Goal: Task Accomplishment & Management: Manage account settings

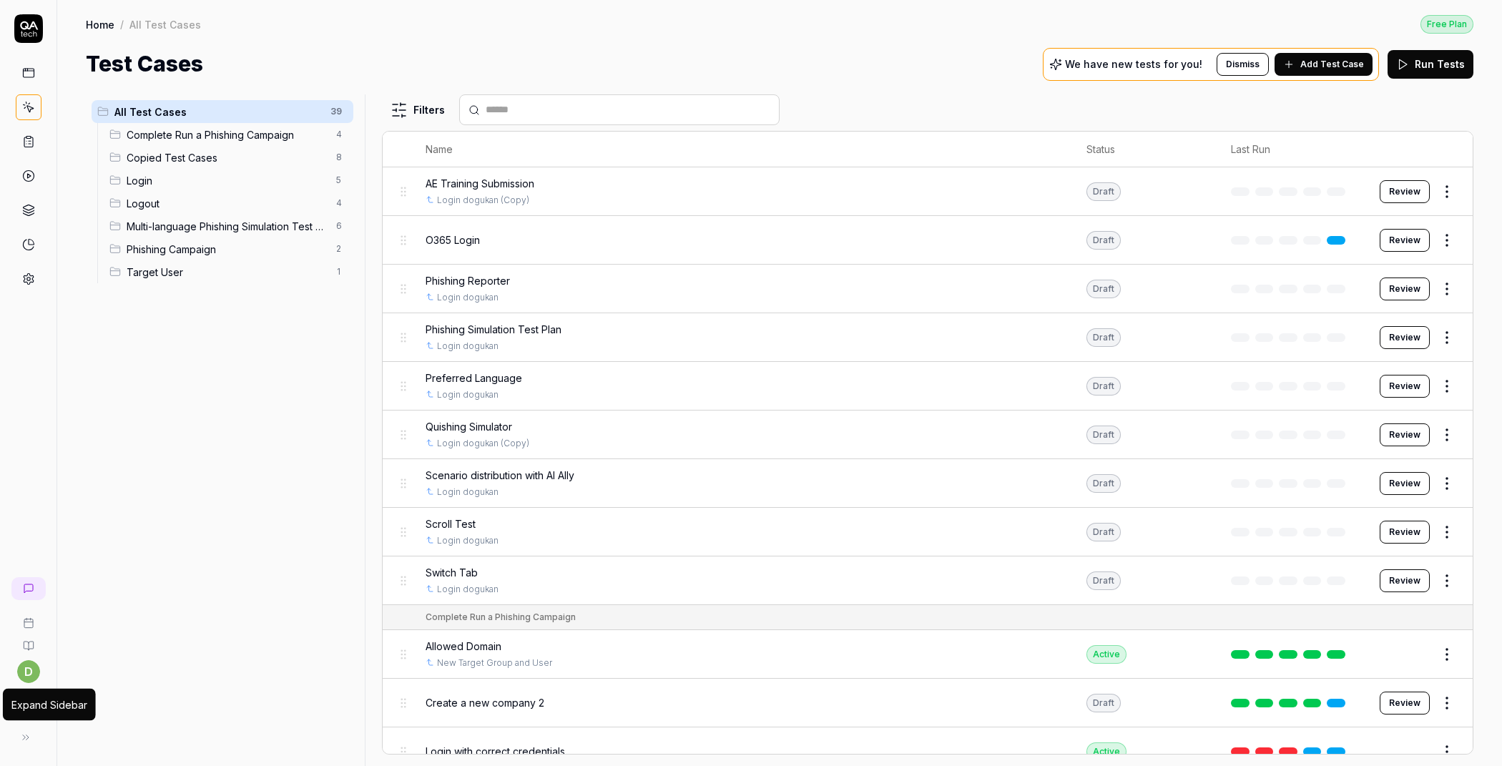
click at [31, 730] on button at bounding box center [25, 737] width 29 height 29
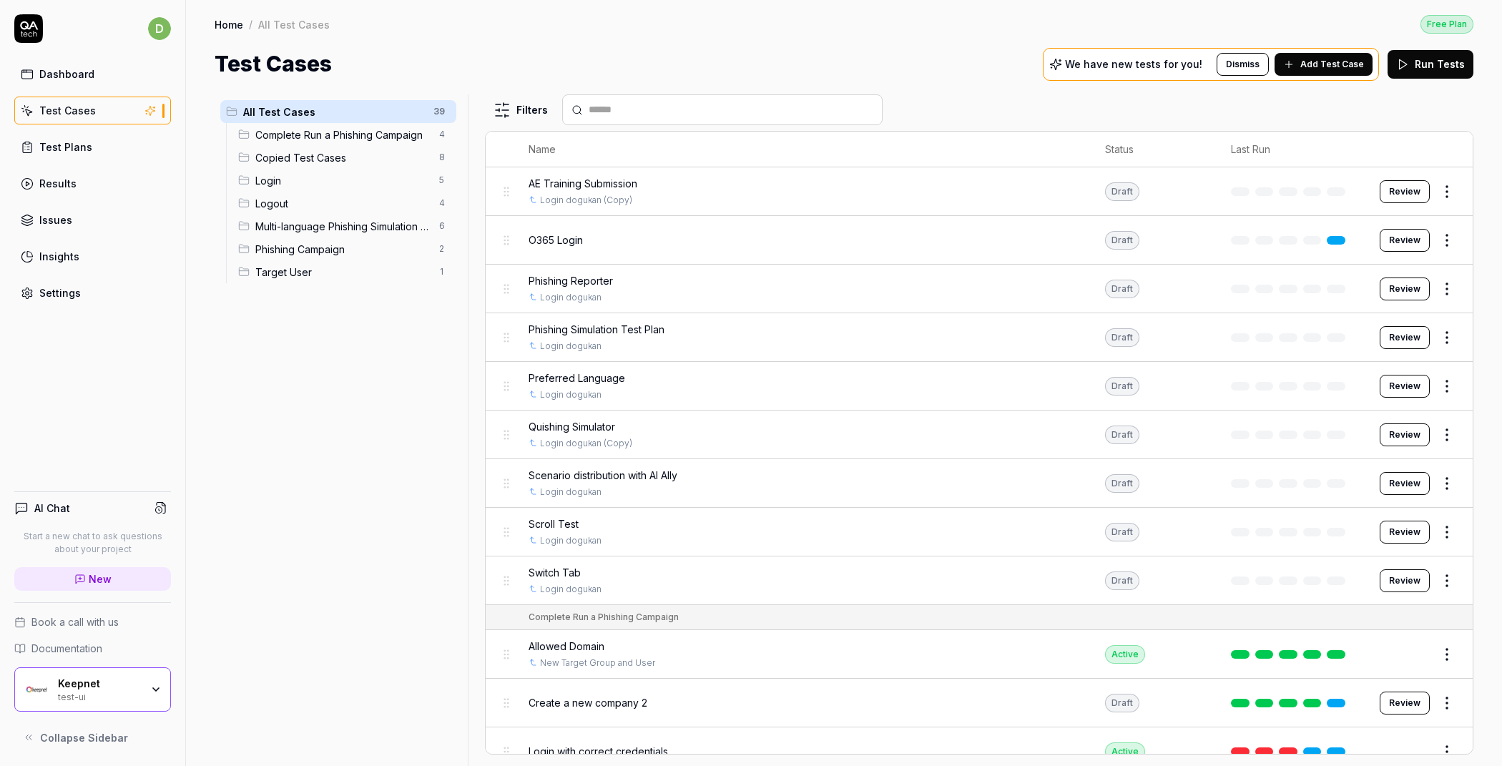
click at [117, 686] on div "Keepnet" at bounding box center [99, 683] width 83 height 13
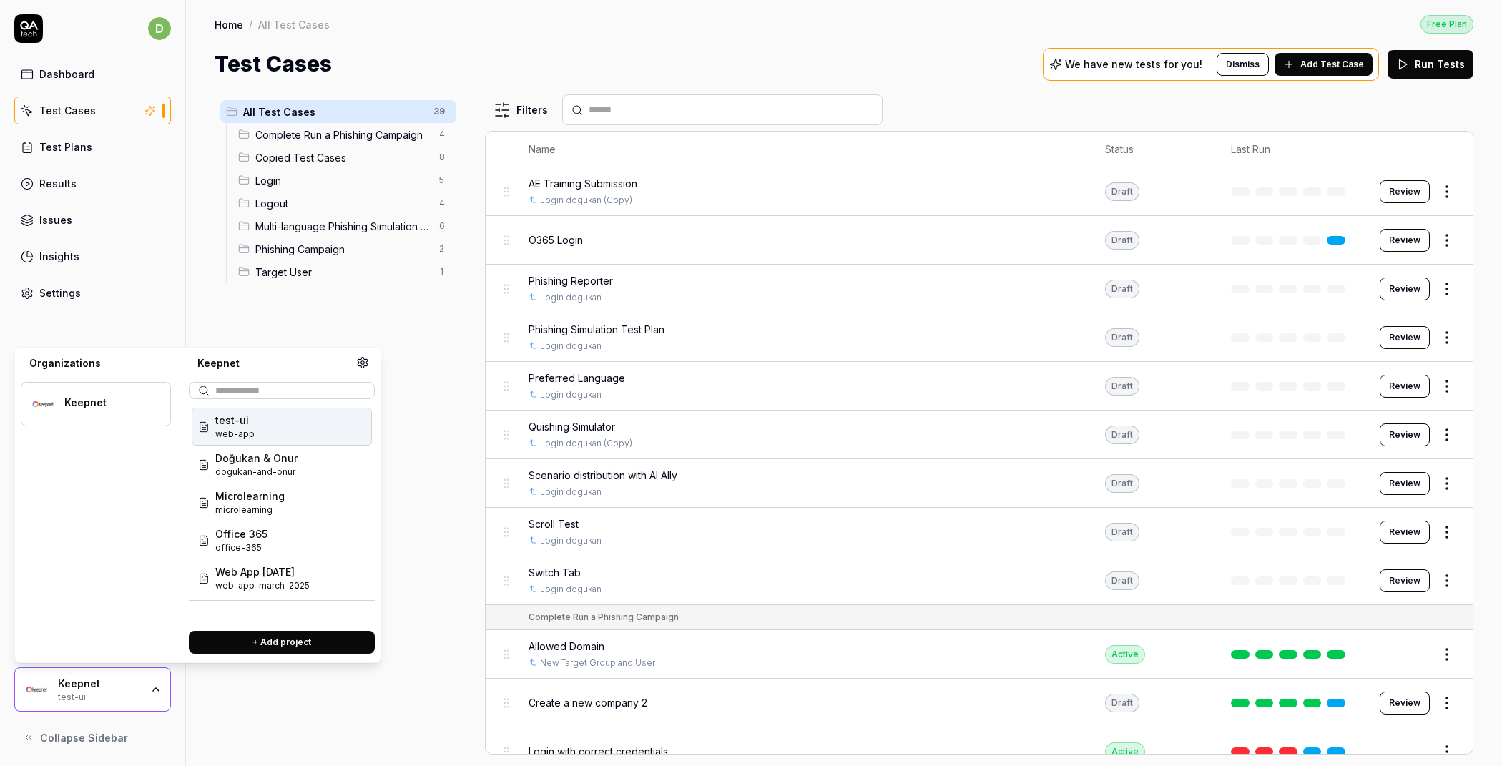
click at [259, 641] on button "+ Add project" at bounding box center [282, 642] width 186 height 23
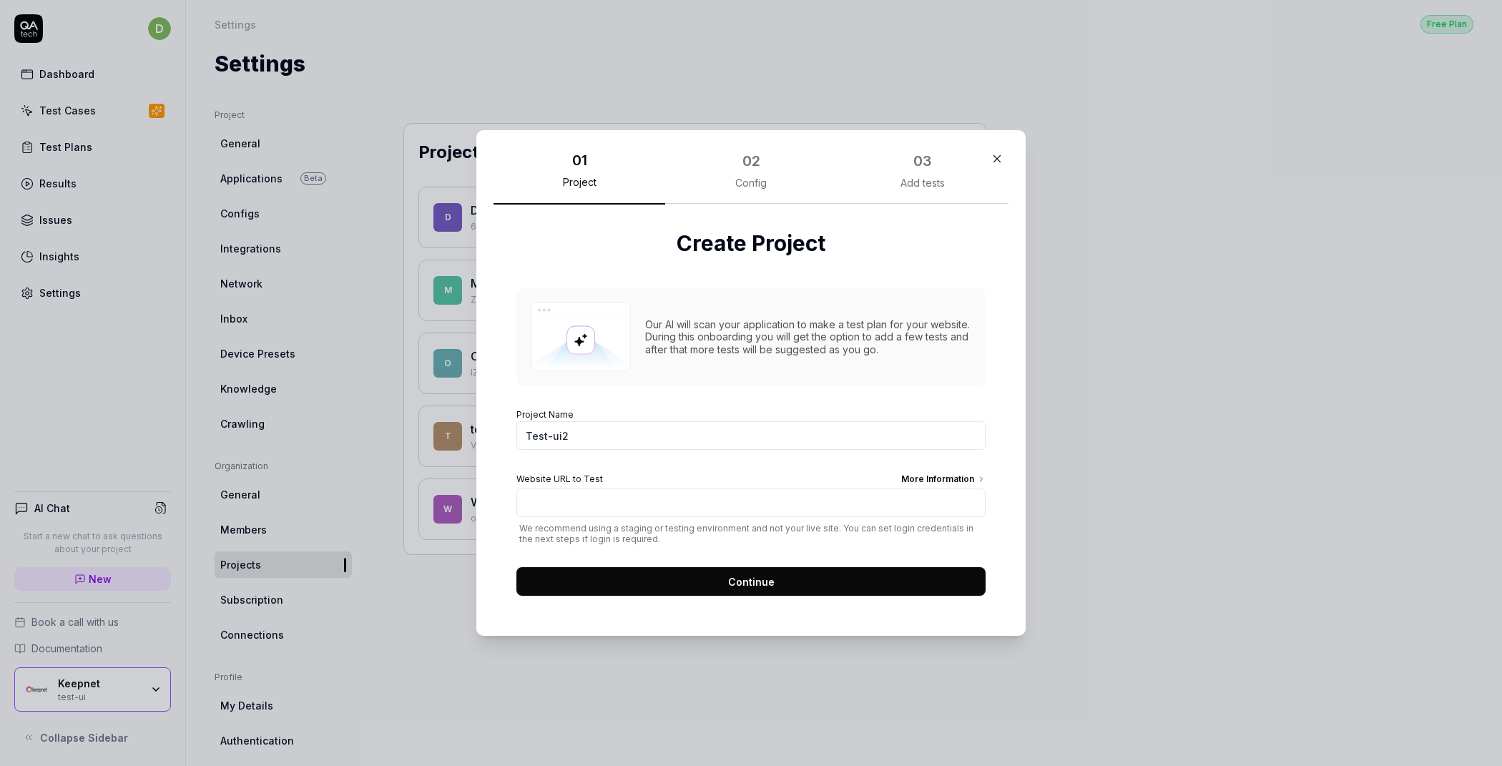
type input "Test-ui2"
click at [700, 512] on input "Website URL to Test More Information" at bounding box center [750, 503] width 469 height 29
paste input "[URL][DOMAIN_NAME]"
type input "[URL][DOMAIN_NAME]"
click at [736, 583] on span "Continue" at bounding box center [751, 581] width 46 height 15
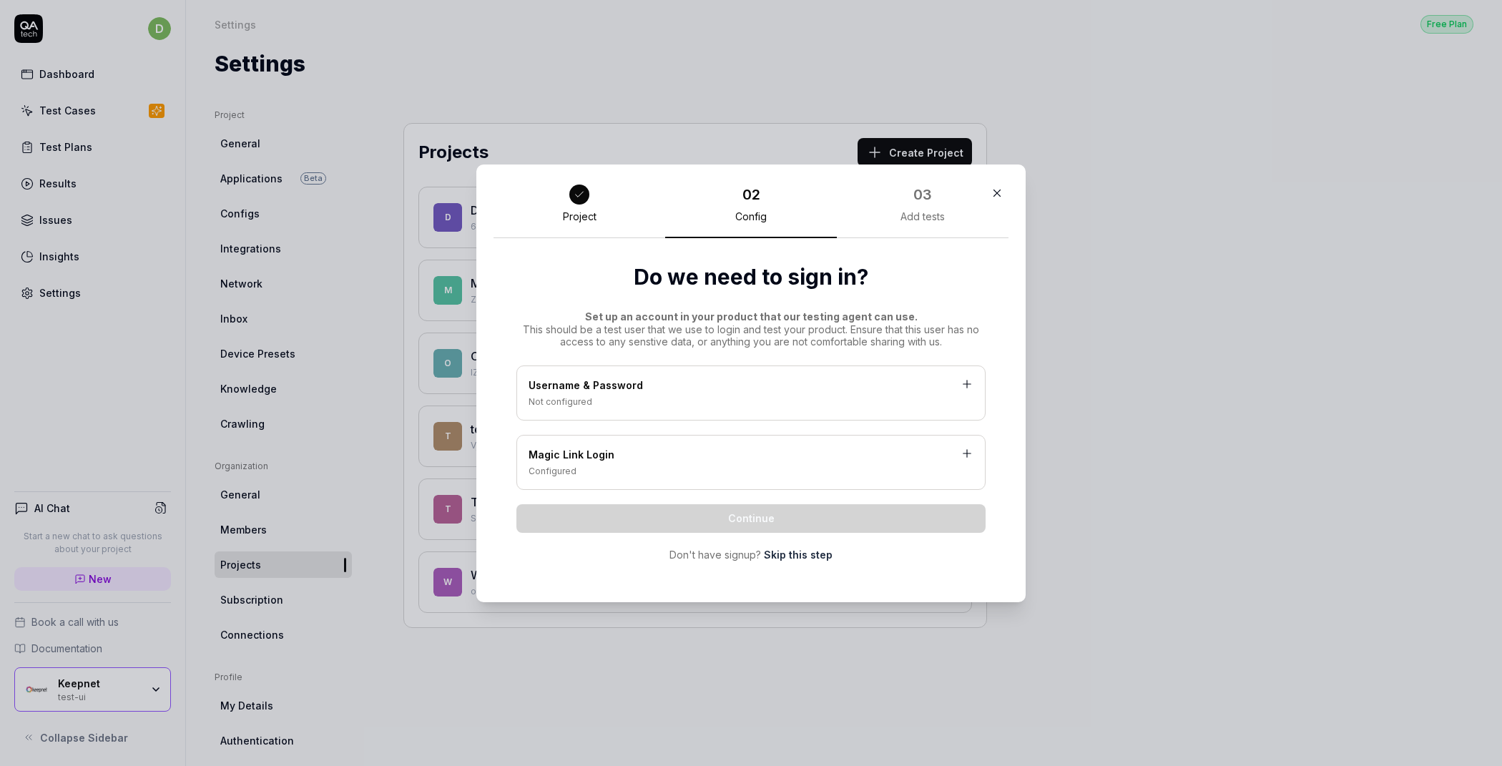
click at [692, 393] on div "Username & Password" at bounding box center [751, 387] width 445 height 18
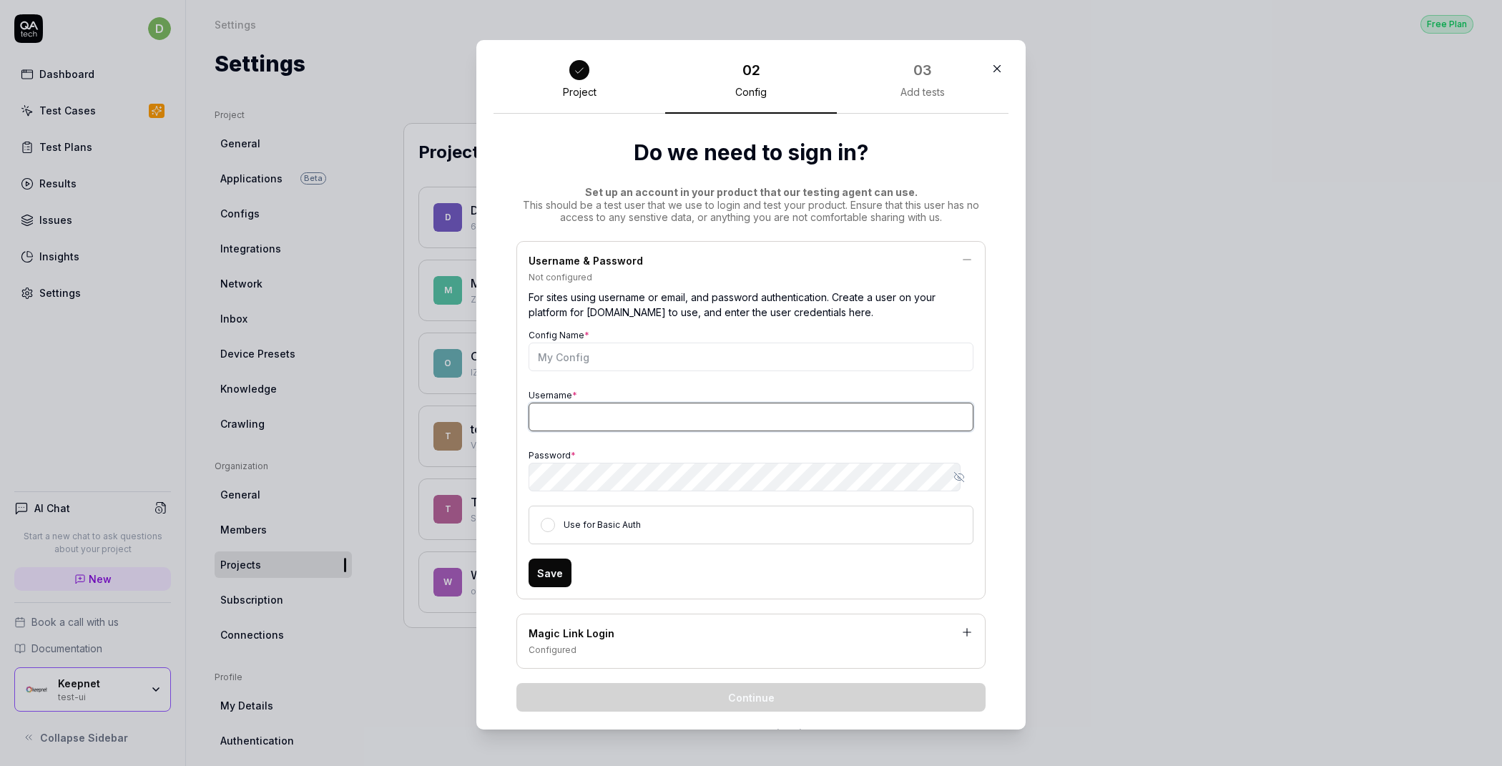
type input "[EMAIL_ADDRESS][DOMAIN_NAME]"
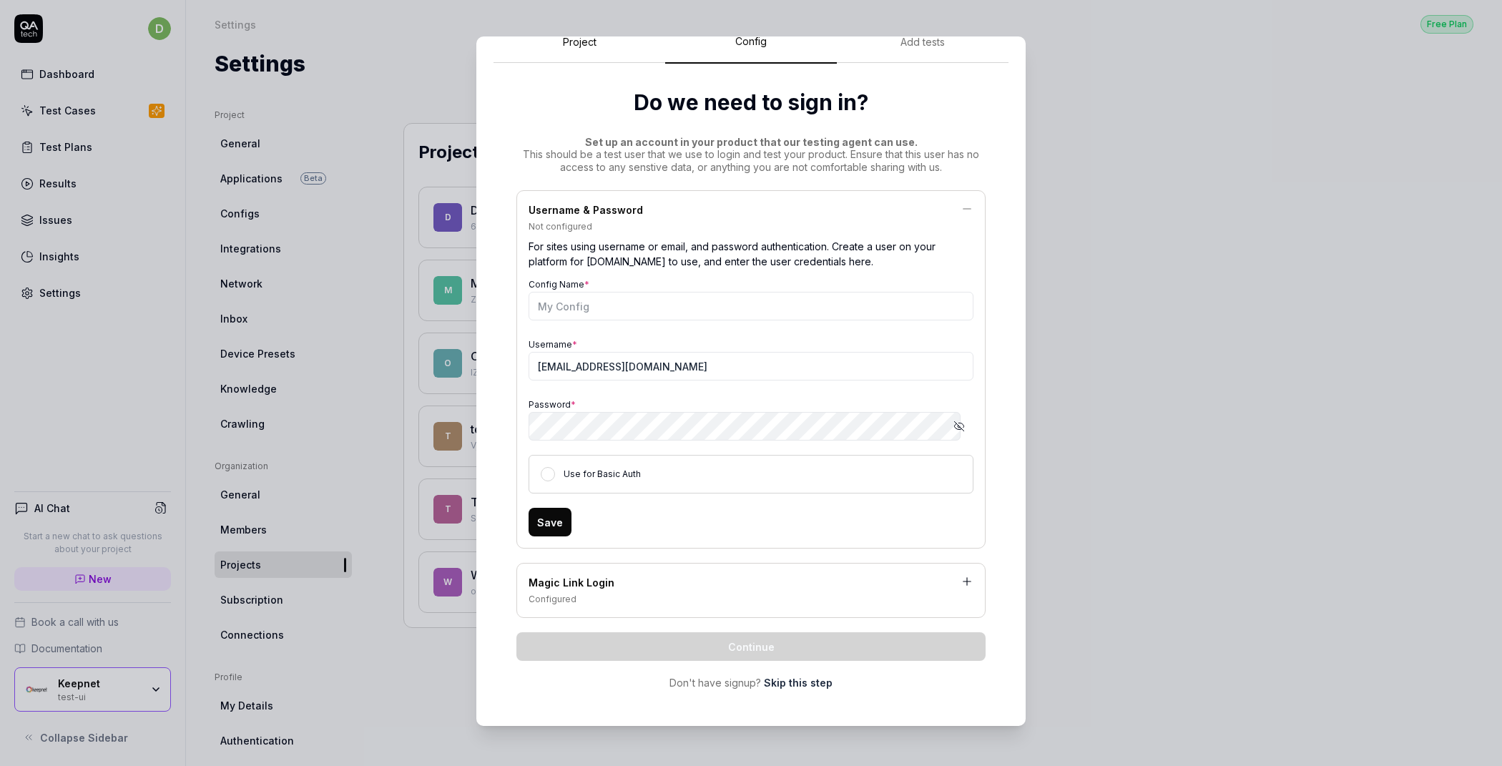
scroll to position [49, 0]
click at [717, 305] on input "Config Name *" at bounding box center [751, 304] width 445 height 29
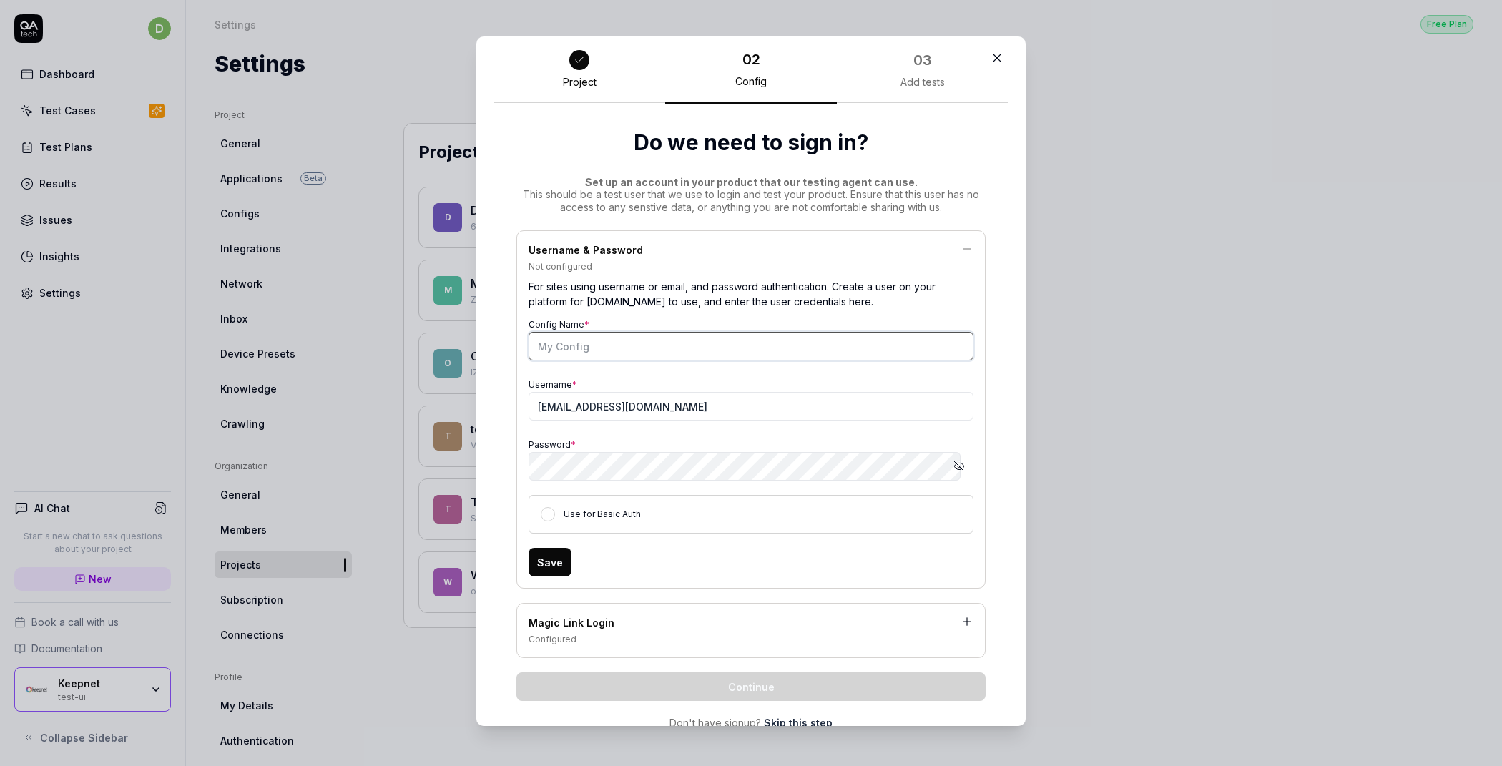
scroll to position [0, 0]
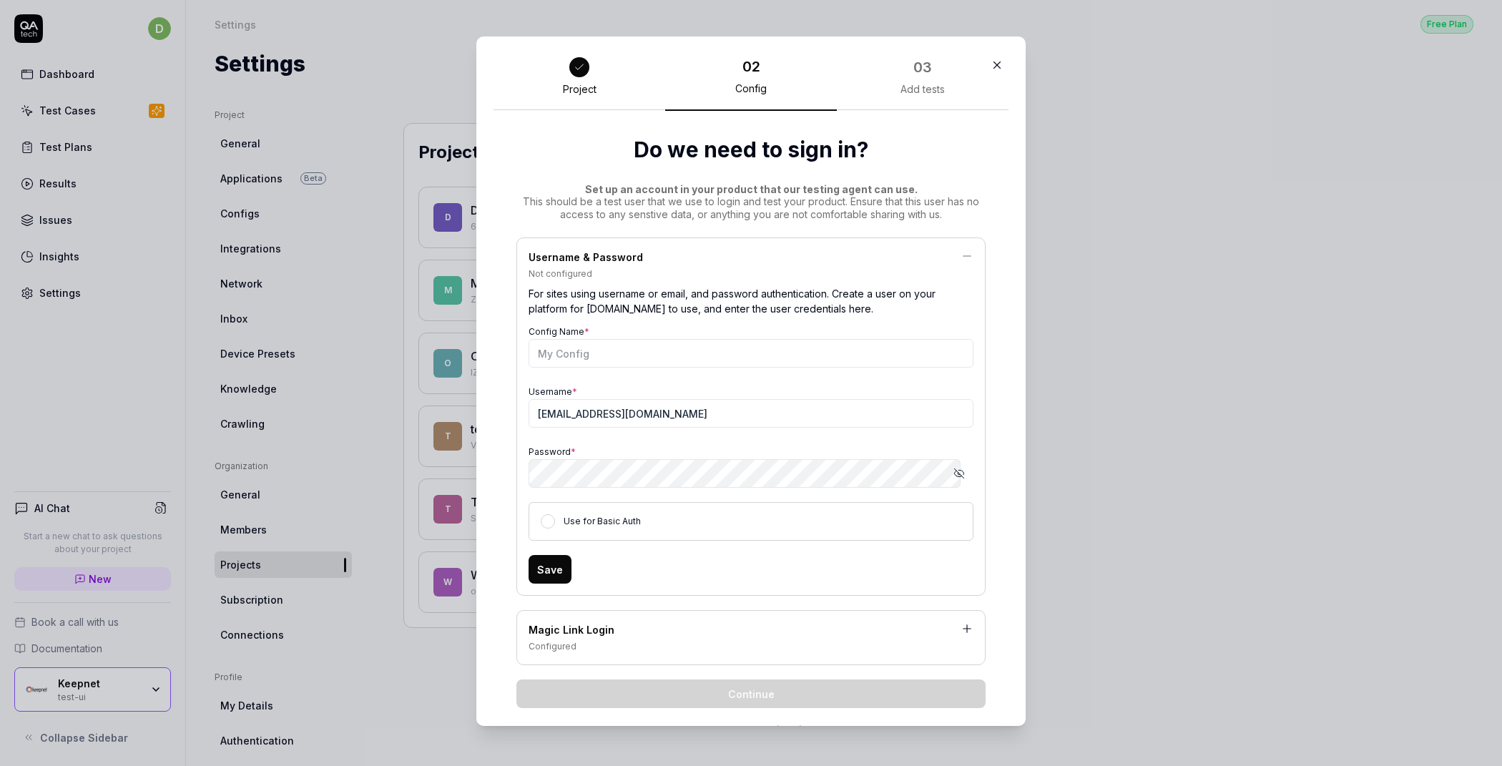
click at [991, 63] on icon "button" at bounding box center [997, 65] width 13 height 13
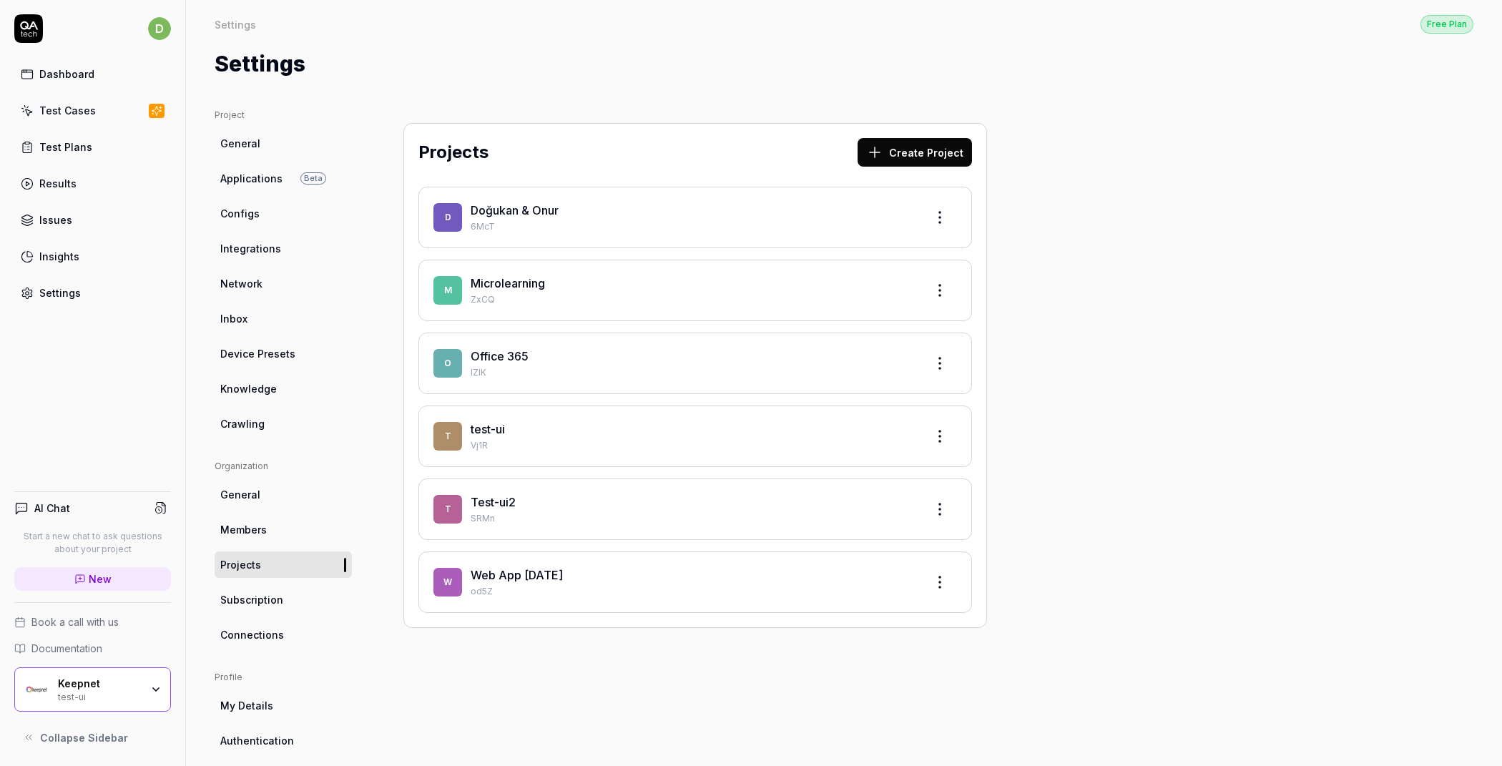
click at [147, 685] on div "Keepnet test-ui" at bounding box center [104, 689] width 92 height 24
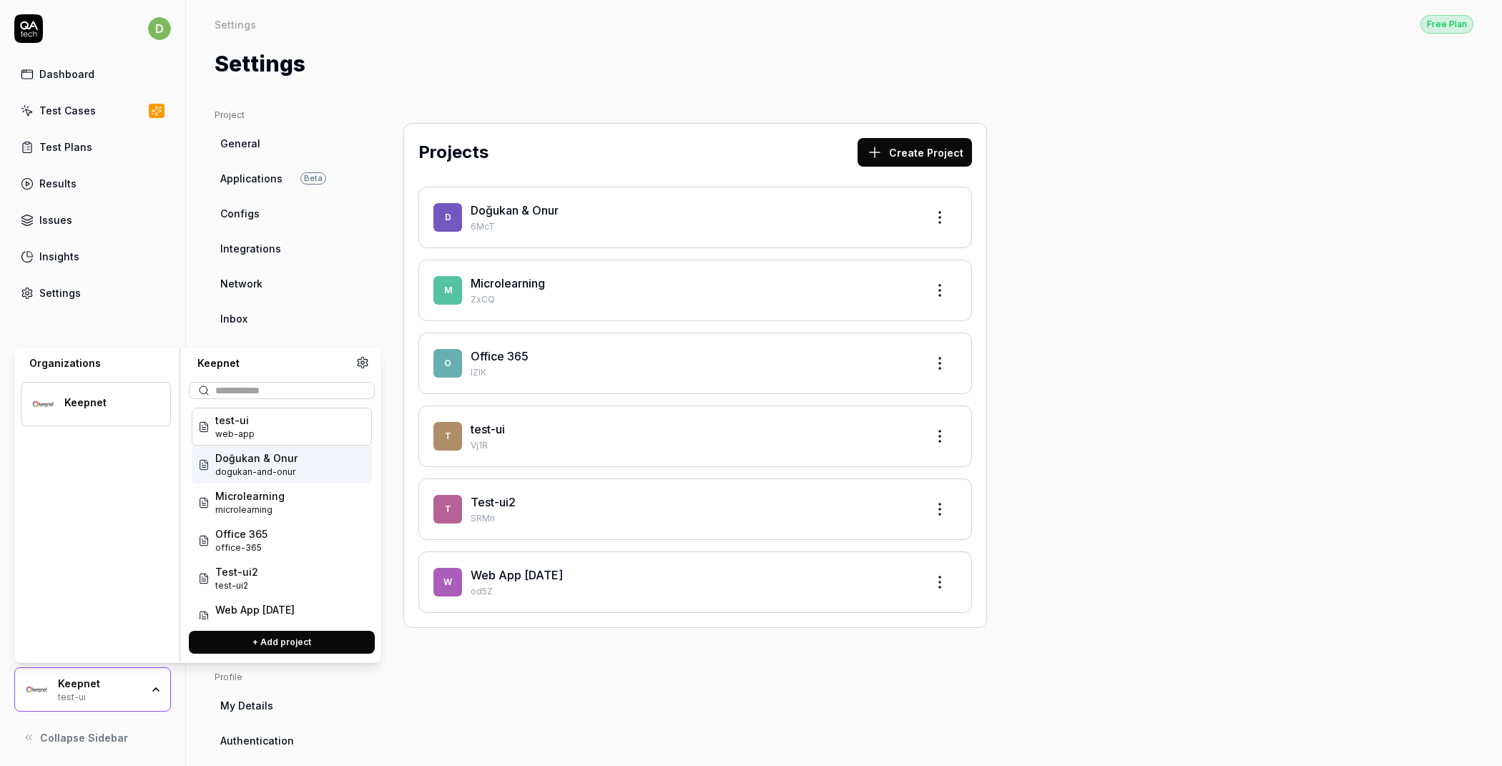
click at [263, 460] on span "Doğukan & Onur" at bounding box center [256, 458] width 82 height 15
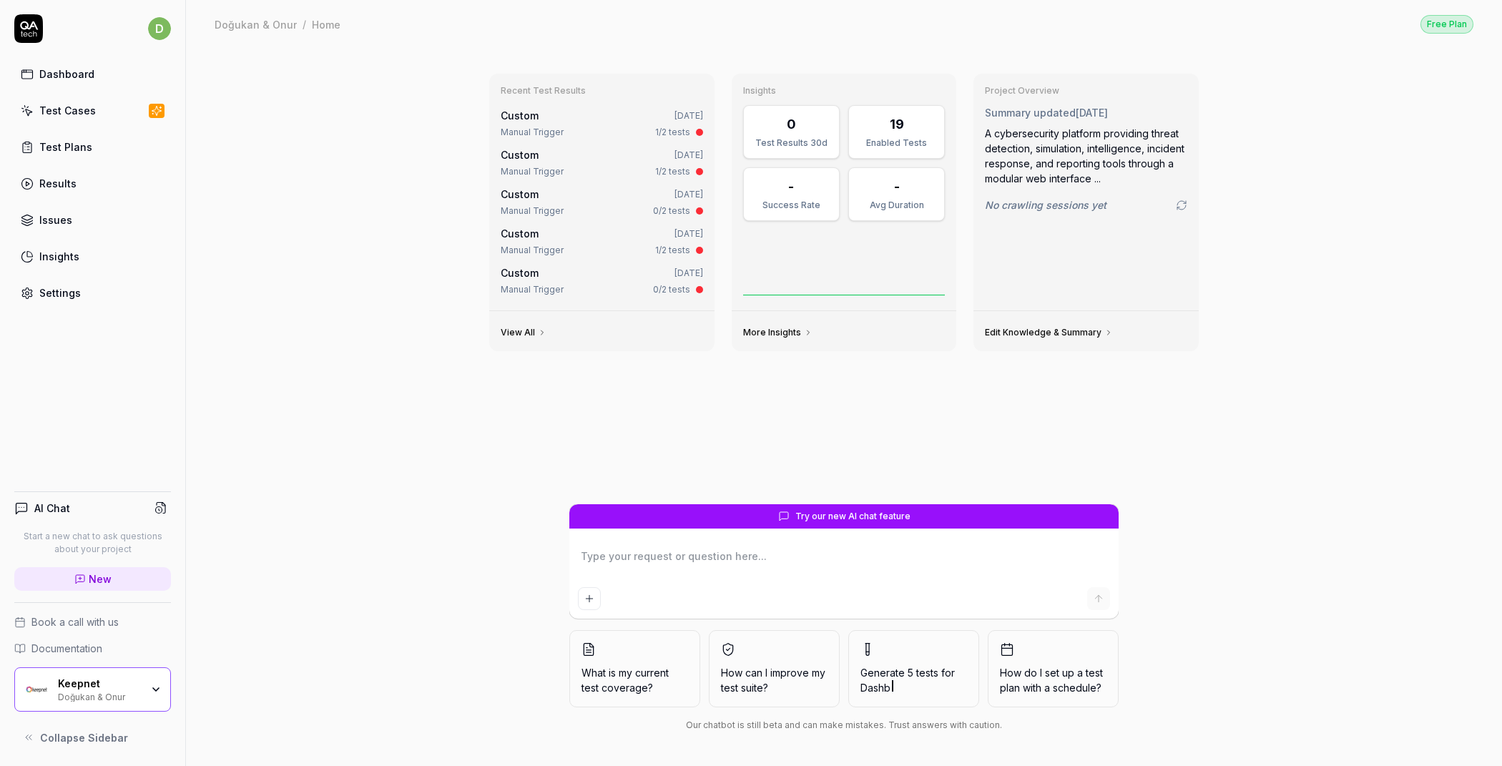
click at [77, 113] on div "Test Cases" at bounding box center [67, 110] width 57 height 15
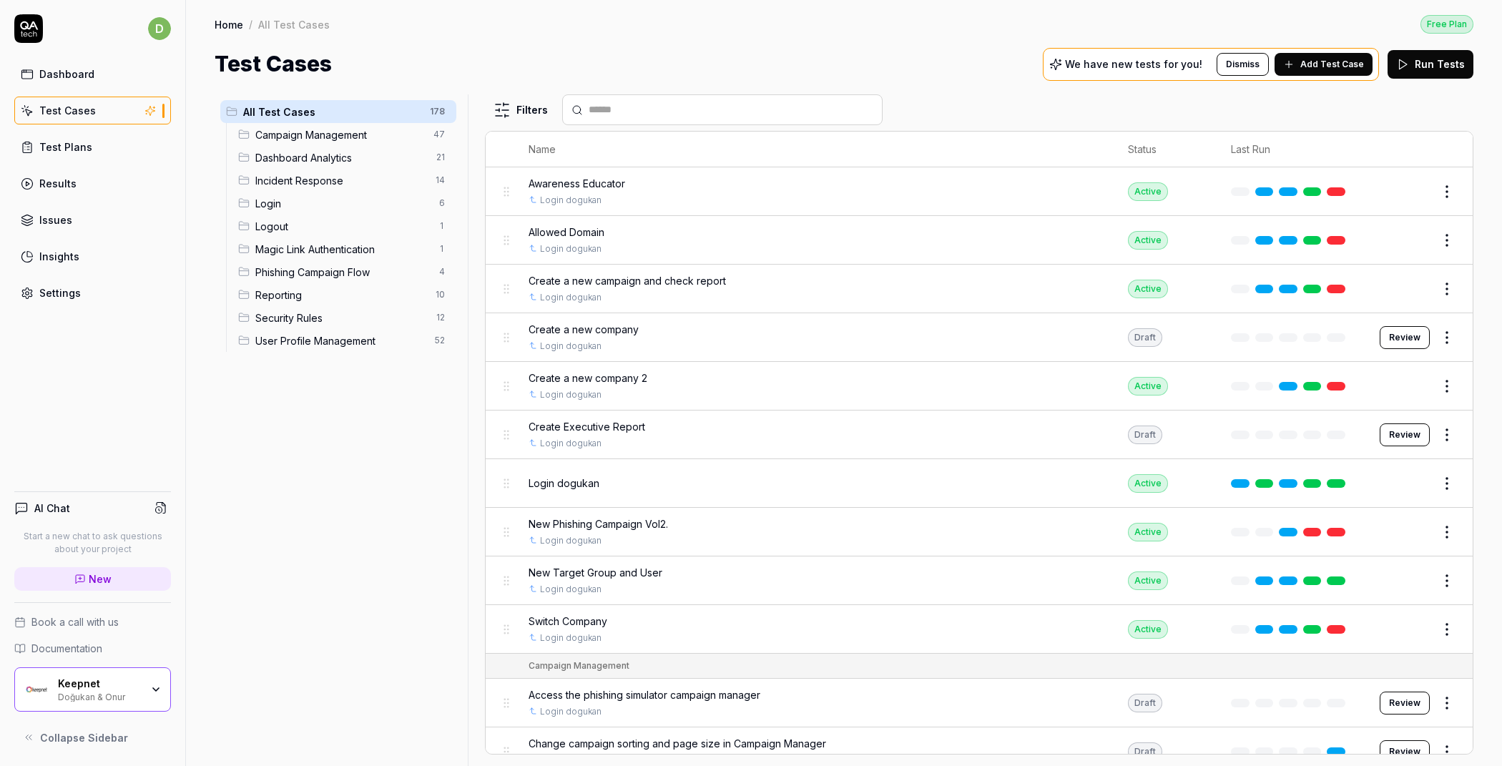
click at [1328, 69] on span "Add Test Case" at bounding box center [1332, 64] width 64 height 13
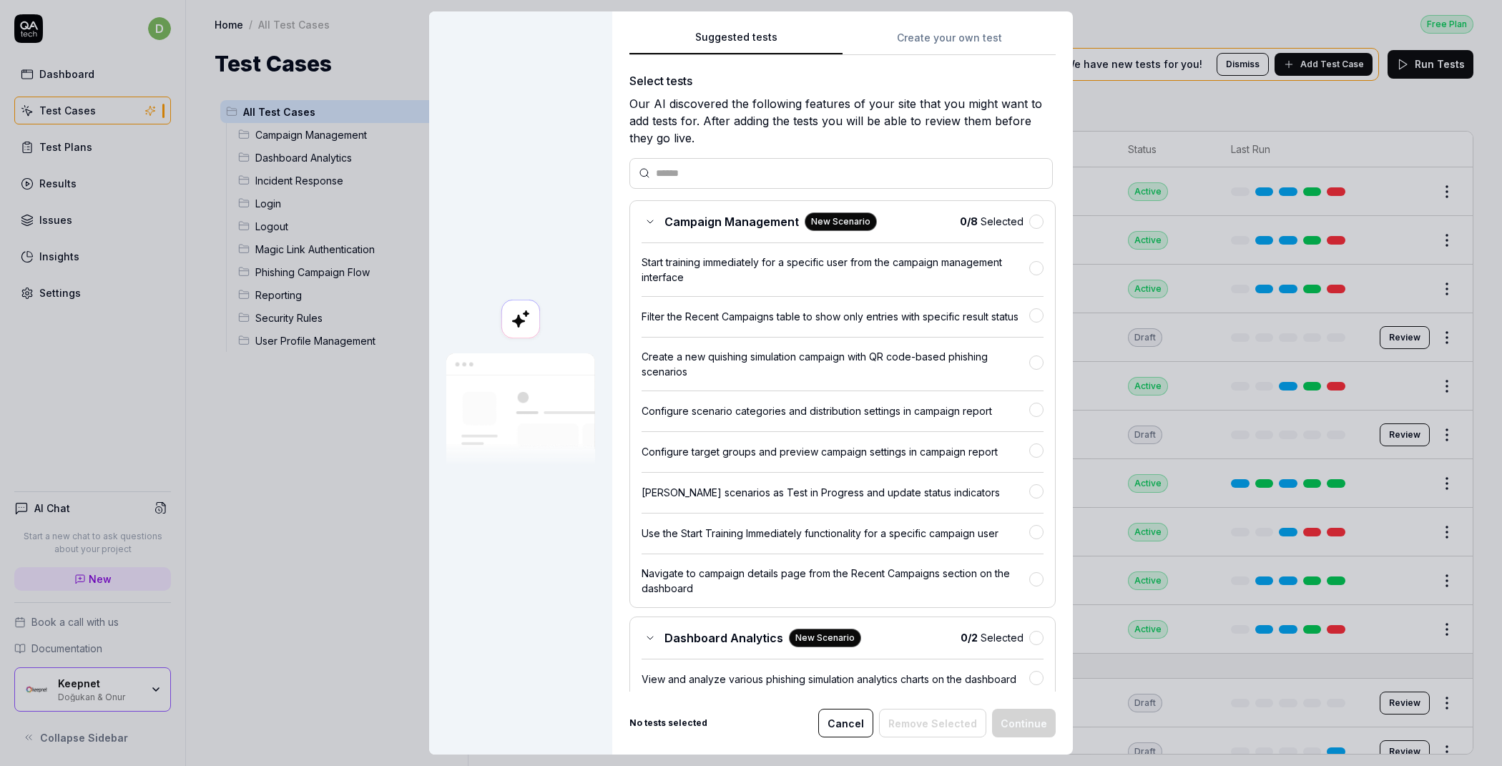
click at [820, 33] on button "Suggested tests" at bounding box center [735, 42] width 213 height 26
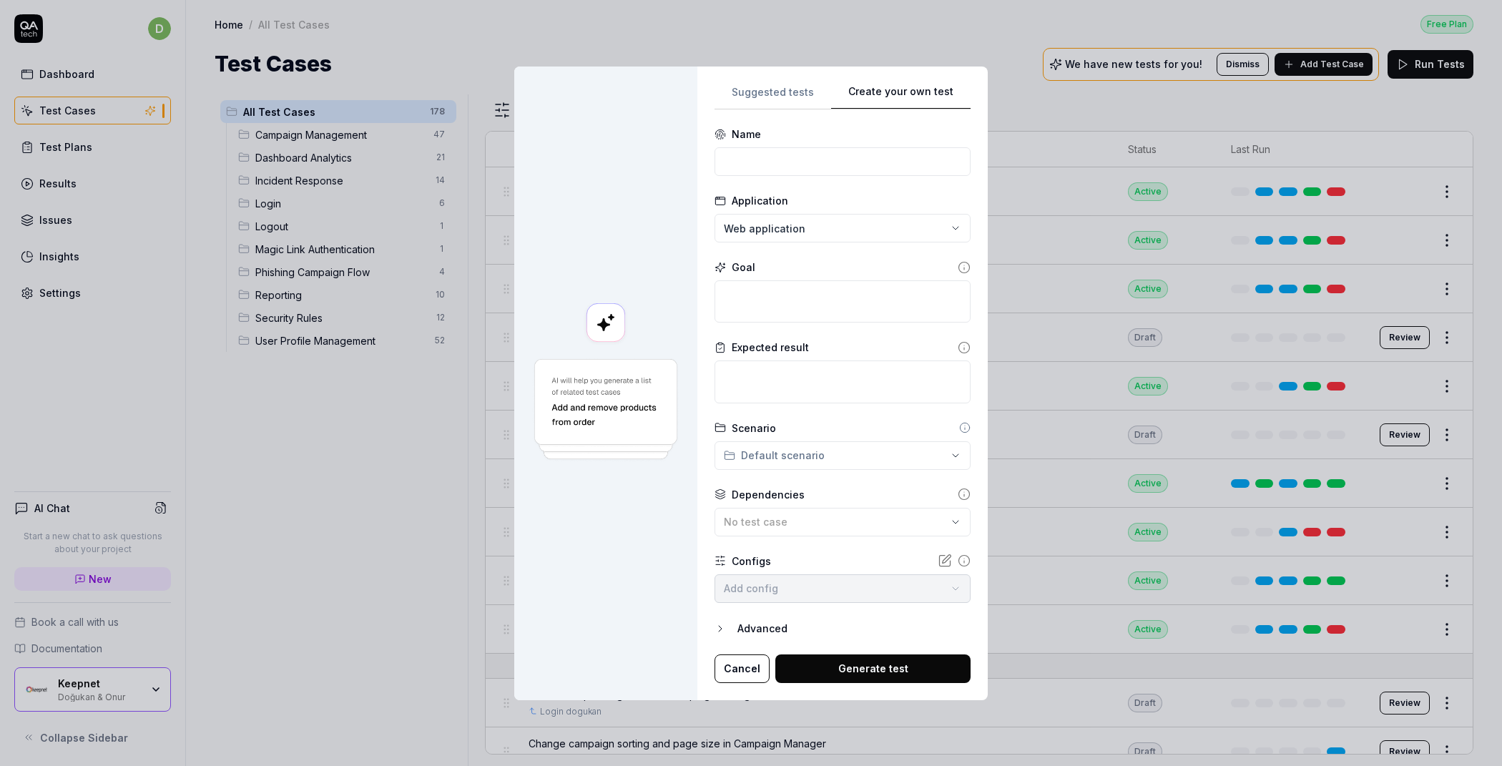
click at [936, 44] on div "Create your own test Suggested tests Create your own test Name Application Web …" at bounding box center [751, 383] width 1502 height 766
click at [763, 170] on input at bounding box center [843, 161] width 256 height 29
click at [673, 216] on div at bounding box center [605, 384] width 183 height 634
click at [770, 166] on input at bounding box center [843, 161] width 256 height 29
click at [698, 204] on div "**********" at bounding box center [842, 384] width 290 height 634
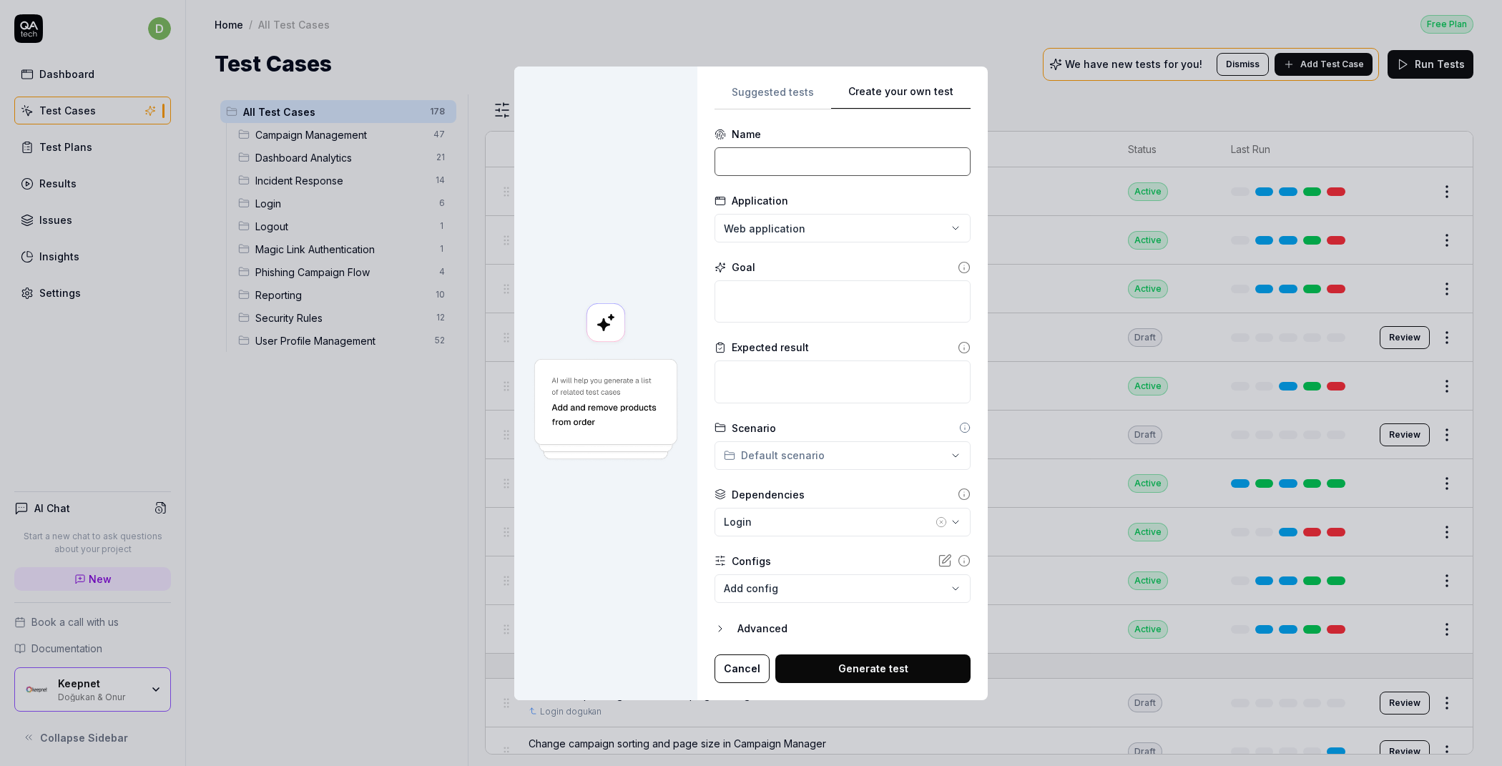
click at [762, 164] on input at bounding box center [843, 161] width 256 height 29
click at [737, 296] on textarea at bounding box center [843, 301] width 256 height 42
click at [773, 370] on textarea at bounding box center [843, 382] width 256 height 42
drag, startPoint x: 767, startPoint y: 266, endPoint x: 830, endPoint y: 268, distance: 63.7
click at [743, 263] on div "Goal" at bounding box center [843, 267] width 256 height 15
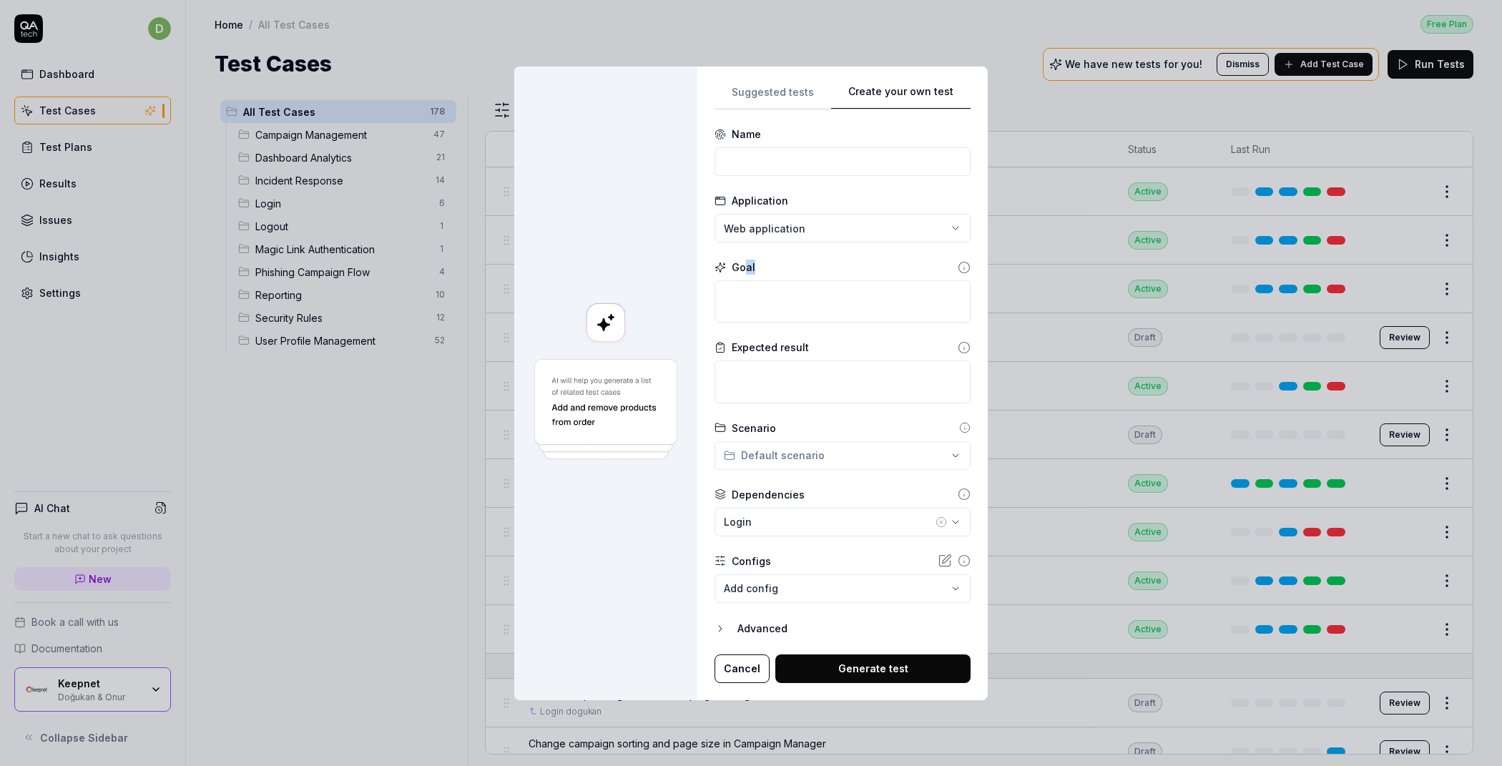
click at [840, 269] on div "Goal" at bounding box center [843, 267] width 256 height 15
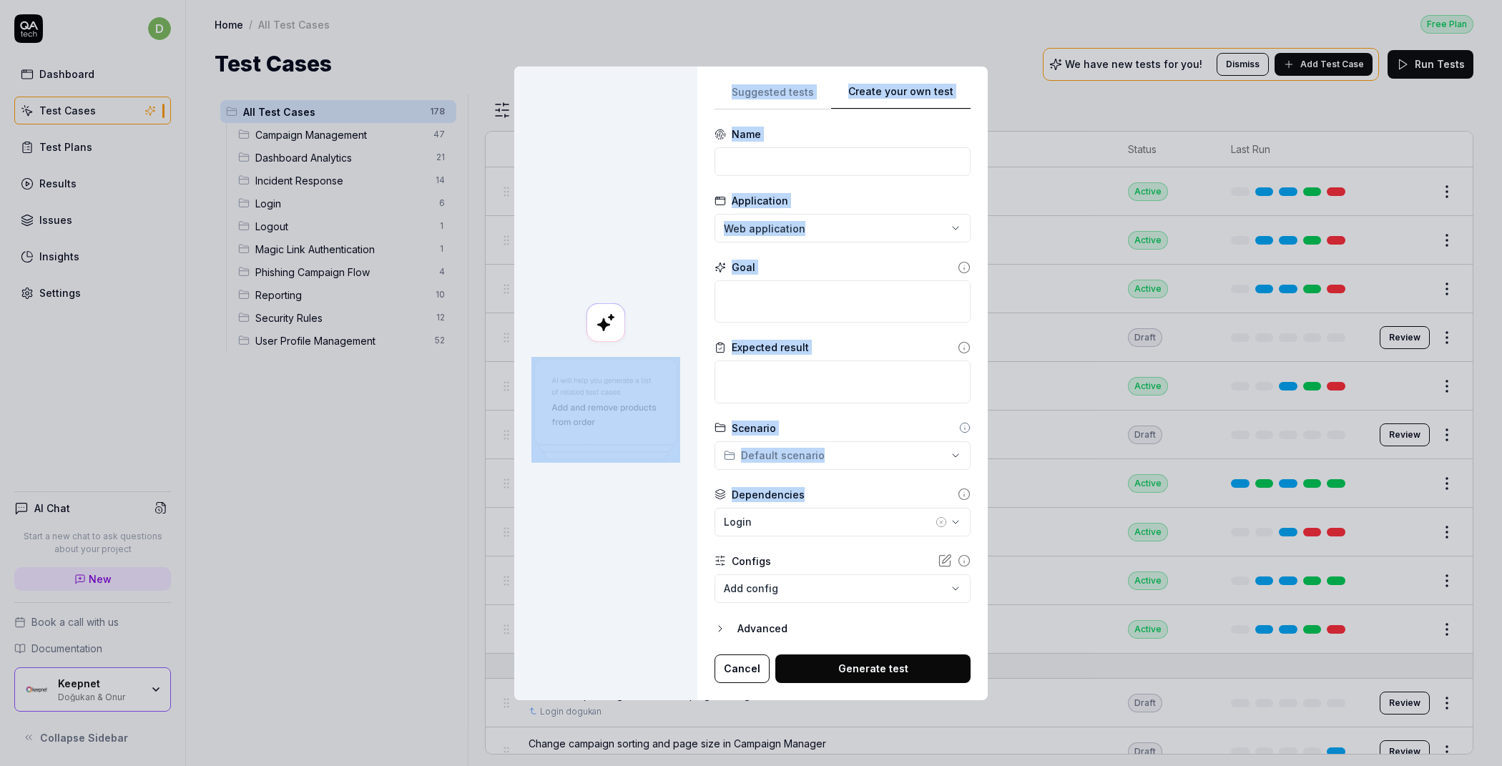
drag, startPoint x: 814, startPoint y: 496, endPoint x: 681, endPoint y: 489, distance: 133.2
click at [681, 489] on div "**********" at bounding box center [751, 384] width 474 height 634
click at [857, 481] on form "**********" at bounding box center [843, 405] width 256 height 557
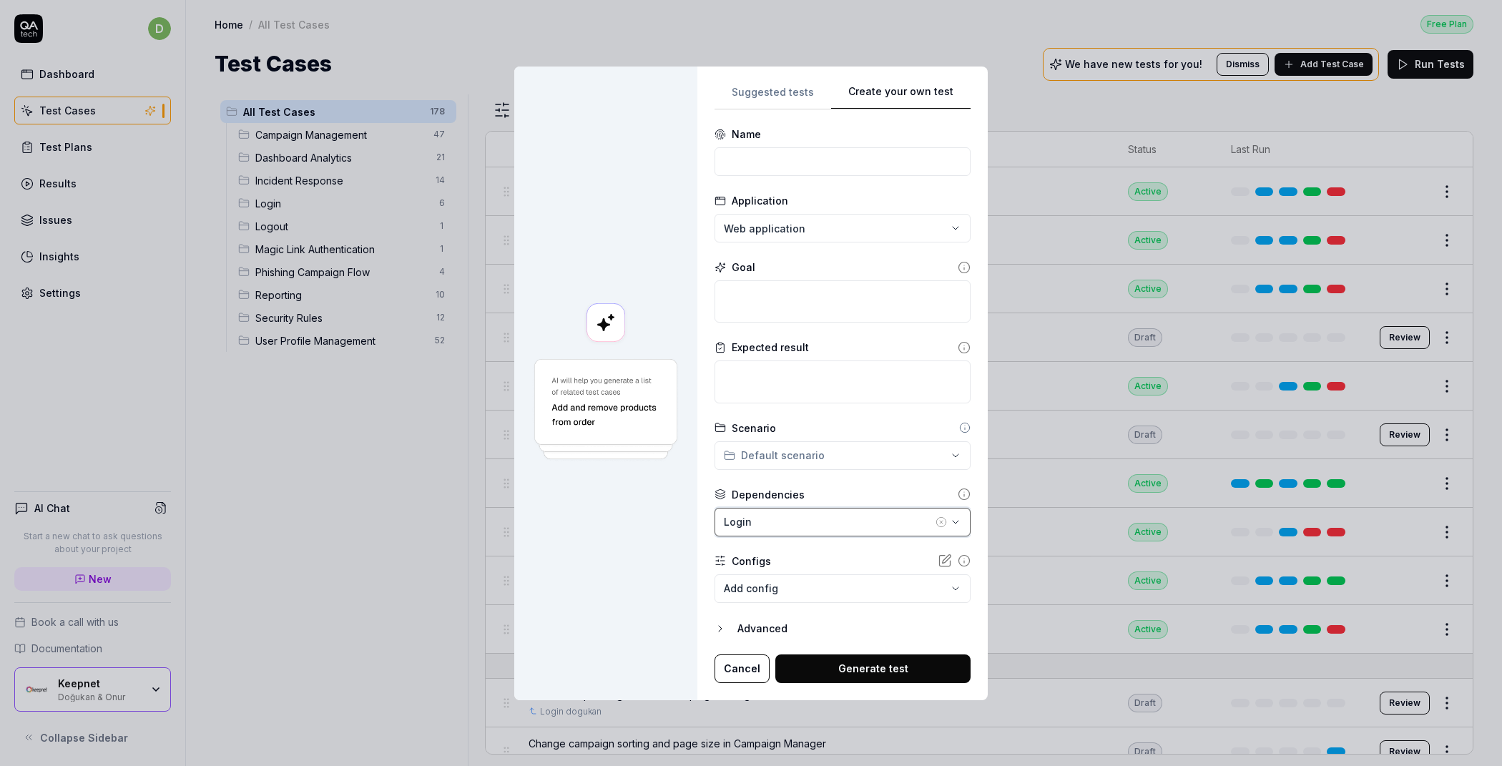
click at [826, 516] on div "Login" at bounding box center [828, 521] width 209 height 15
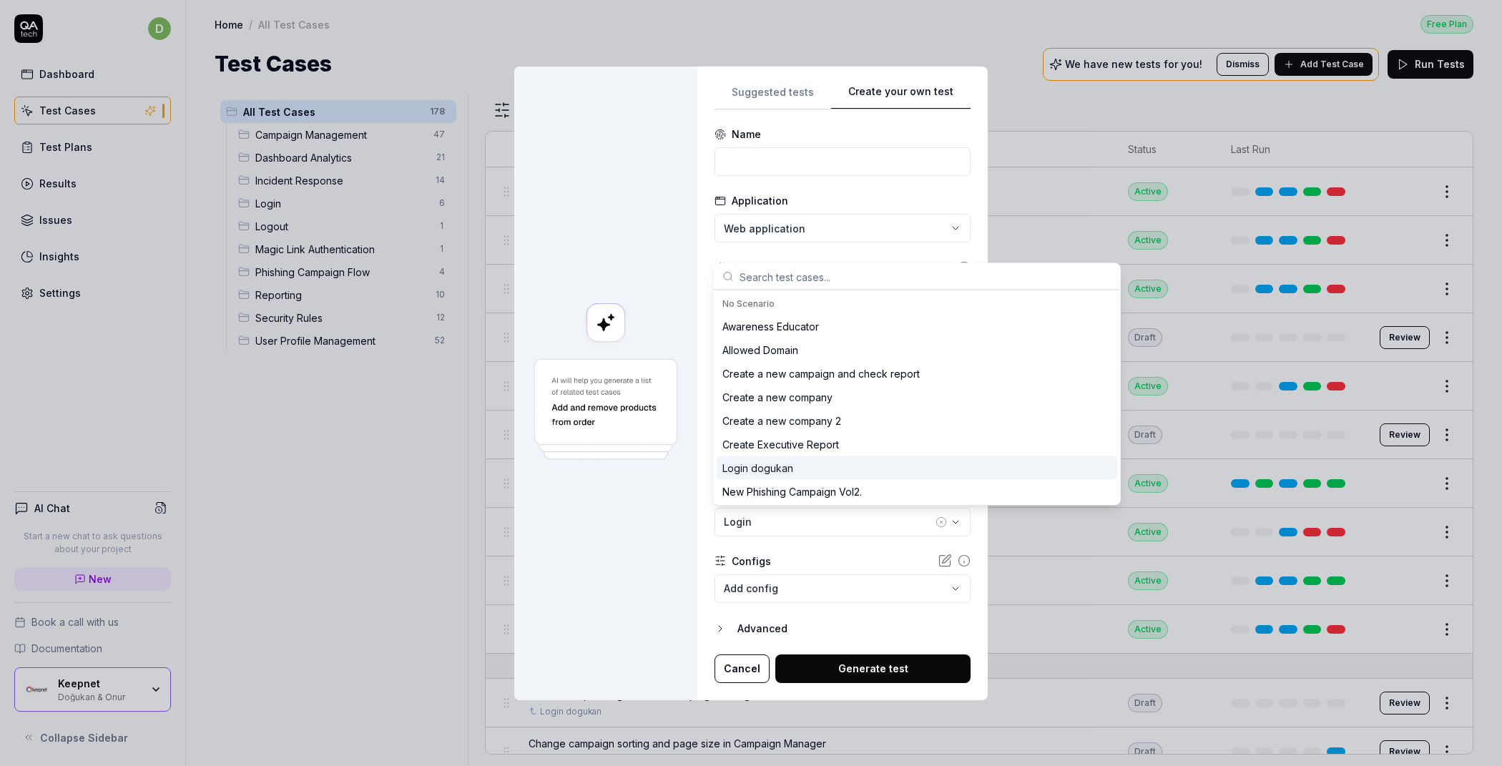
click at [716, 542] on form "**********" at bounding box center [843, 405] width 256 height 557
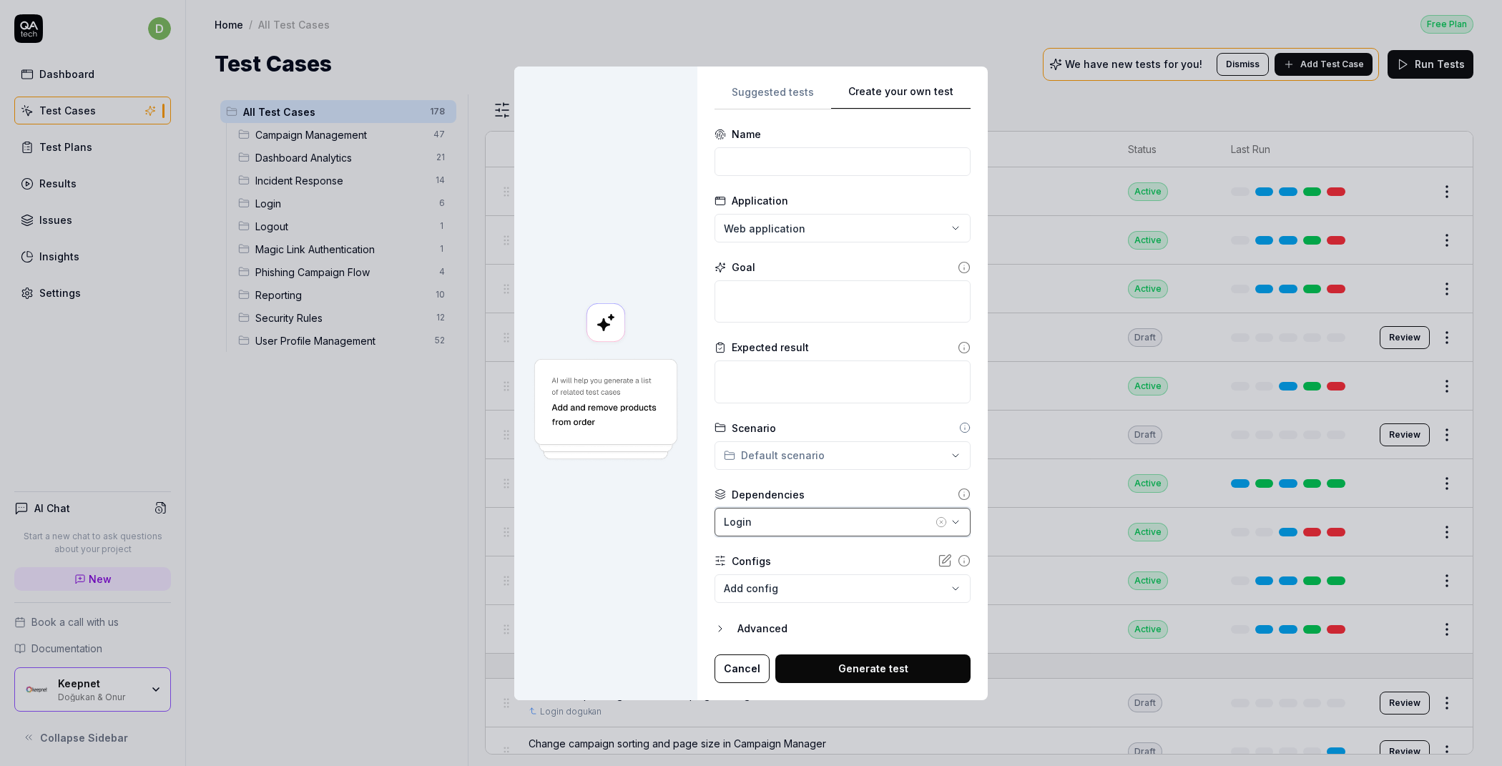
click at [764, 522] on div "Login" at bounding box center [828, 521] width 209 height 15
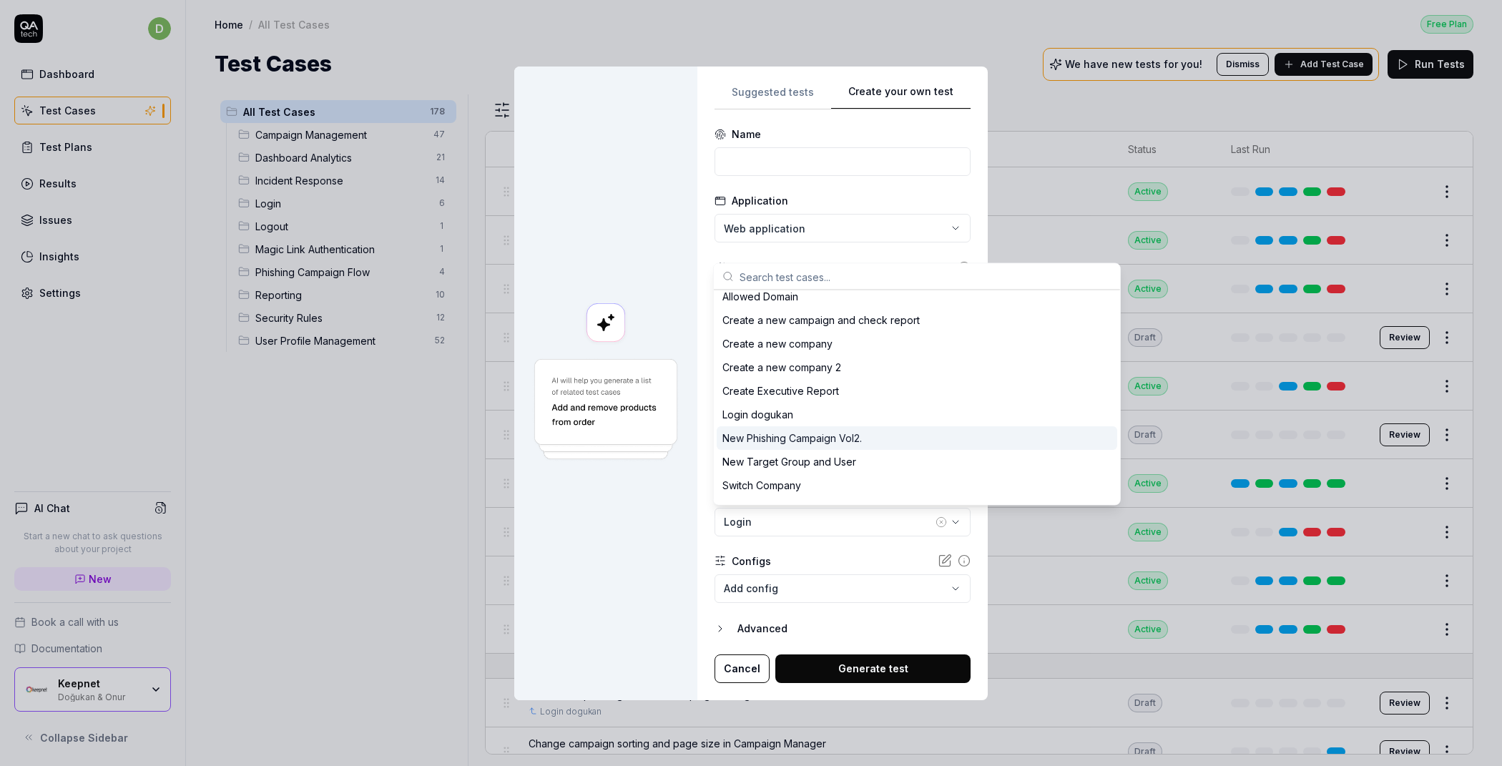
scroll to position [56, 0]
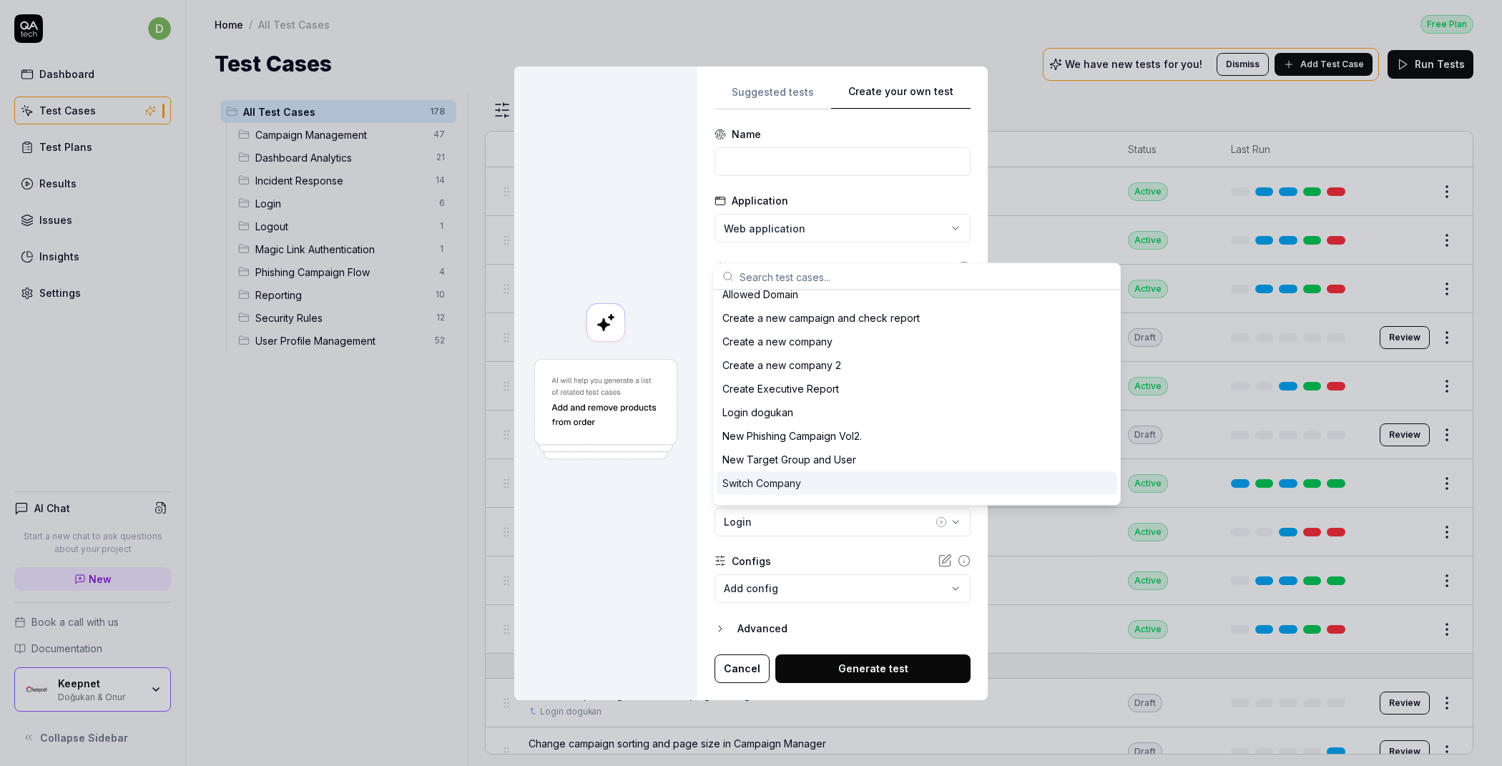
click at [700, 530] on div "**********" at bounding box center [842, 384] width 290 height 634
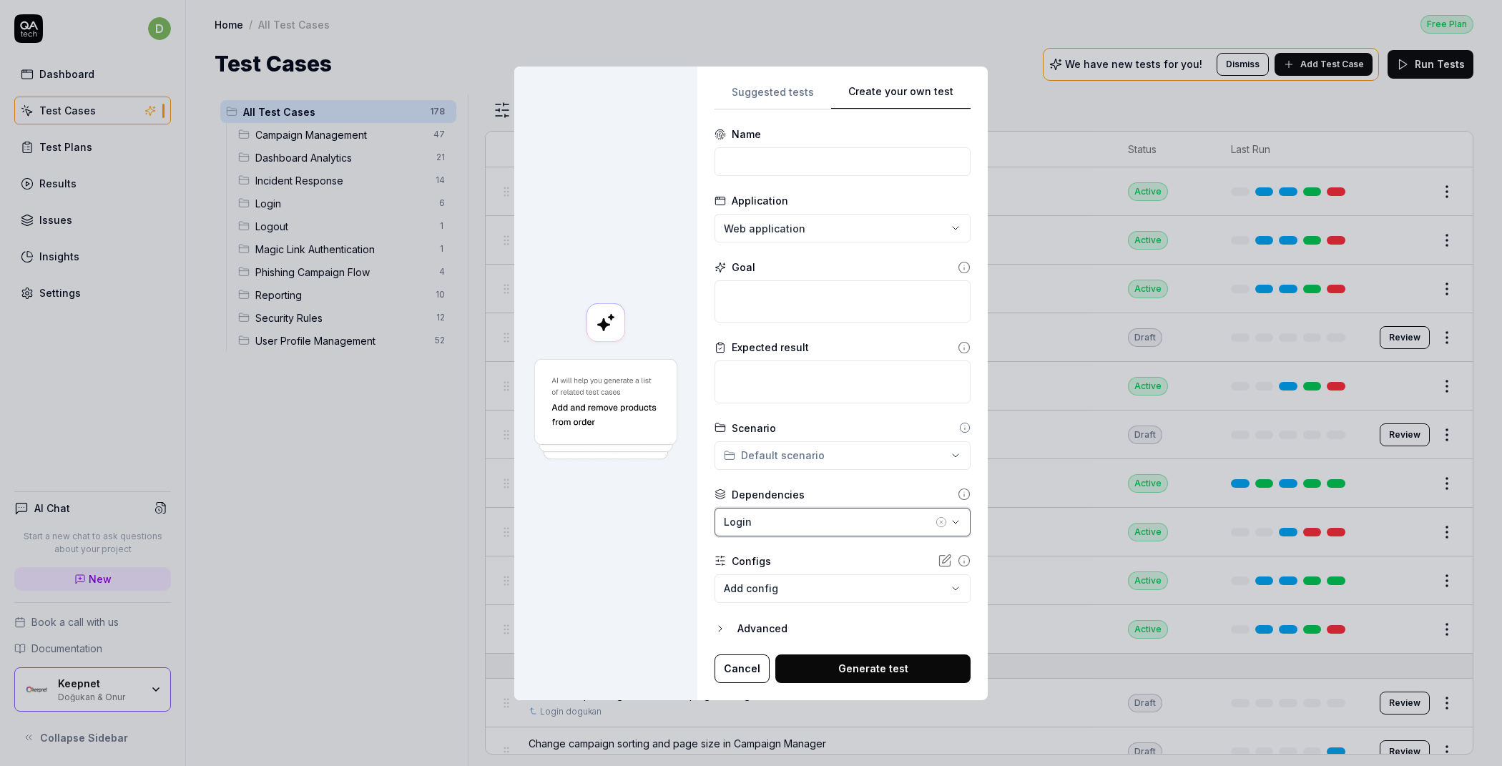
click at [739, 527] on div "Login" at bounding box center [828, 521] width 209 height 15
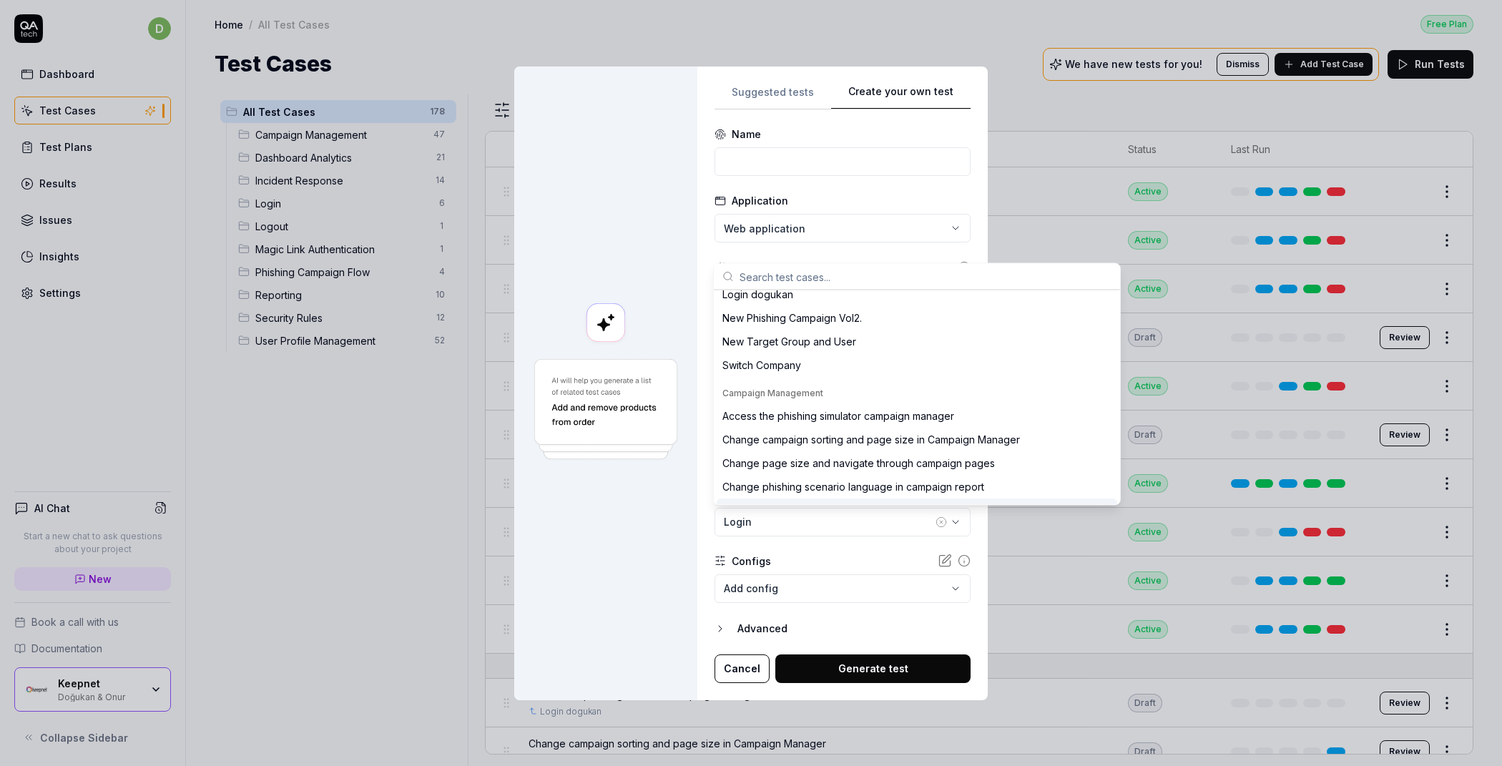
scroll to position [181, 0]
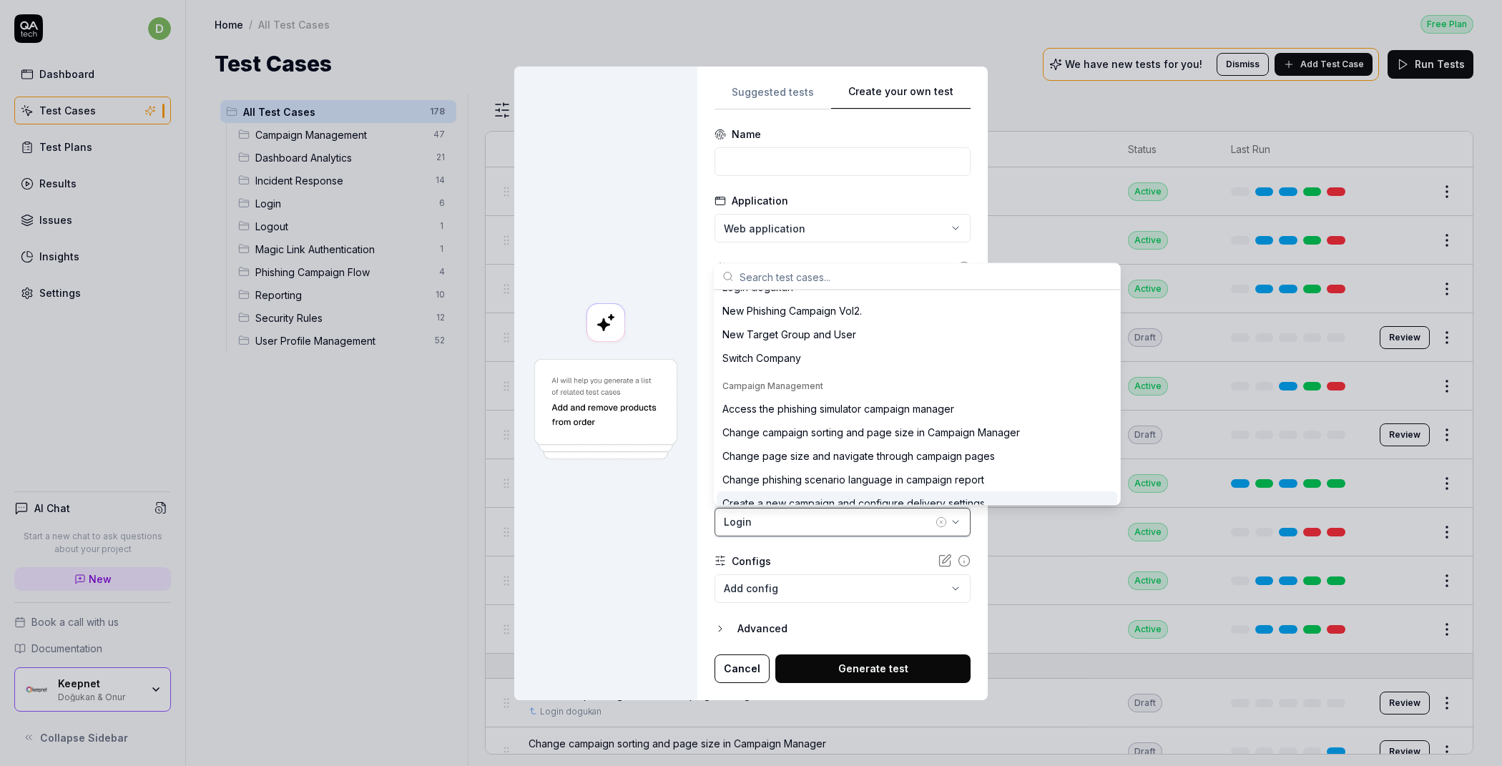
click at [773, 536] on button "Login" at bounding box center [843, 522] width 256 height 29
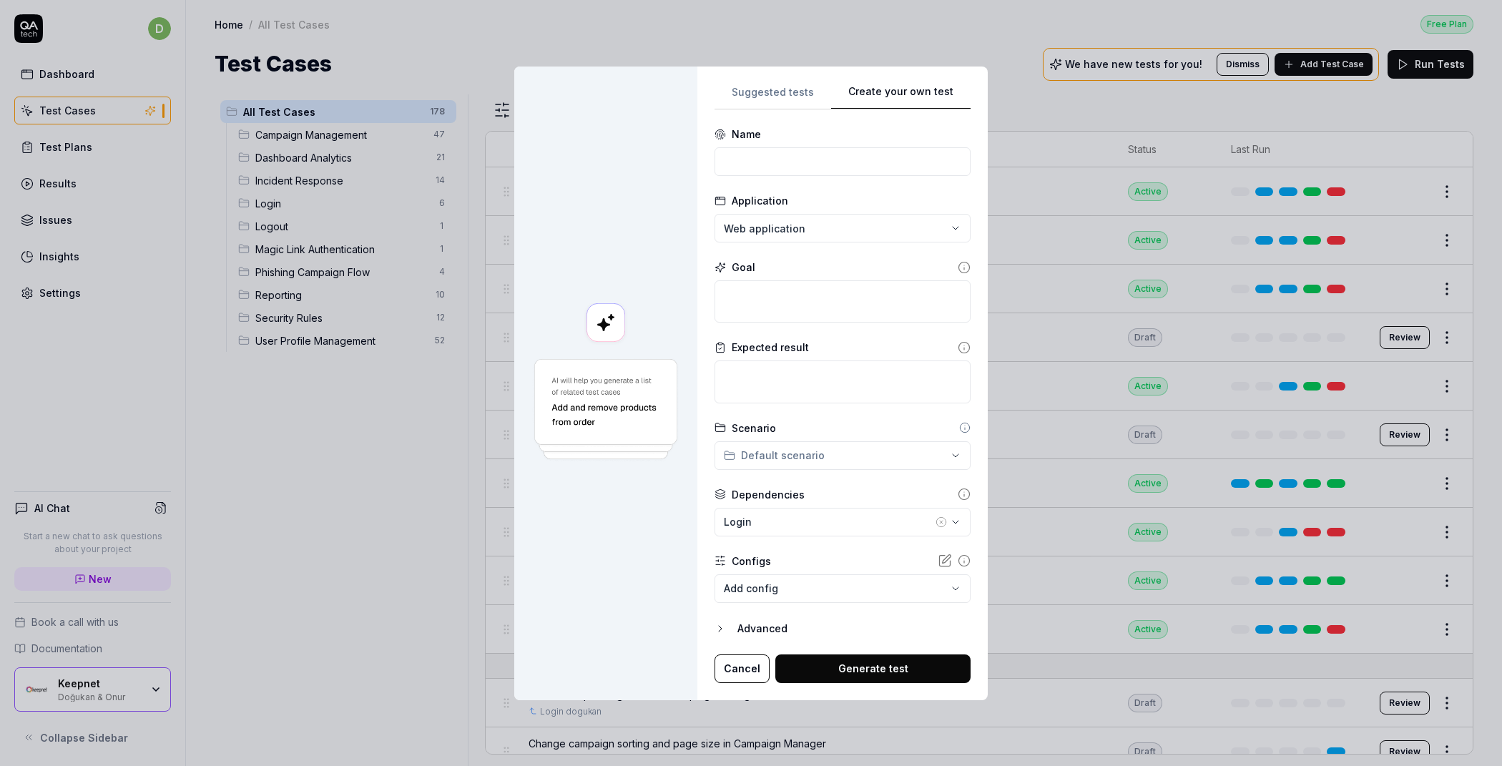
click at [760, 584] on body "d Dashboard Test Cases Test Plans Results Issues Insights Settings AI Chat Star…" at bounding box center [751, 383] width 1502 height 766
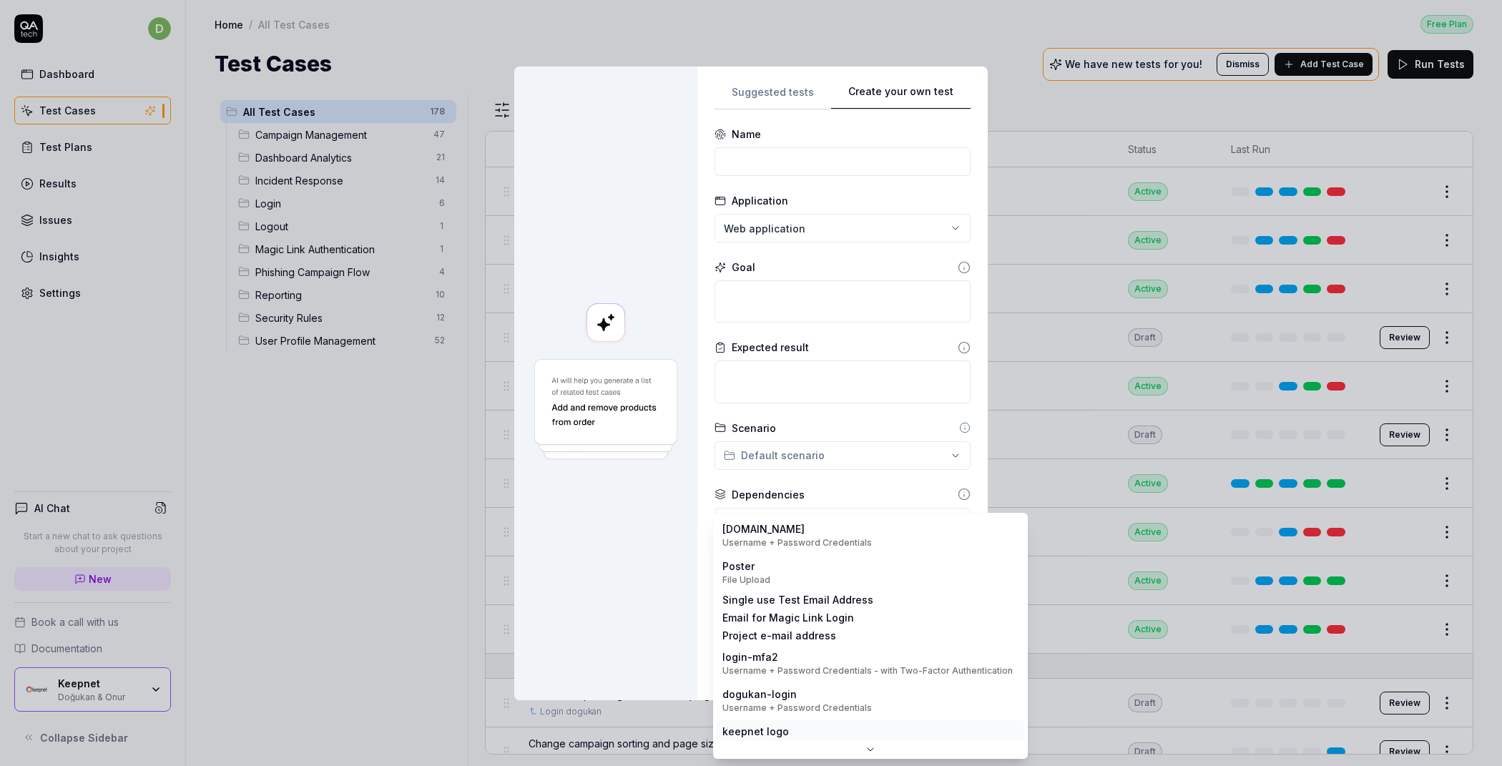
scroll to position [0, 0]
click at [675, 565] on div "**********" at bounding box center [751, 383] width 1502 height 766
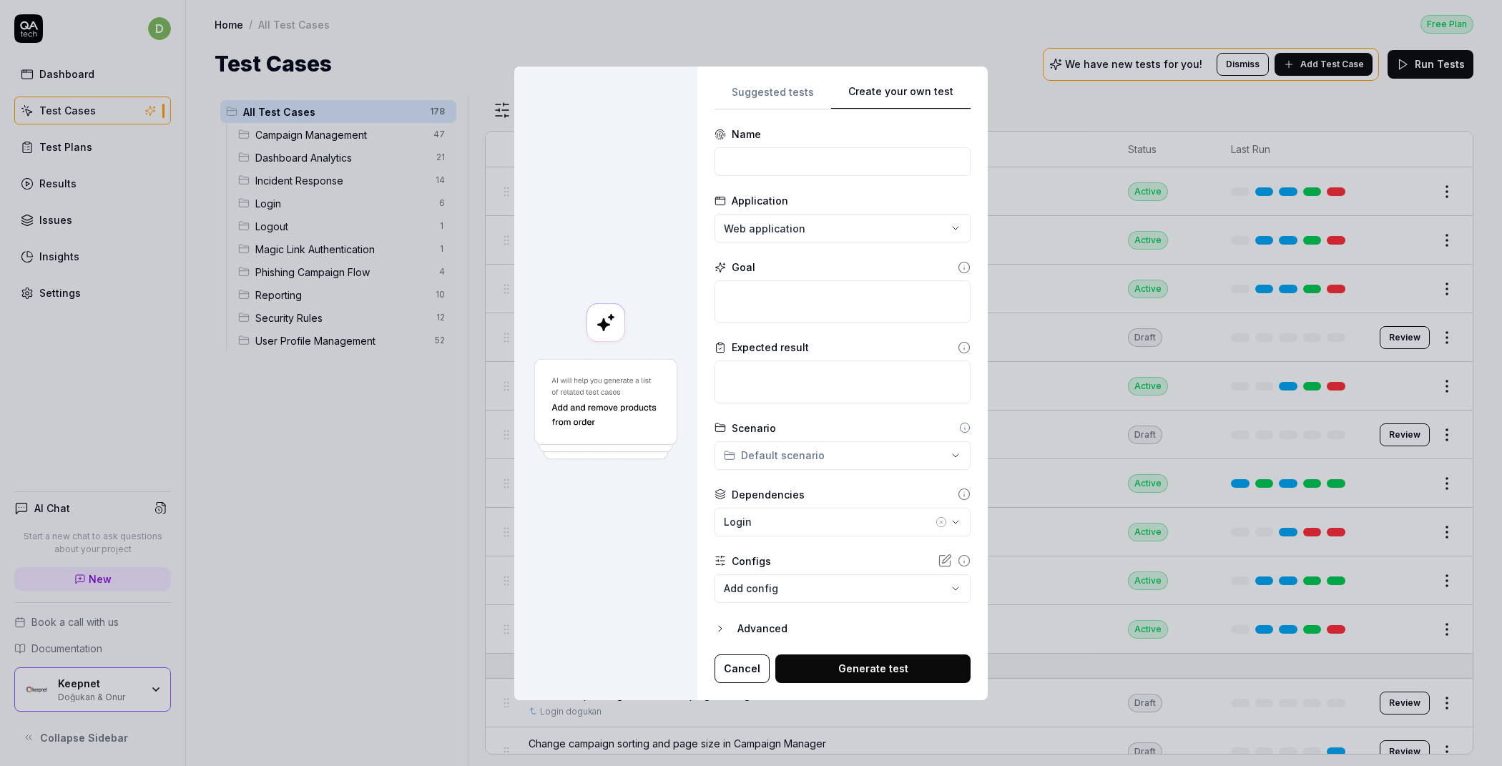
click at [729, 671] on button "Cancel" at bounding box center [742, 669] width 55 height 29
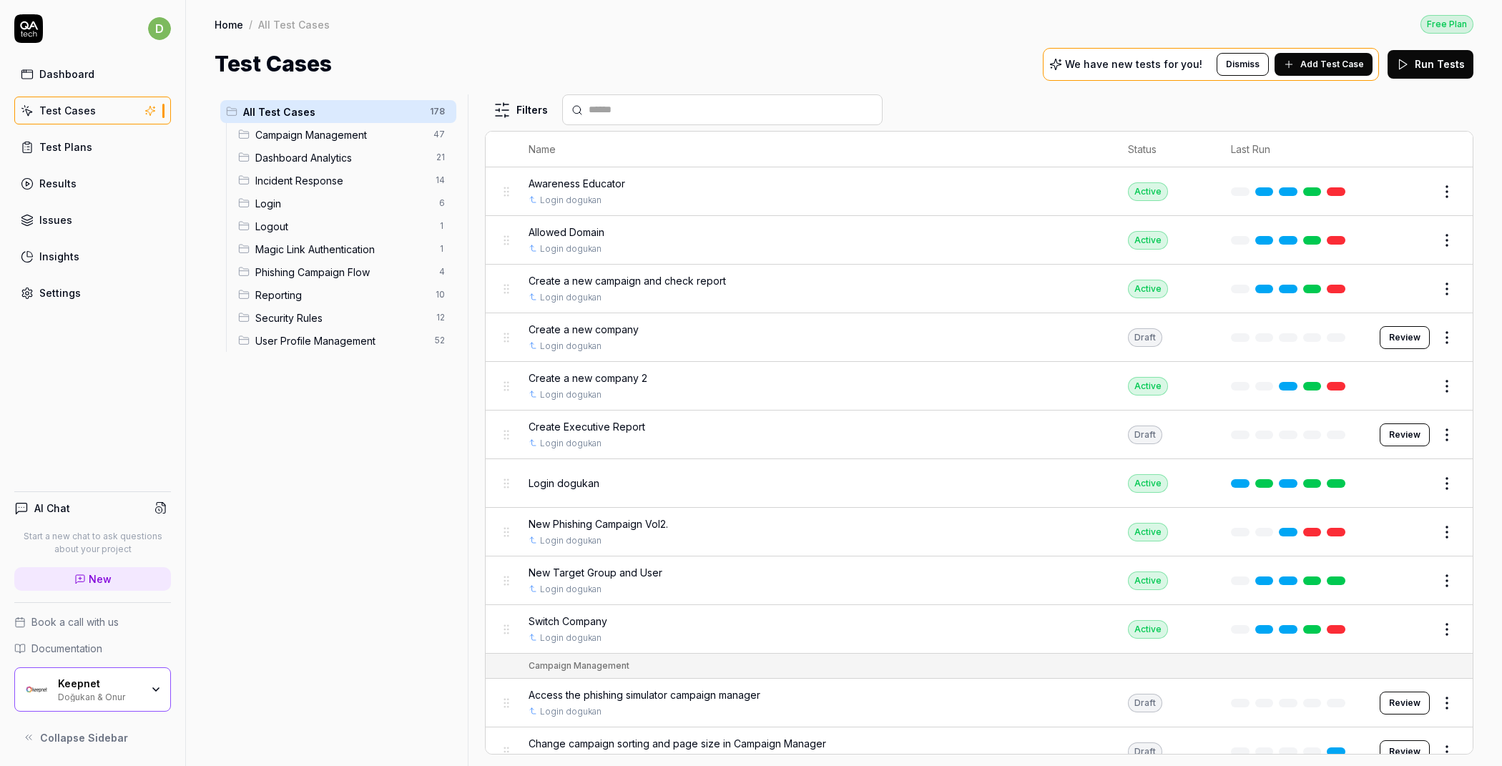
click at [92, 289] on link "Settings" at bounding box center [92, 293] width 157 height 28
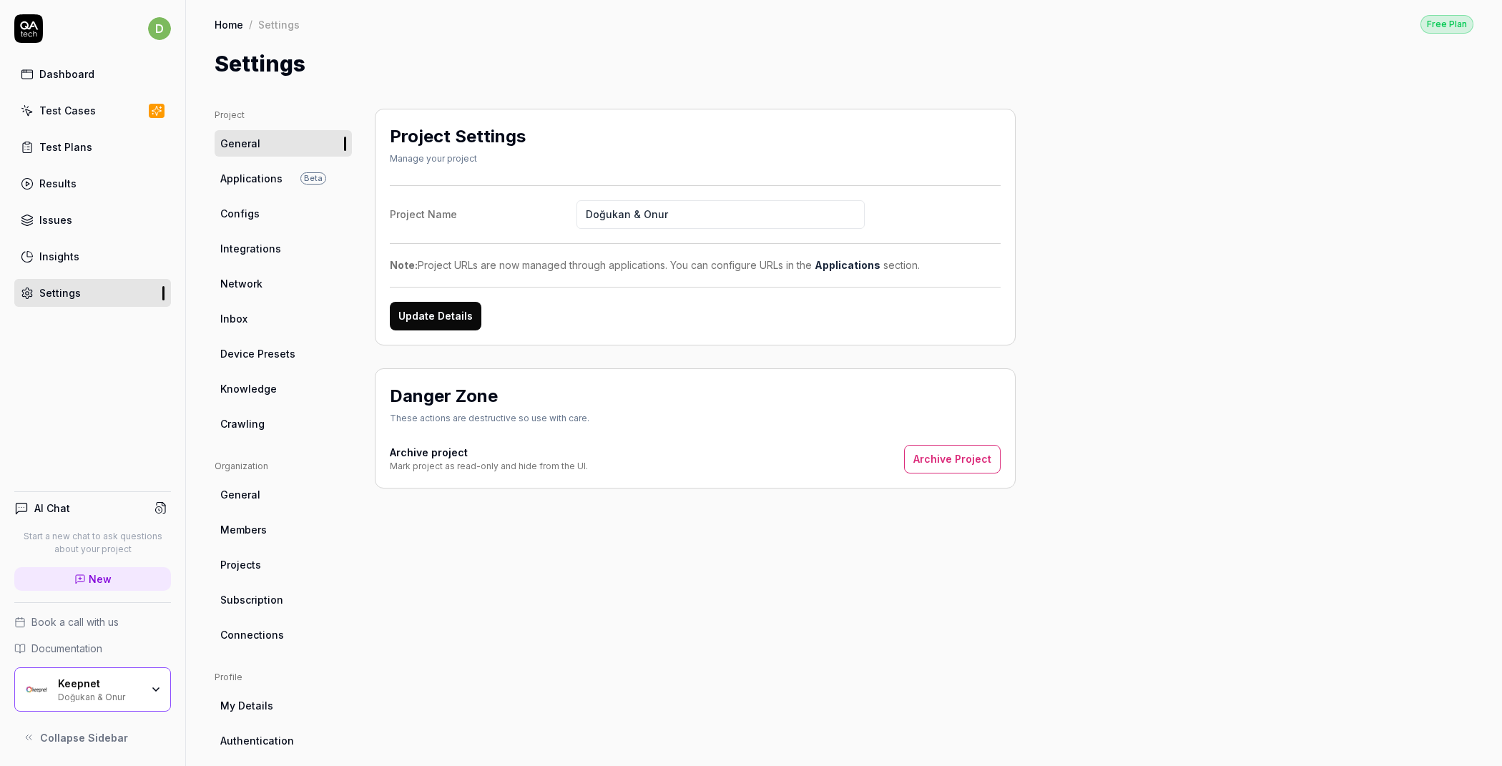
click at [264, 214] on link "Configs" at bounding box center [283, 213] width 137 height 26
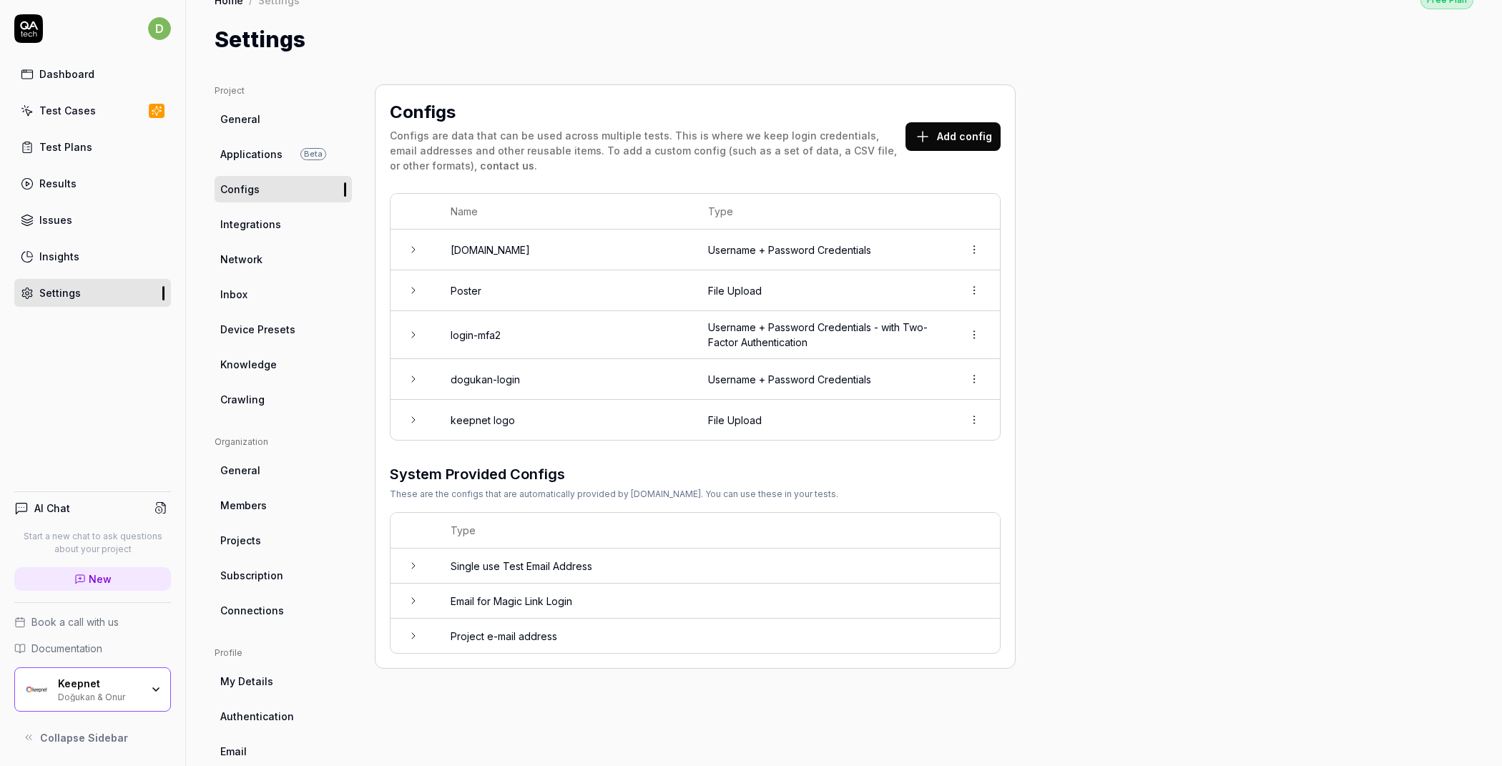
scroll to position [25, 0]
click at [941, 132] on button "Add config" at bounding box center [953, 136] width 95 height 29
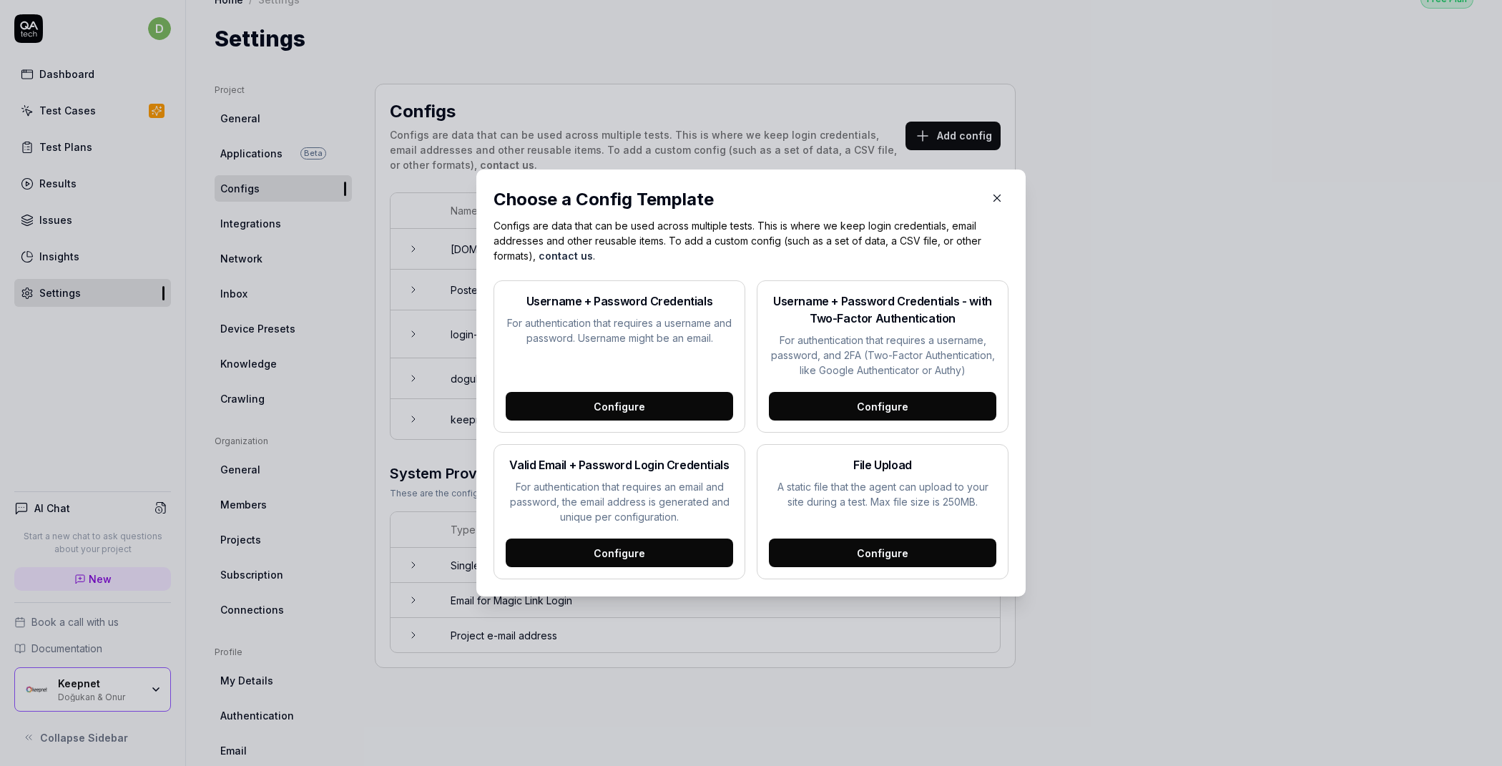
click at [991, 197] on icon "button" at bounding box center [997, 198] width 13 height 13
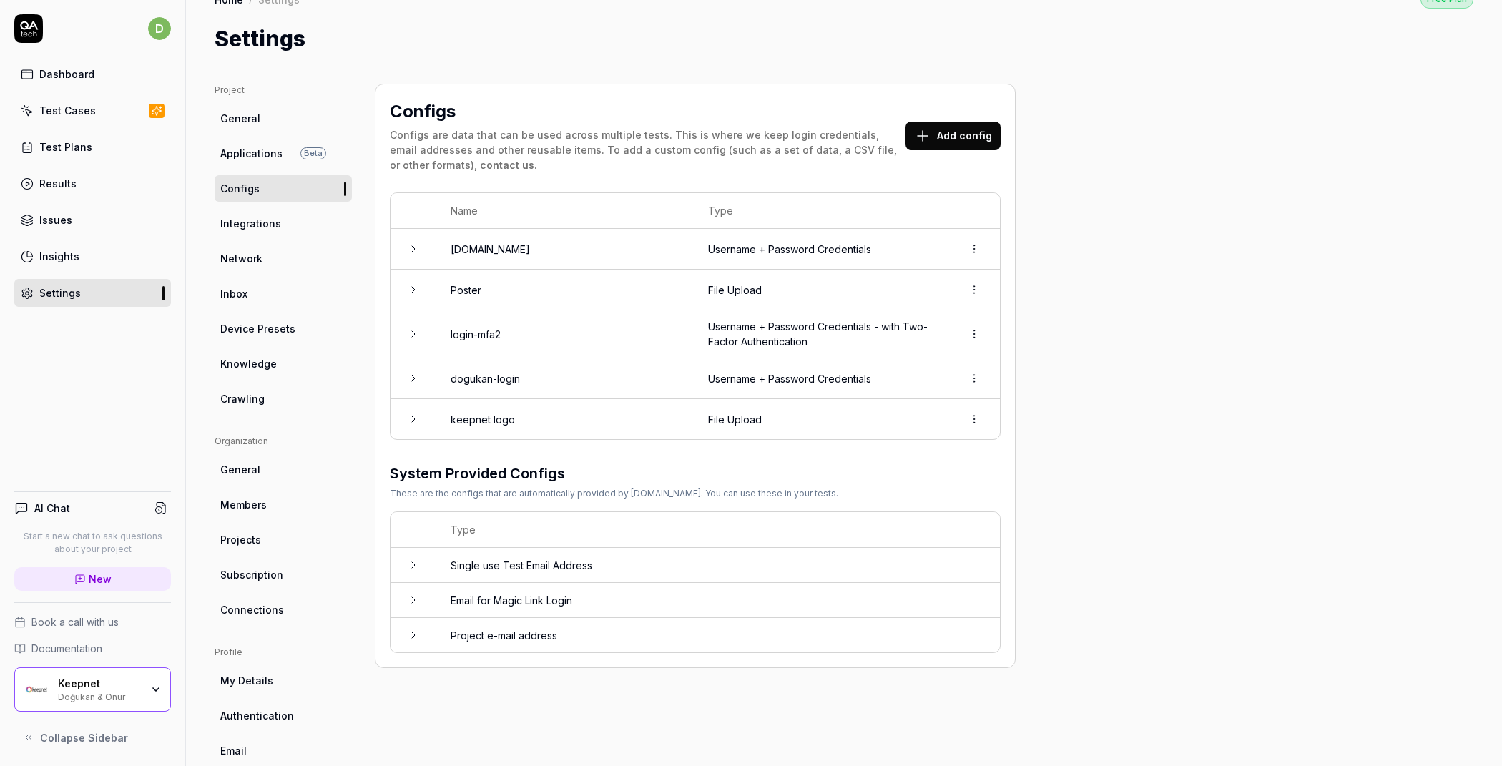
click at [98, 139] on link "Test Plans" at bounding box center [92, 147] width 157 height 28
click at [108, 97] on link "Test Cases" at bounding box center [92, 111] width 157 height 28
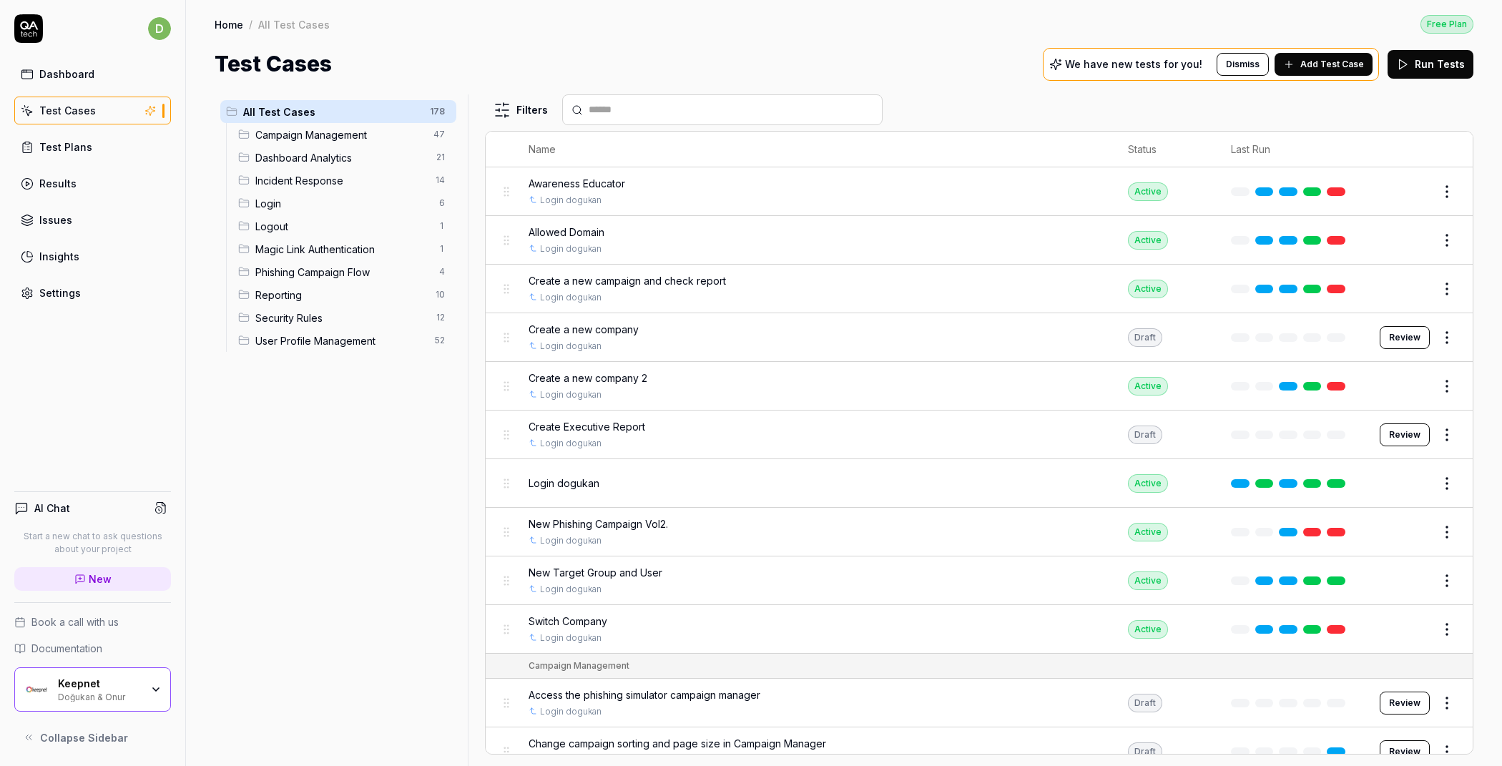
click at [1337, 58] on span "Add Test Case" at bounding box center [1332, 64] width 64 height 13
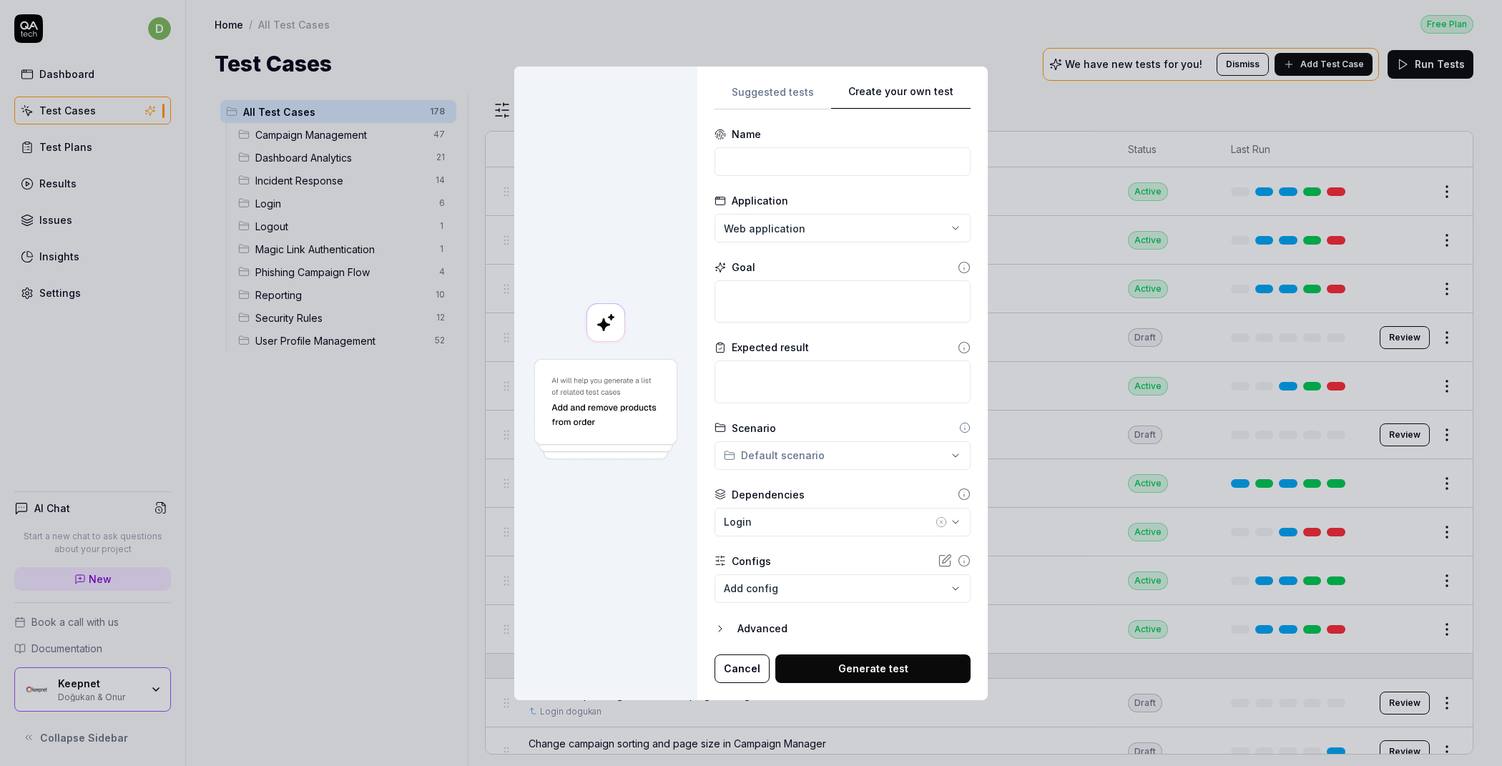
click at [910, 38] on div "**********" at bounding box center [751, 383] width 1502 height 766
click at [783, 579] on body "d Dashboard Test Cases Test Plans Results Issues Insights Settings AI Chat Star…" at bounding box center [751, 383] width 1502 height 766
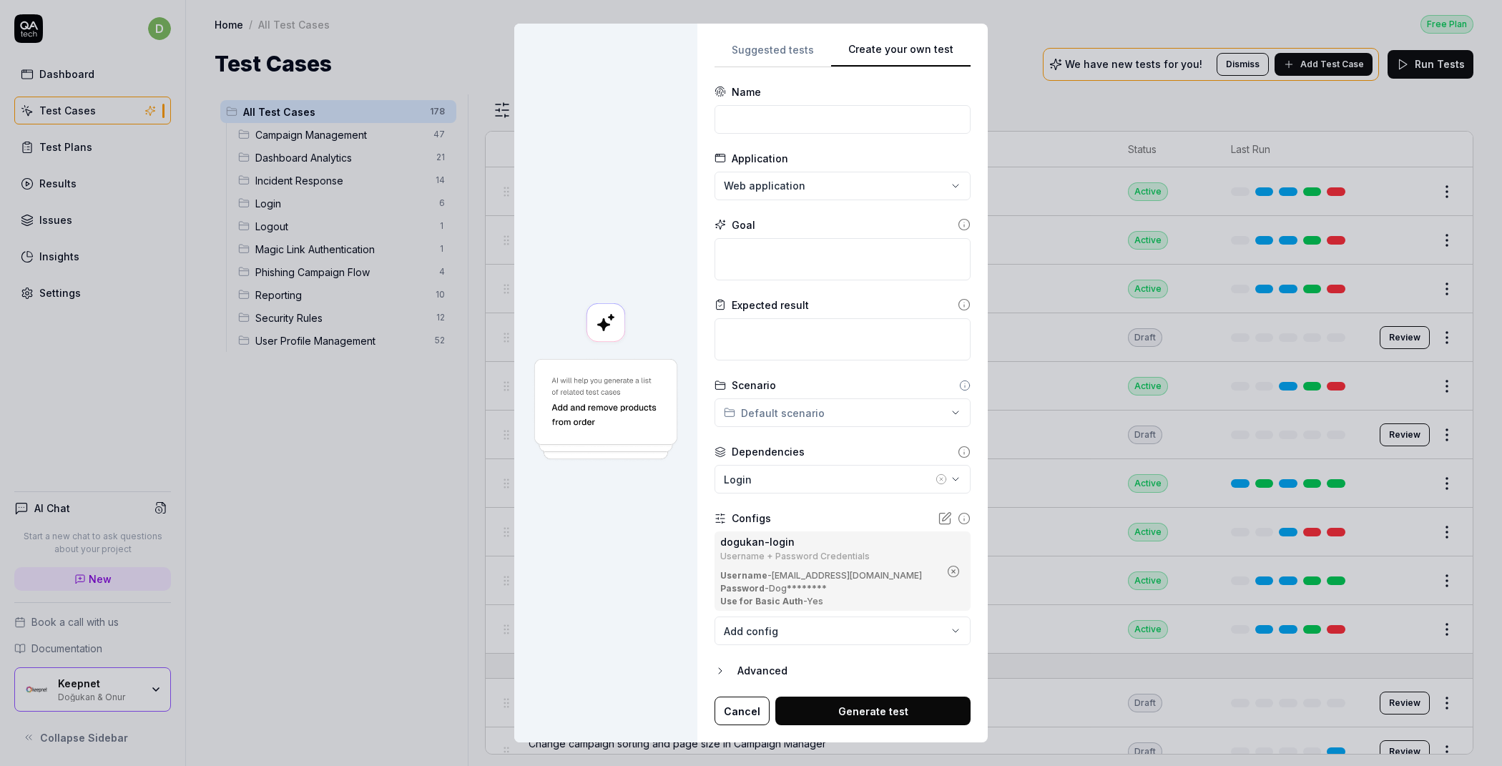
click at [732, 707] on button "Cancel" at bounding box center [742, 711] width 55 height 29
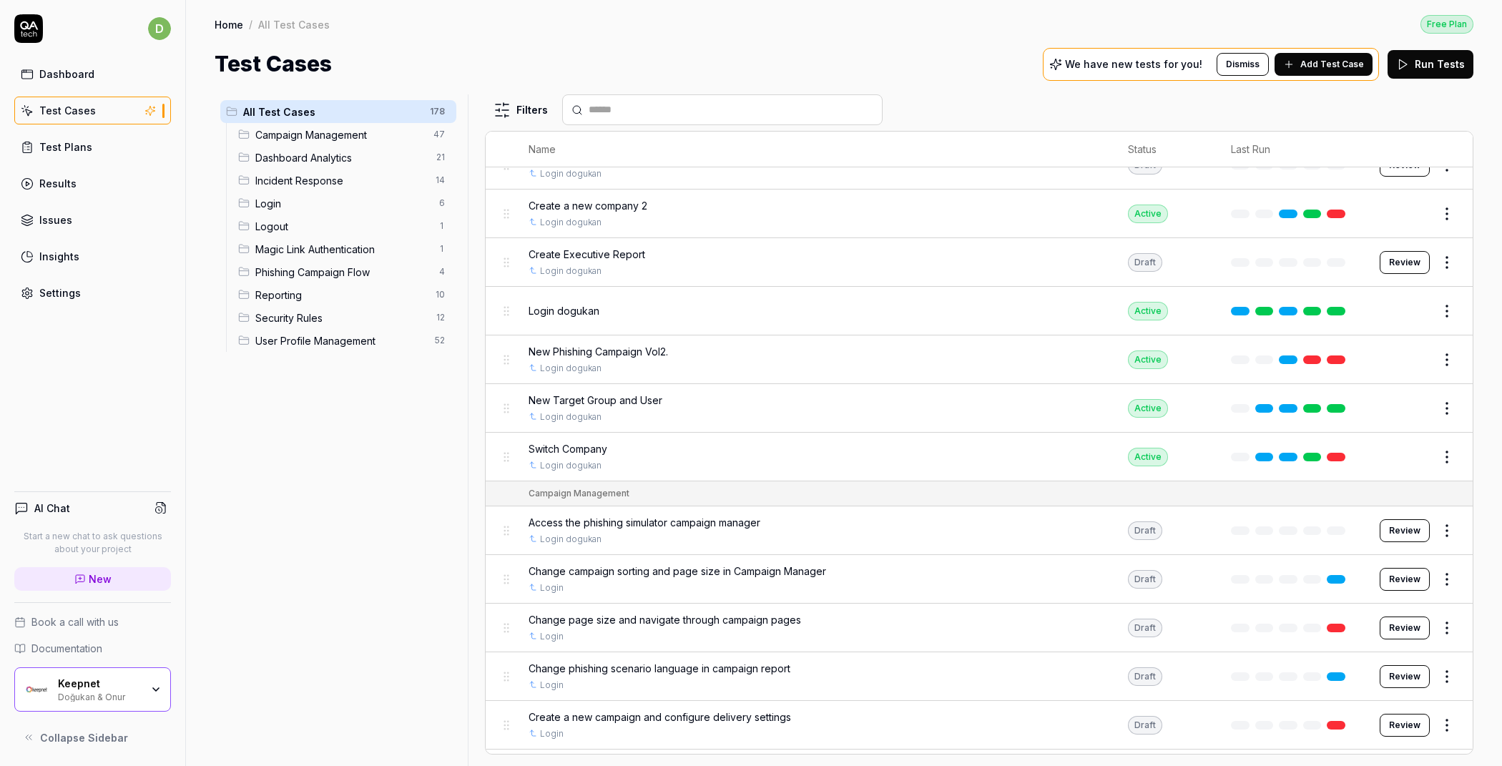
scroll to position [172, 0]
click at [1434, 403] on html "d Dashboard Test Cases Test Plans Results Issues Insights Settings AI Chat Star…" at bounding box center [751, 383] width 1502 height 766
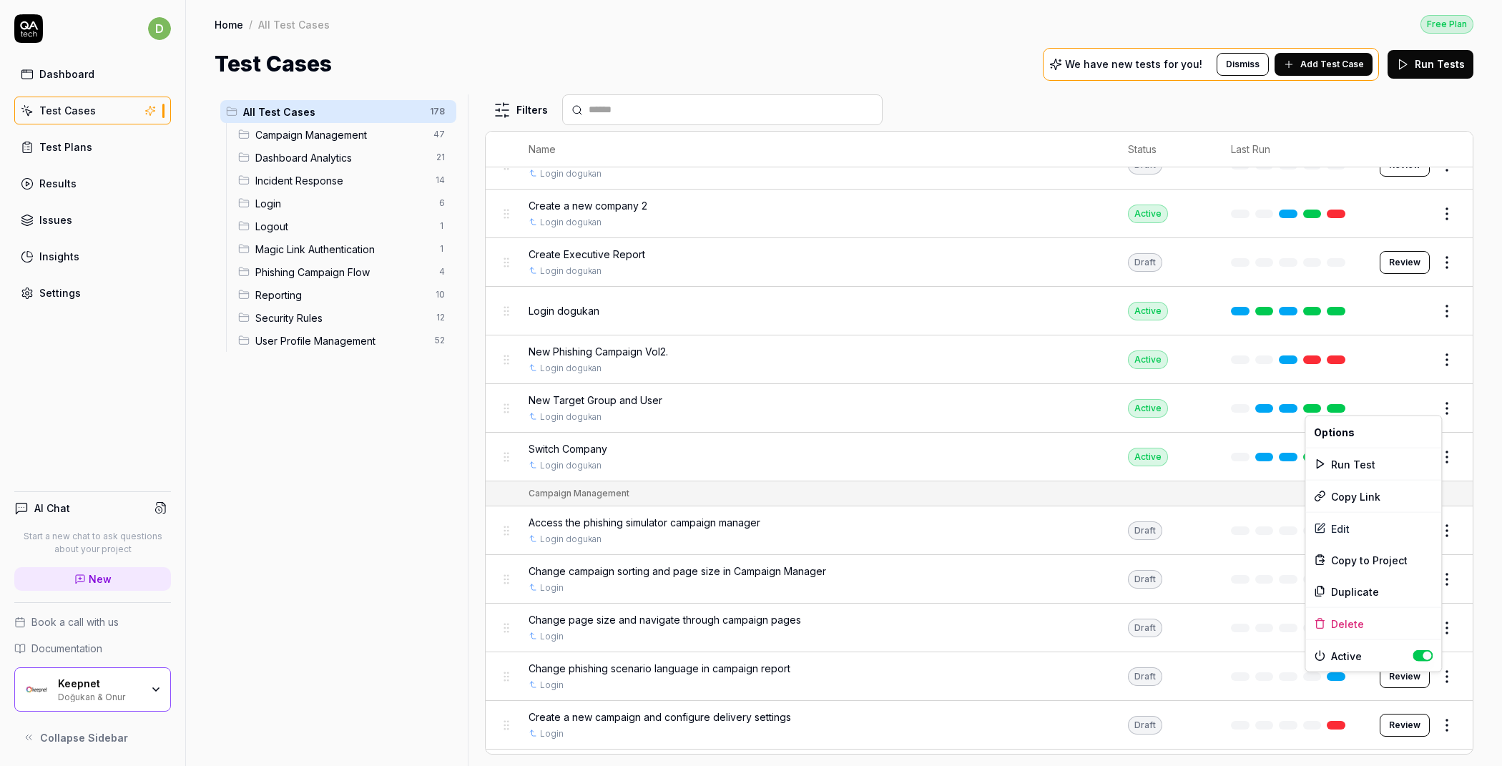
click at [1419, 386] on html "d Dashboard Test Cases Test Plans Results Issues Insights Settings AI Chat Star…" at bounding box center [751, 383] width 1502 height 766
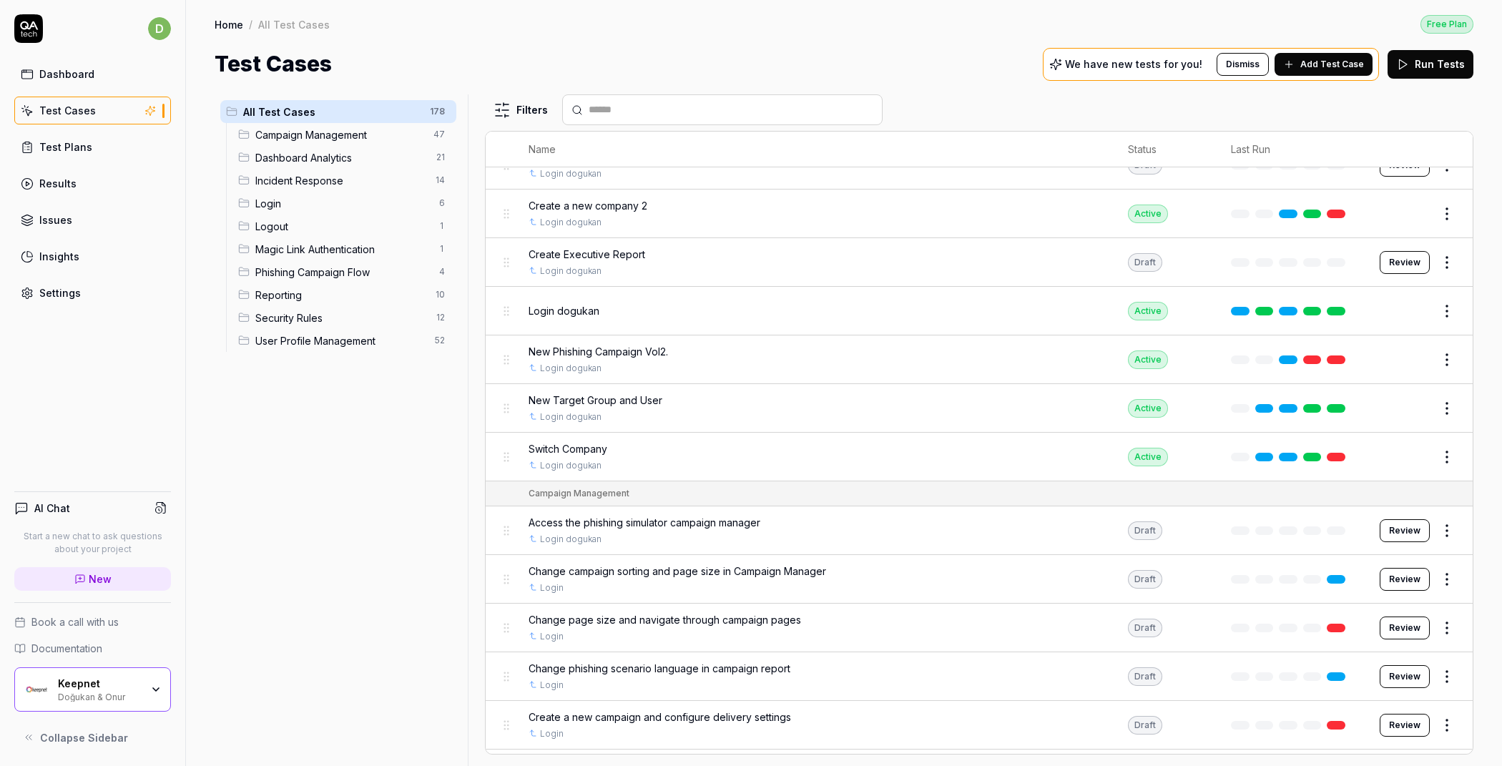
click at [1396, 399] on button "Edit" at bounding box center [1413, 408] width 34 height 23
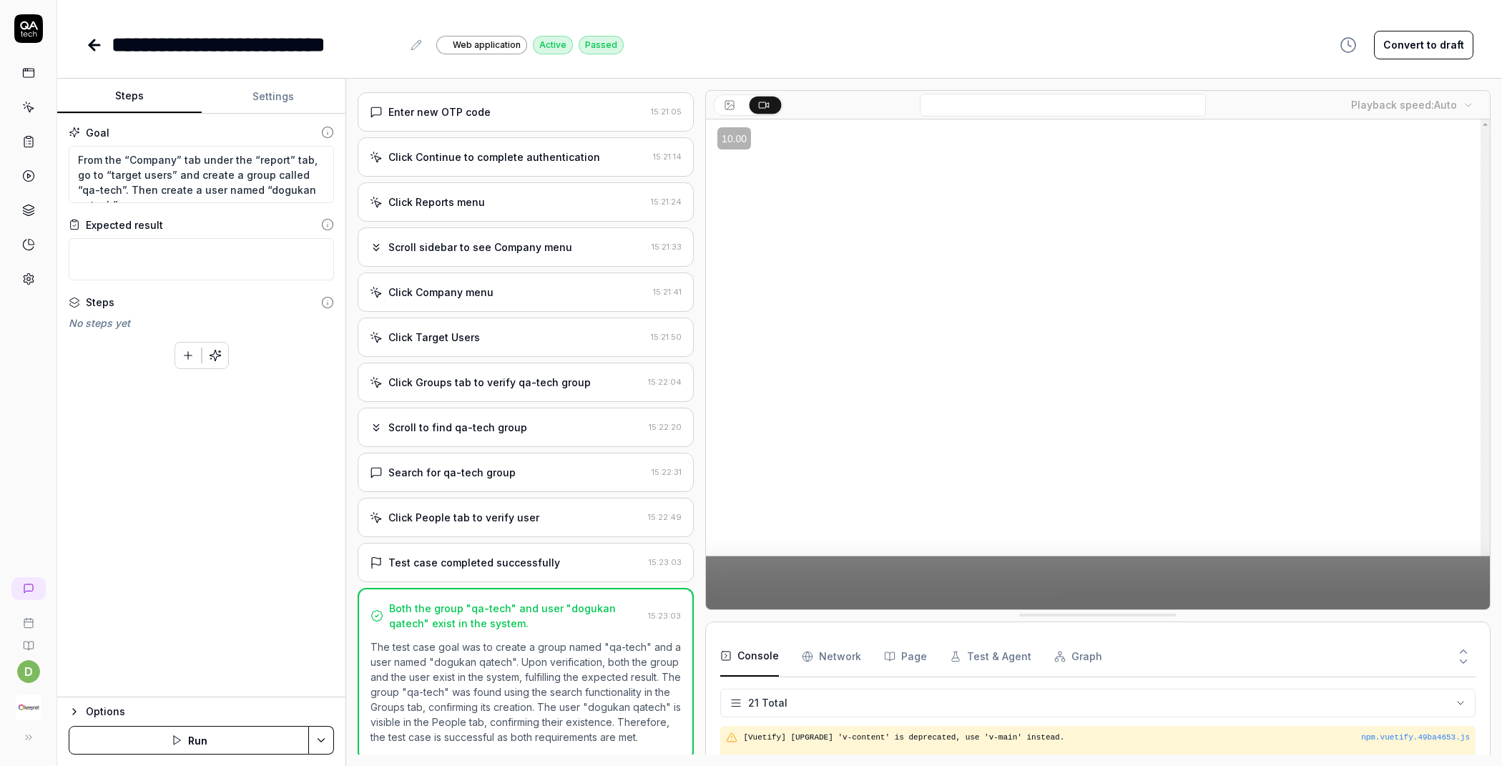
scroll to position [1259, 0]
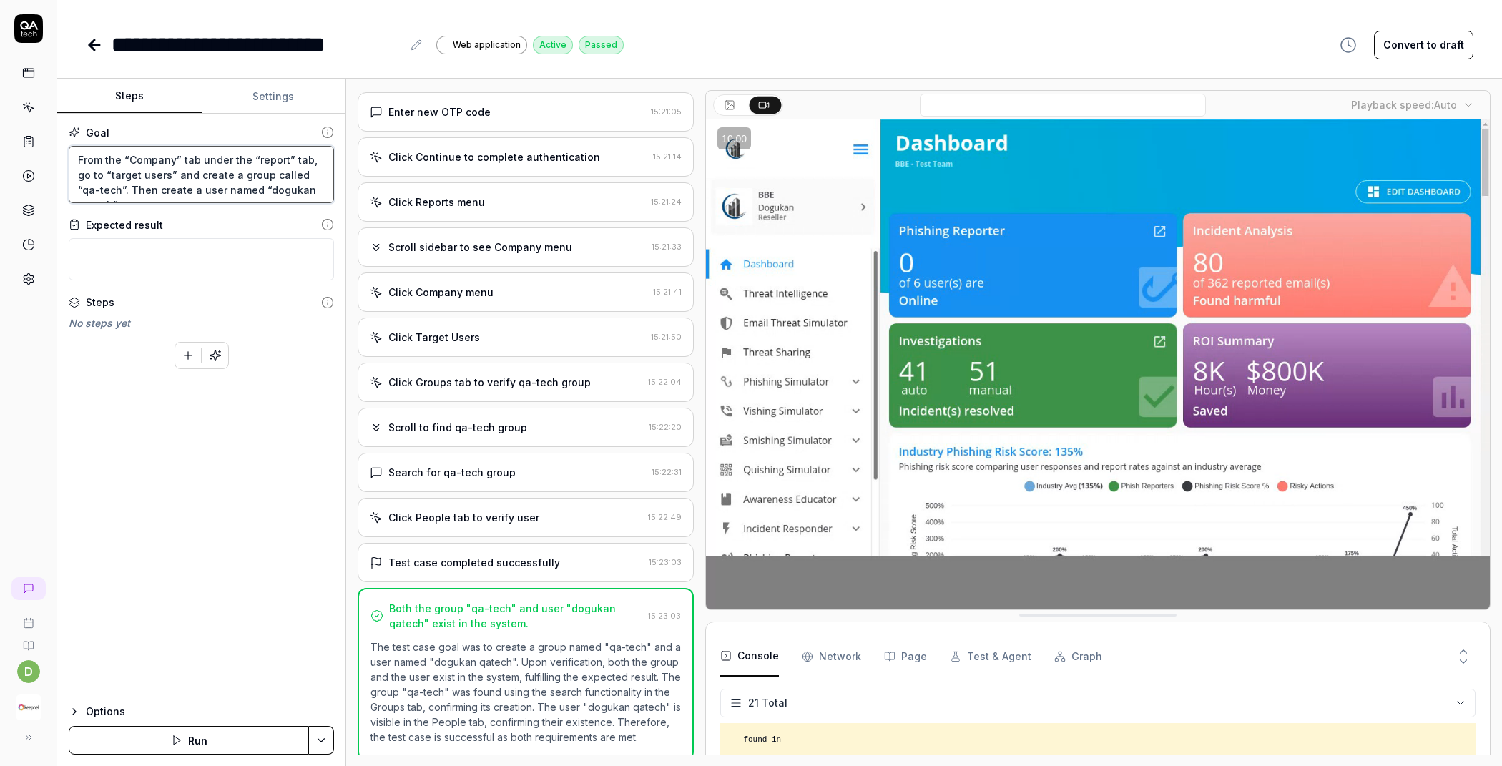
click at [152, 169] on textarea "From the “Company” tab under the “report” tab, go to “target users” and create …" at bounding box center [201, 174] width 265 height 57
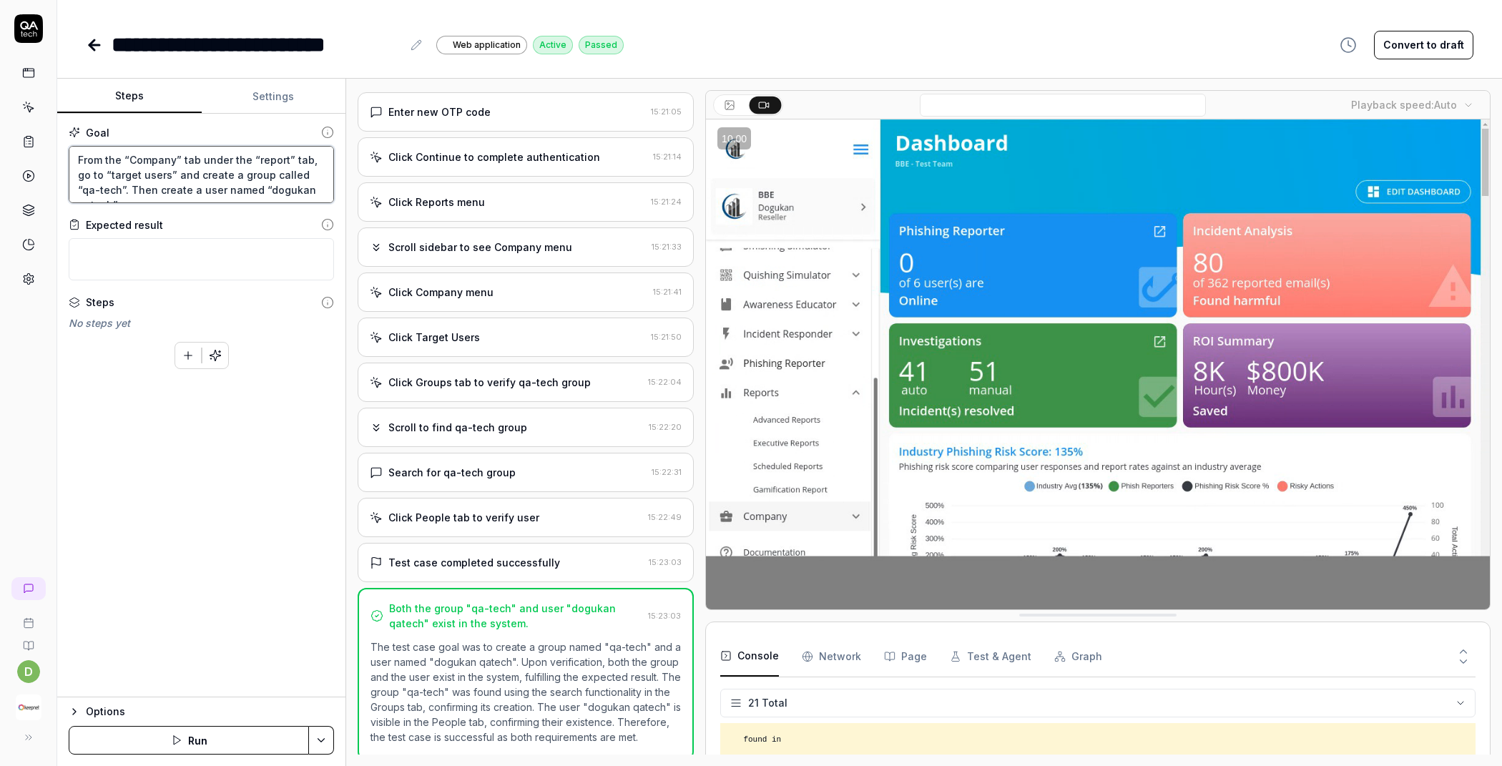
click at [321, 182] on textarea "From the “Company” tab under the “report” tab, go to “target users” and create …" at bounding box center [201, 174] width 265 height 57
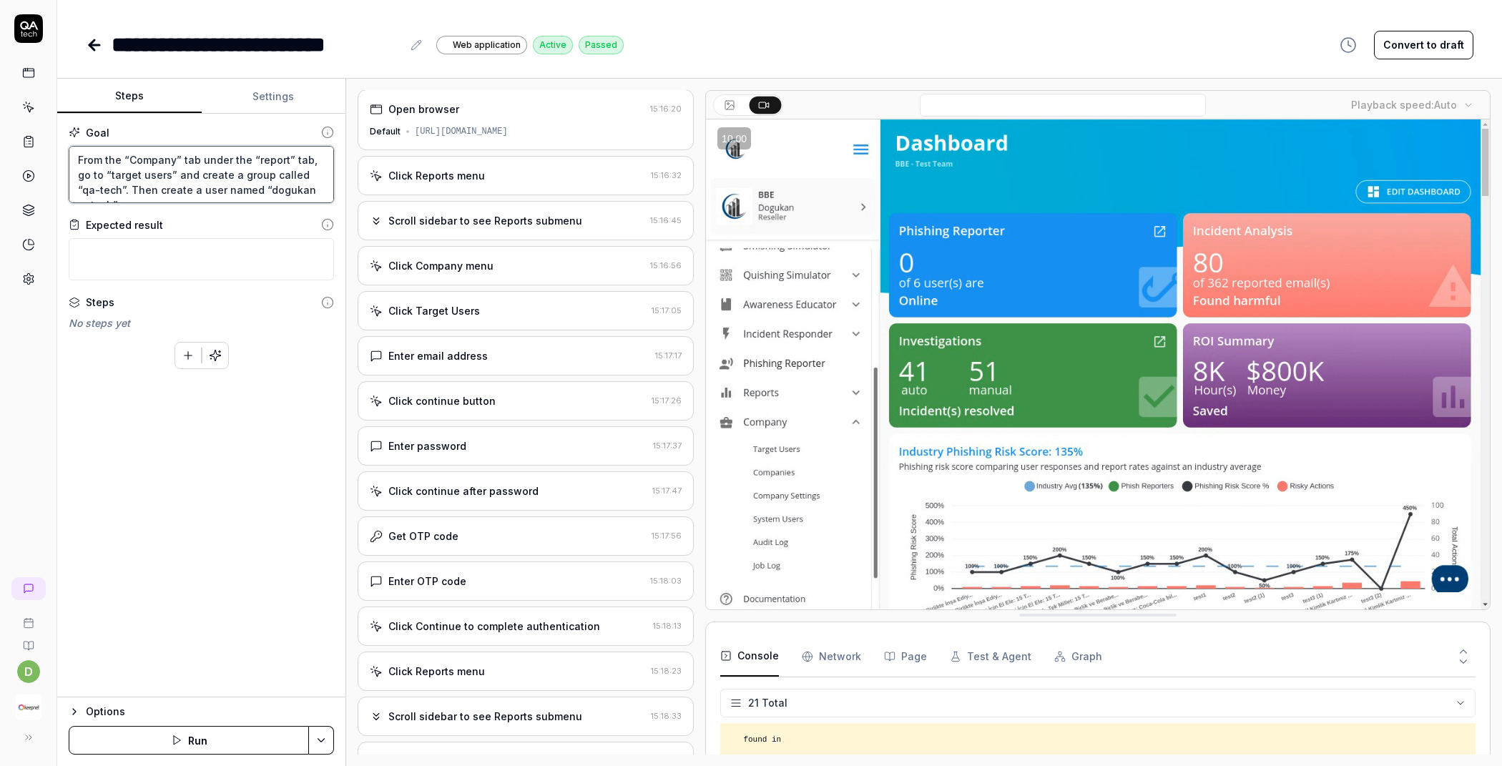
scroll to position [0, 0]
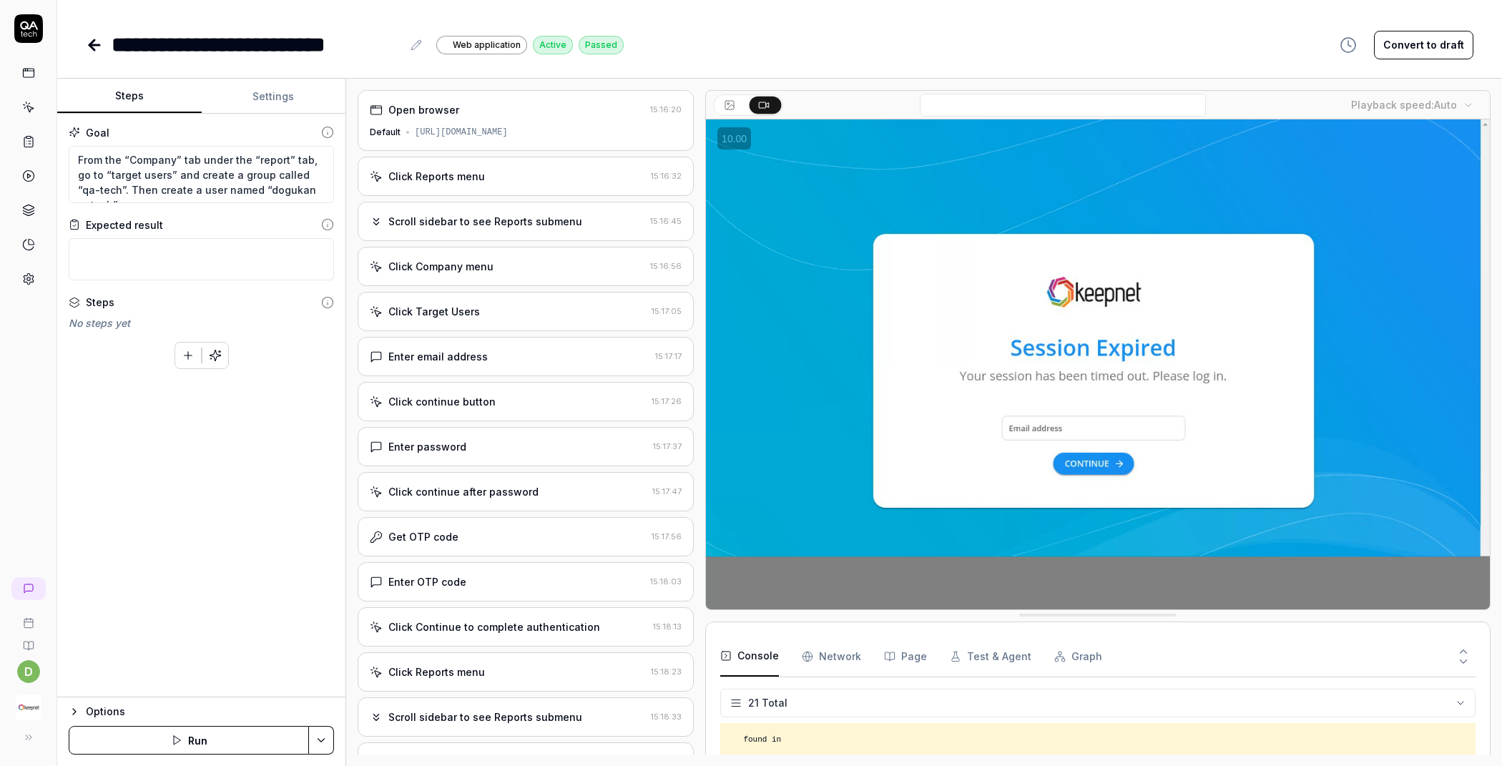
click at [517, 139] on div "Open browser 15:16:20 Default [URL][DOMAIN_NAME]" at bounding box center [526, 120] width 336 height 61
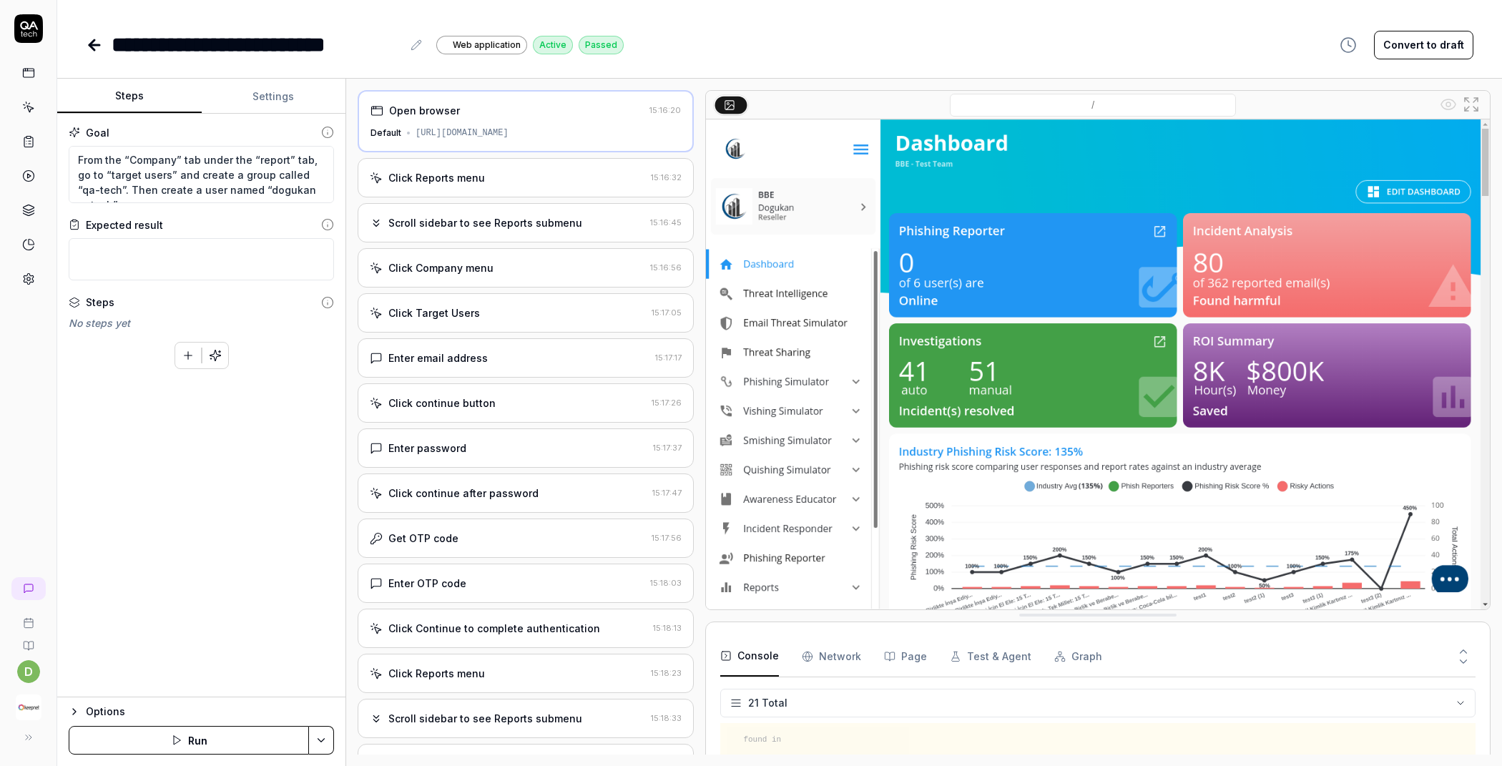
click at [492, 173] on div "Click Reports menu" at bounding box center [507, 177] width 275 height 15
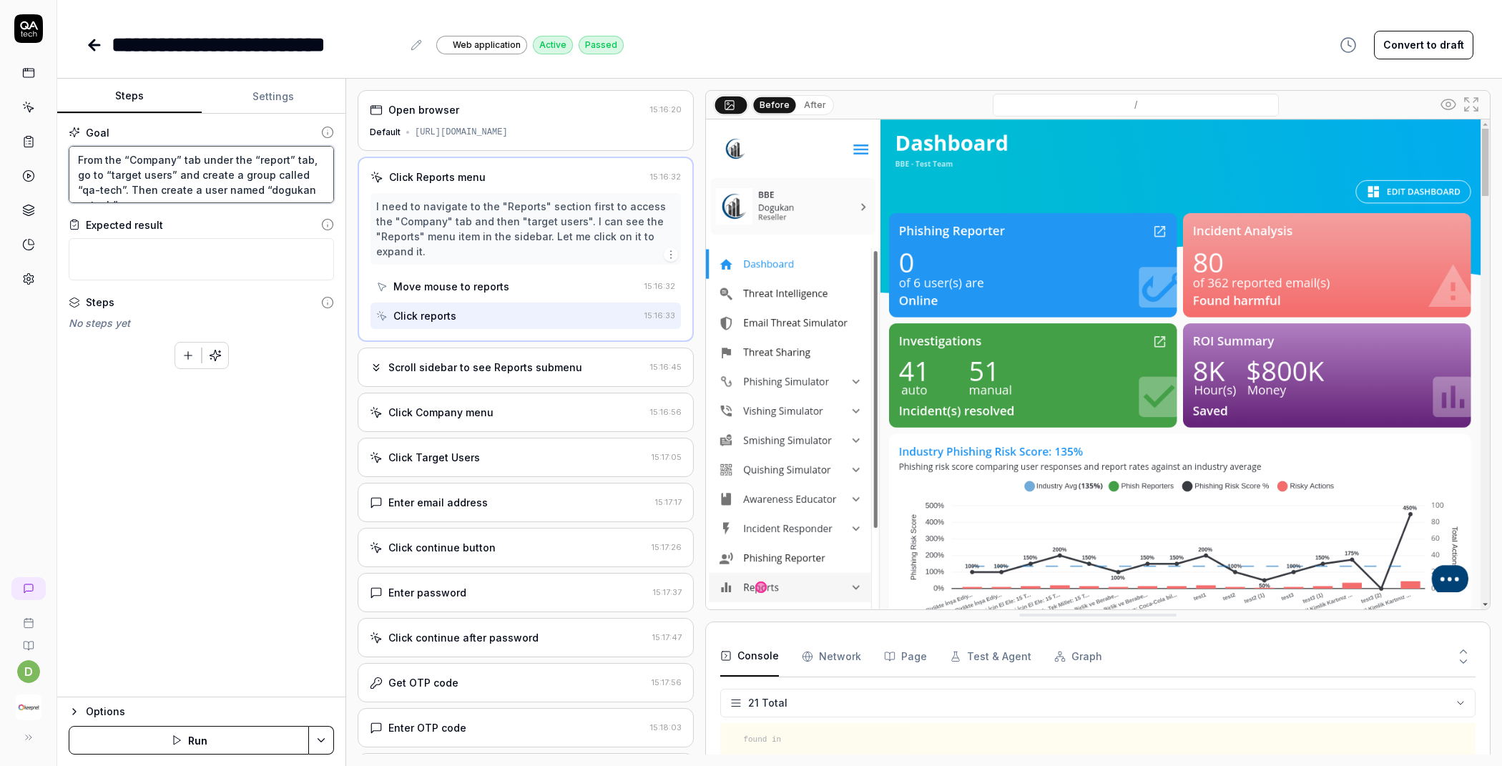
click at [252, 158] on textarea "From the “Company” tab under the “report” tab, go to “target users” and create …" at bounding box center [201, 174] width 265 height 57
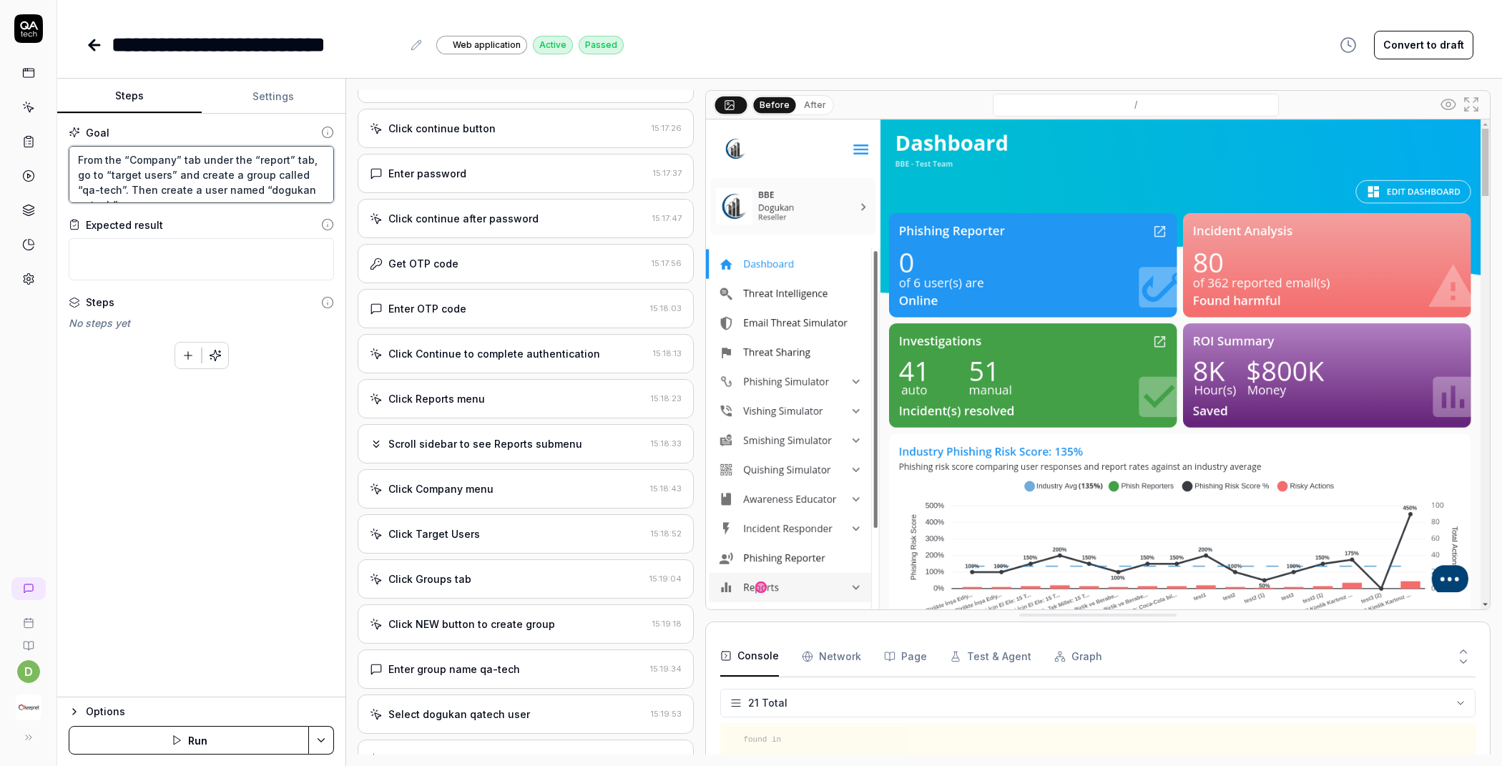
scroll to position [483, 0]
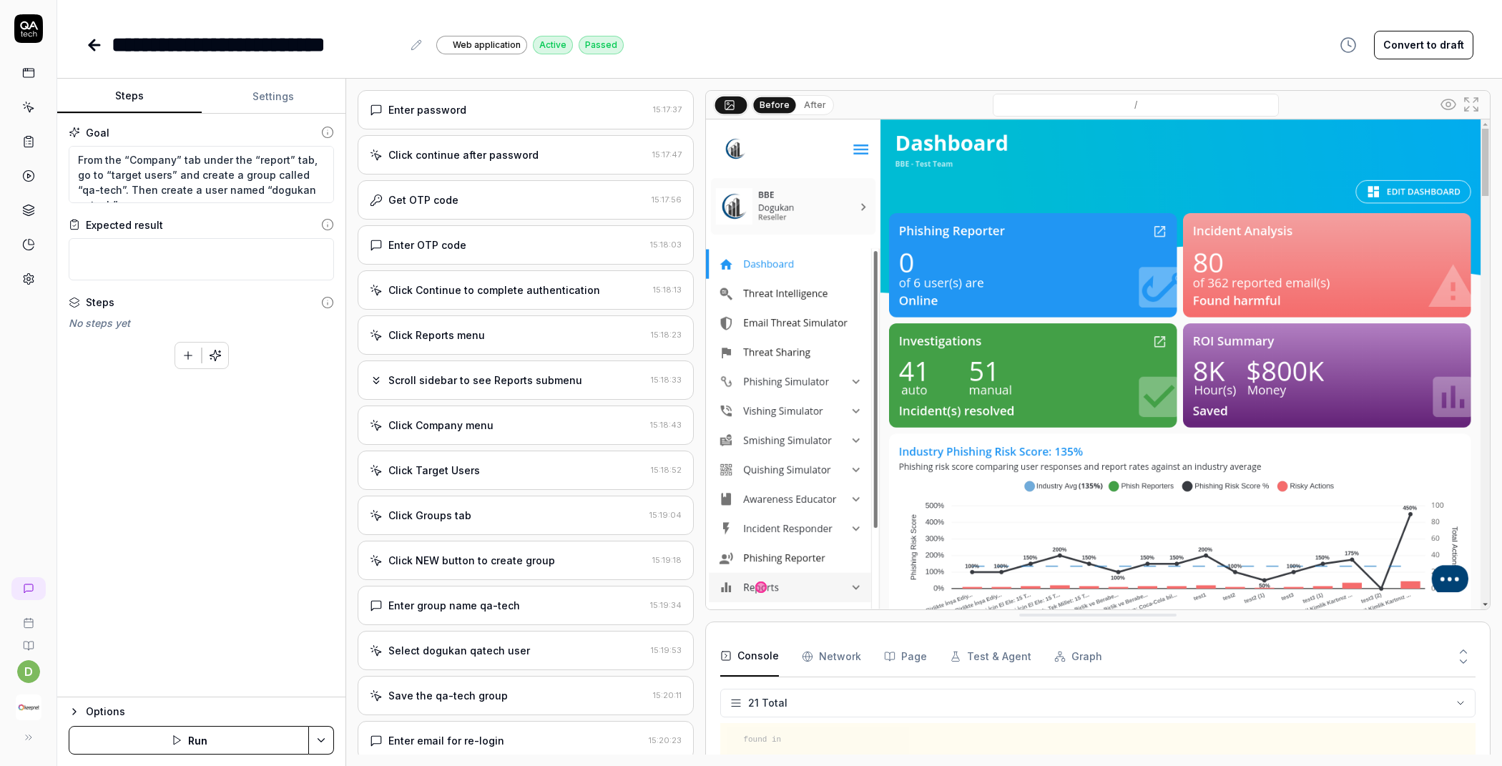
click at [492, 451] on div "Click Target Users 15:18:52" at bounding box center [526, 470] width 336 height 39
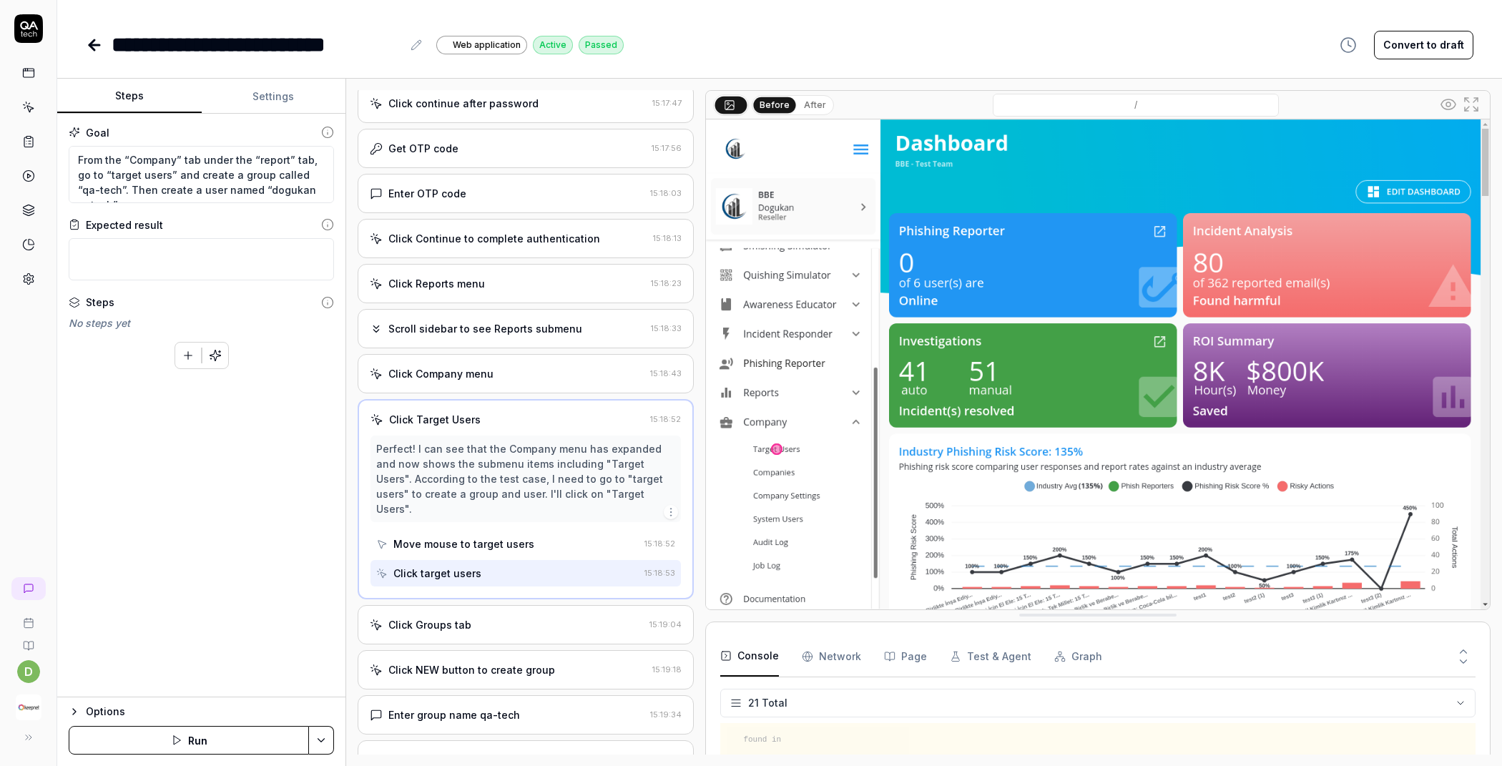
click at [487, 617] on div "Click Groups tab" at bounding box center [507, 624] width 274 height 15
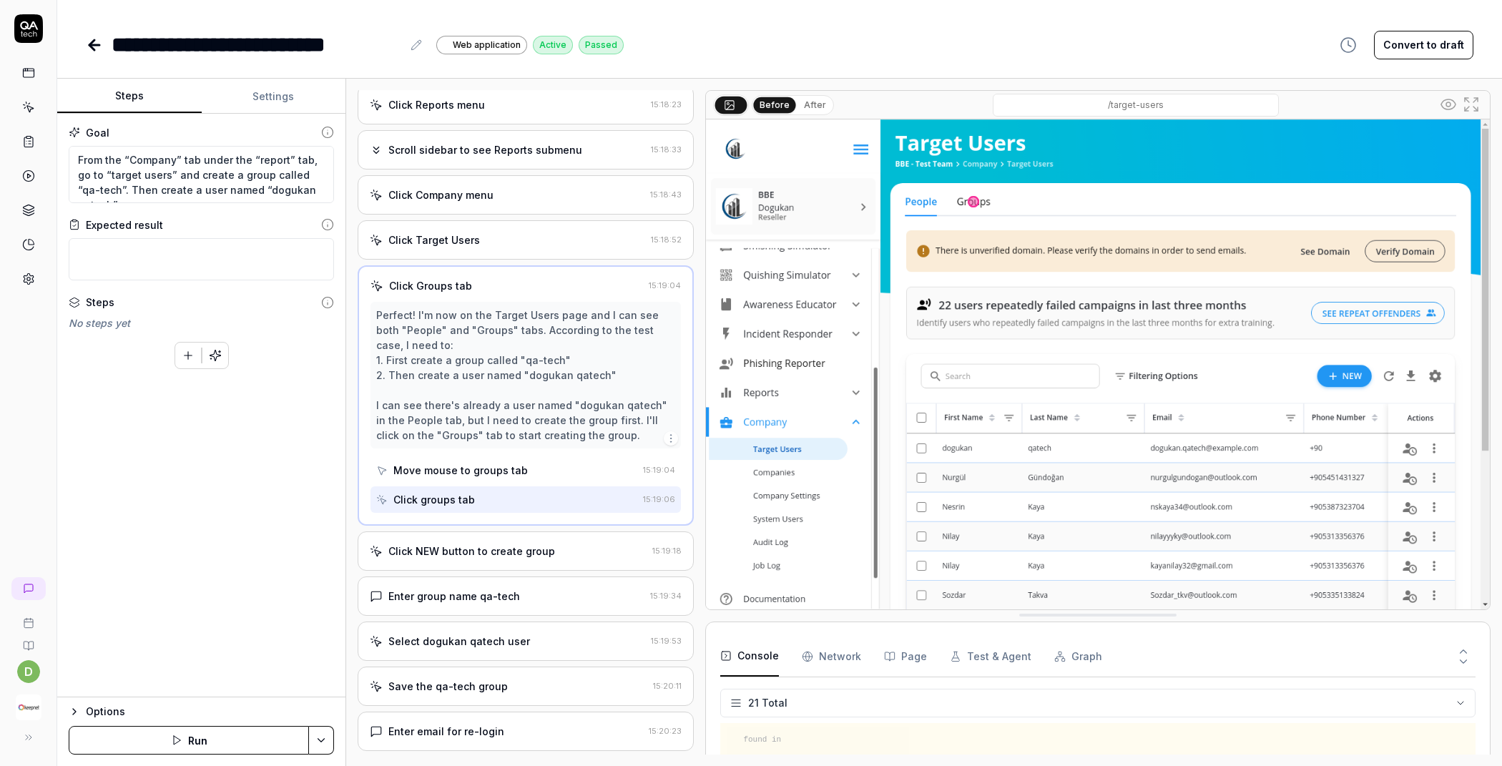
scroll to position [671, 0]
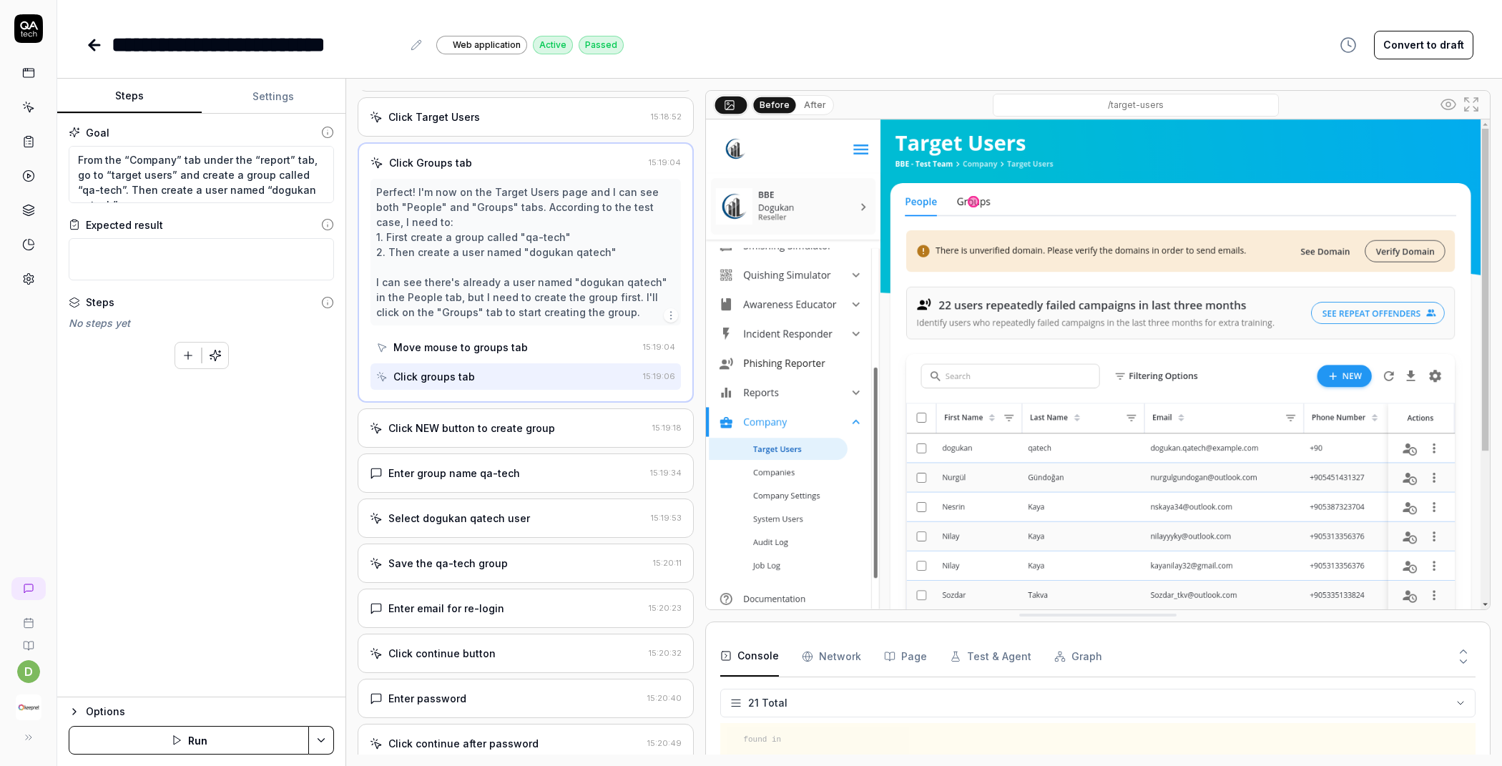
click at [531, 470] on div "Enter group name qa-tech" at bounding box center [507, 473] width 275 height 15
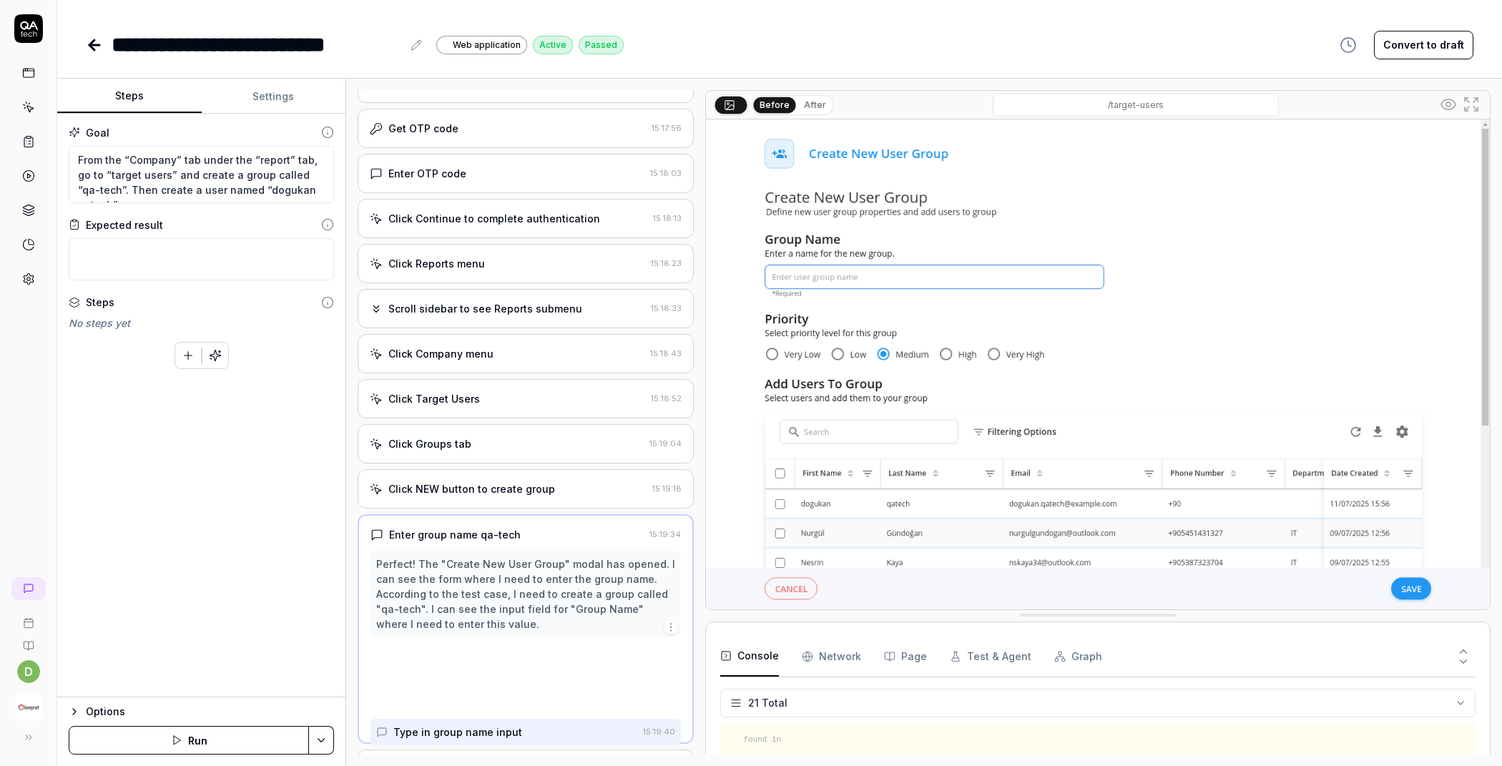
scroll to position [387, 0]
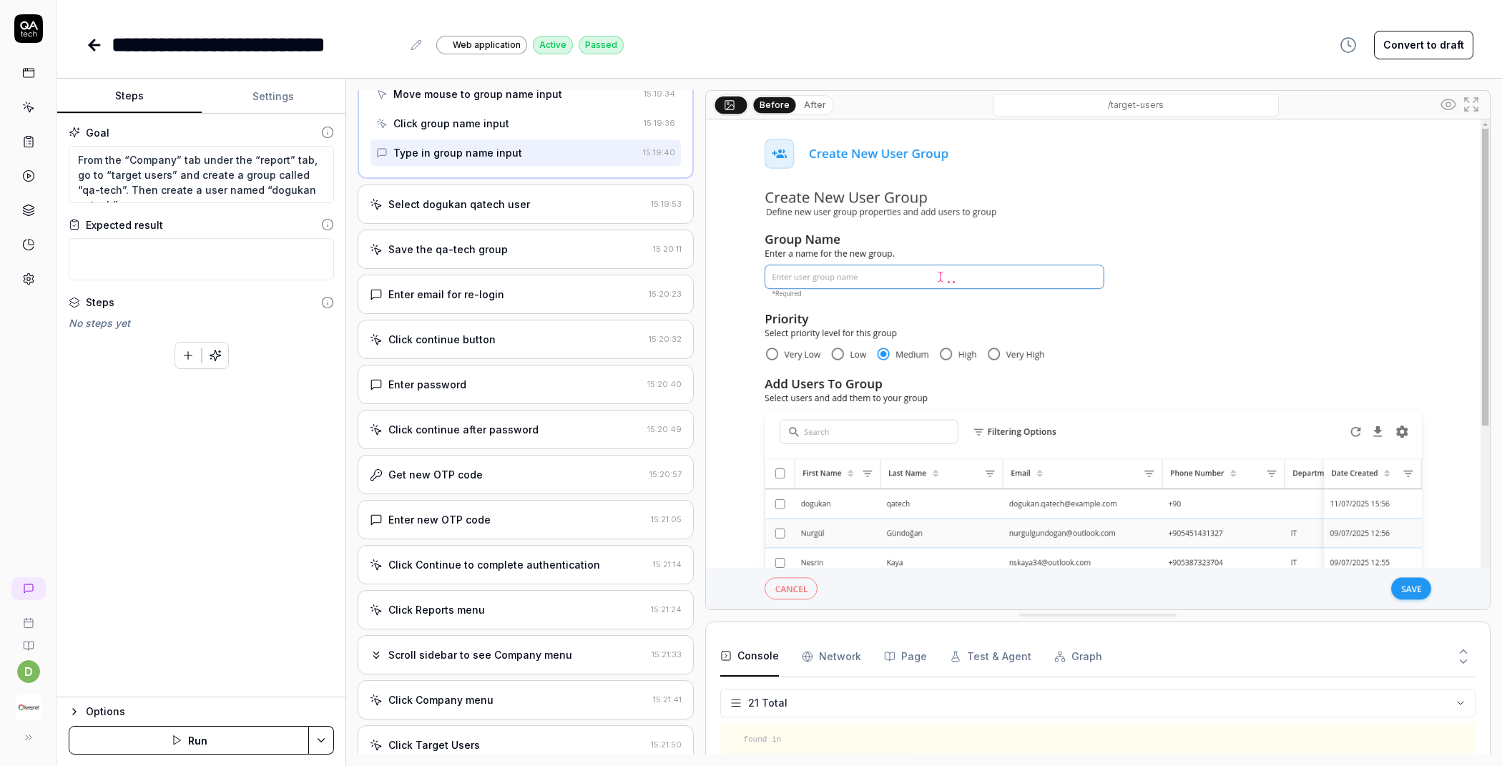
click at [538, 185] on div "Select dogukan qatech user 15:19:53" at bounding box center [526, 204] width 336 height 39
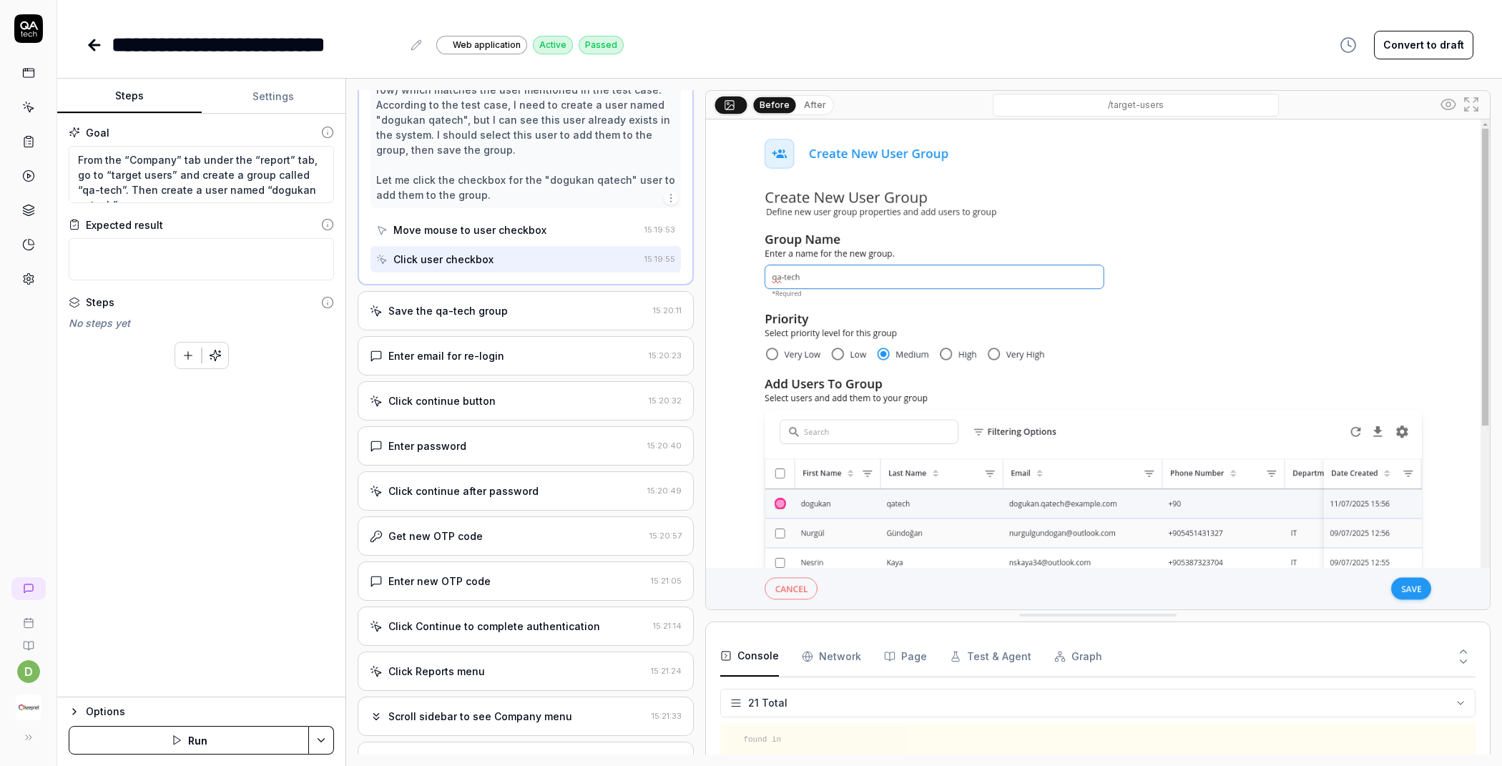
click at [494, 348] on div "Enter email for re-login" at bounding box center [446, 355] width 116 height 15
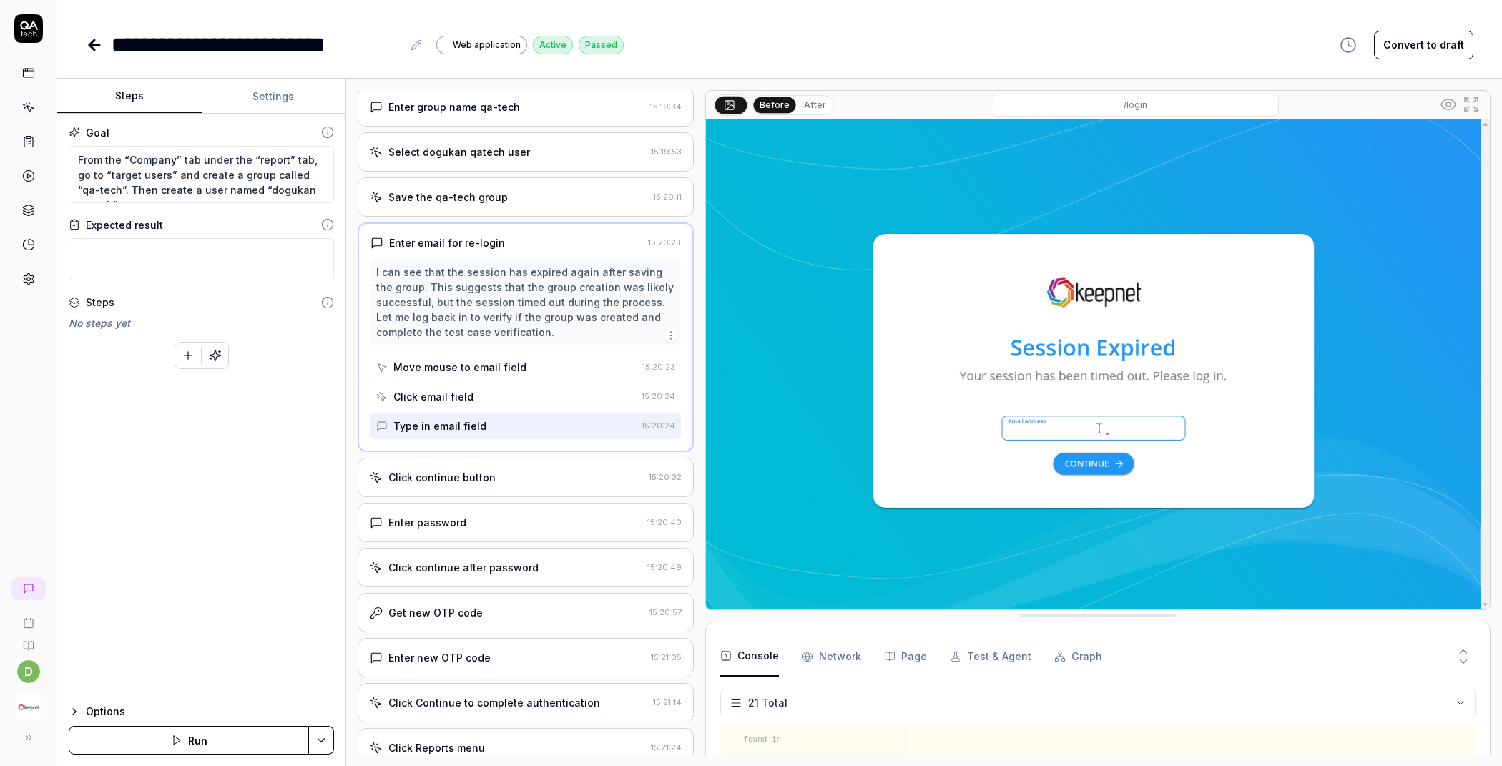
scroll to position [848, 0]
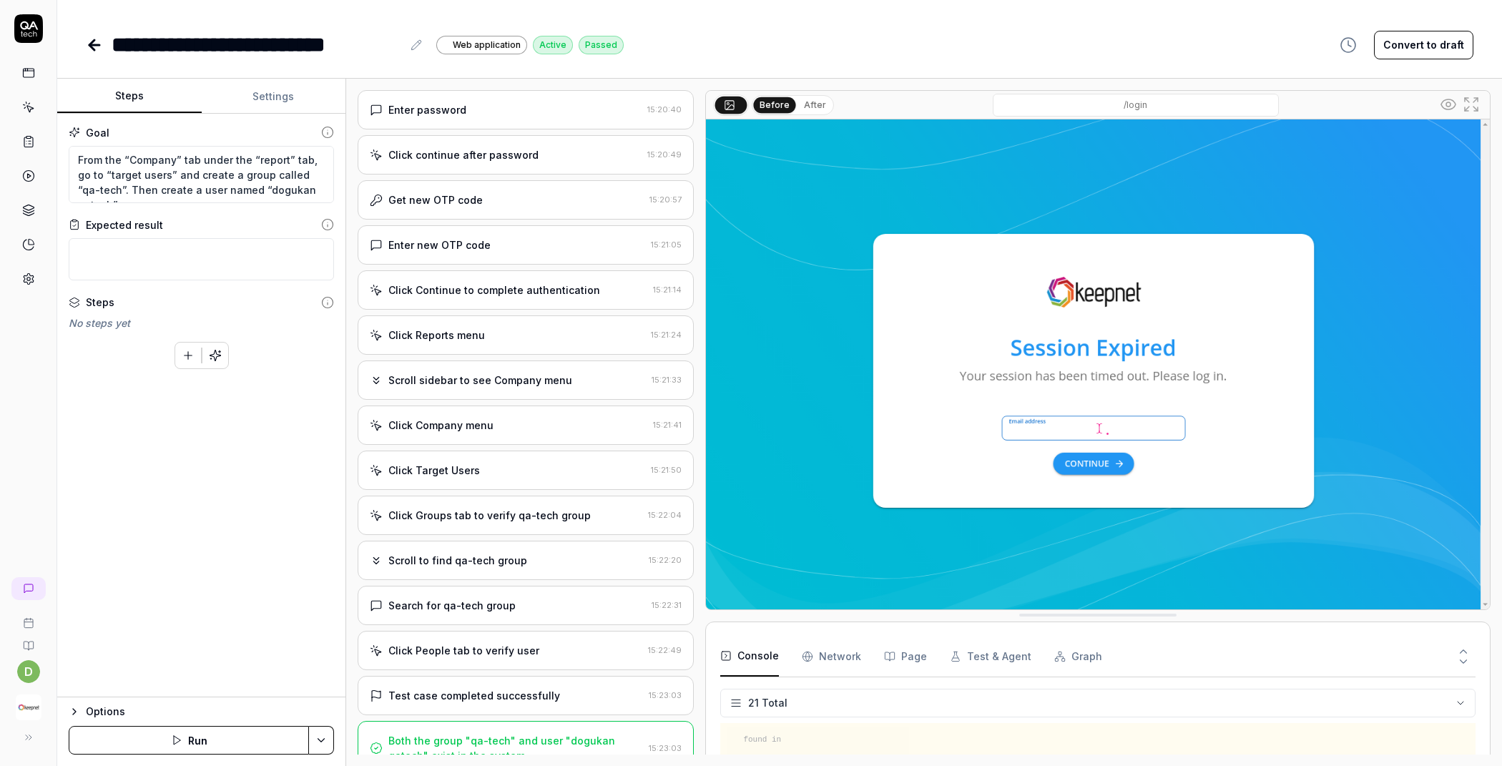
click at [479, 598] on div "Search for qa-tech group" at bounding box center [451, 605] width 127 height 15
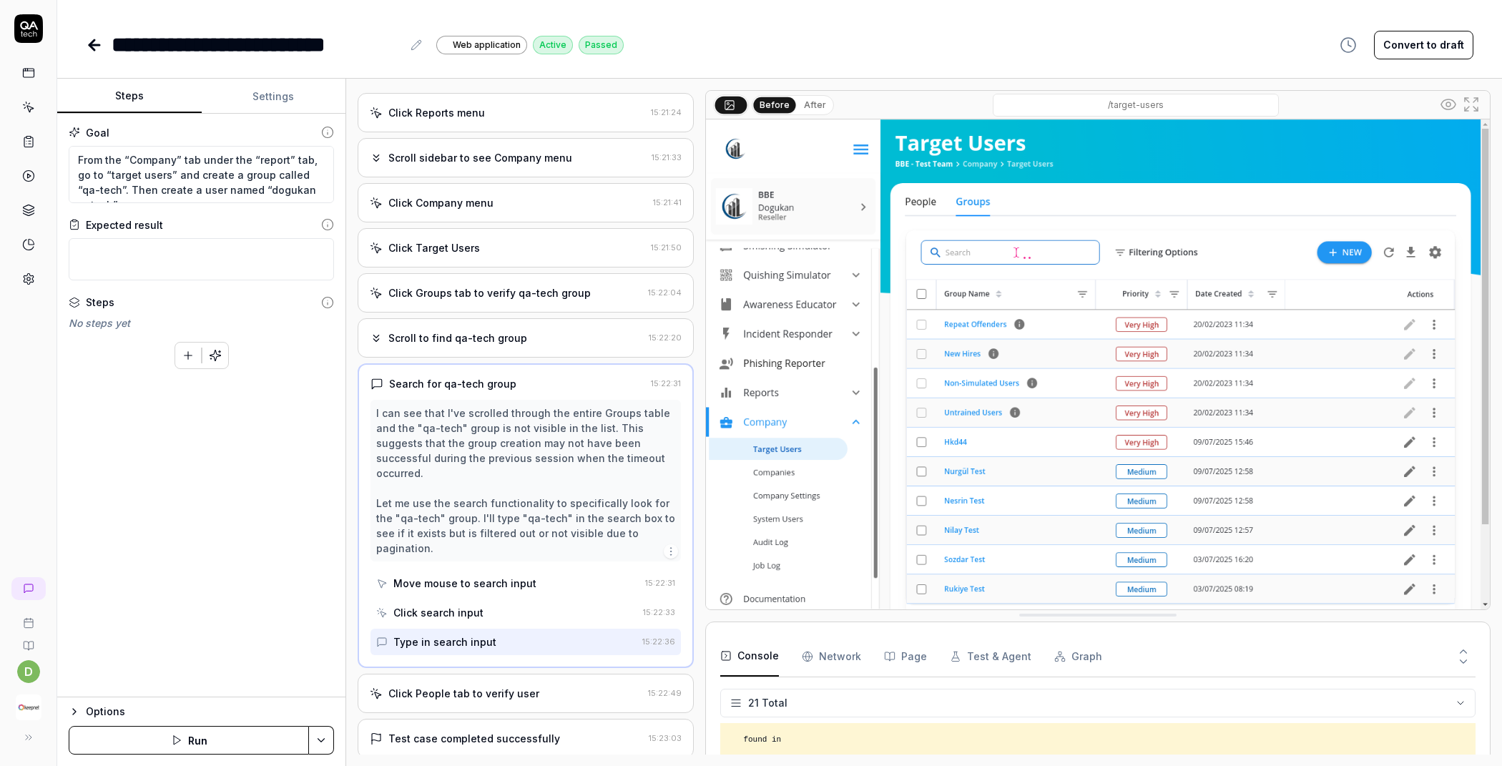
scroll to position [1323, 0]
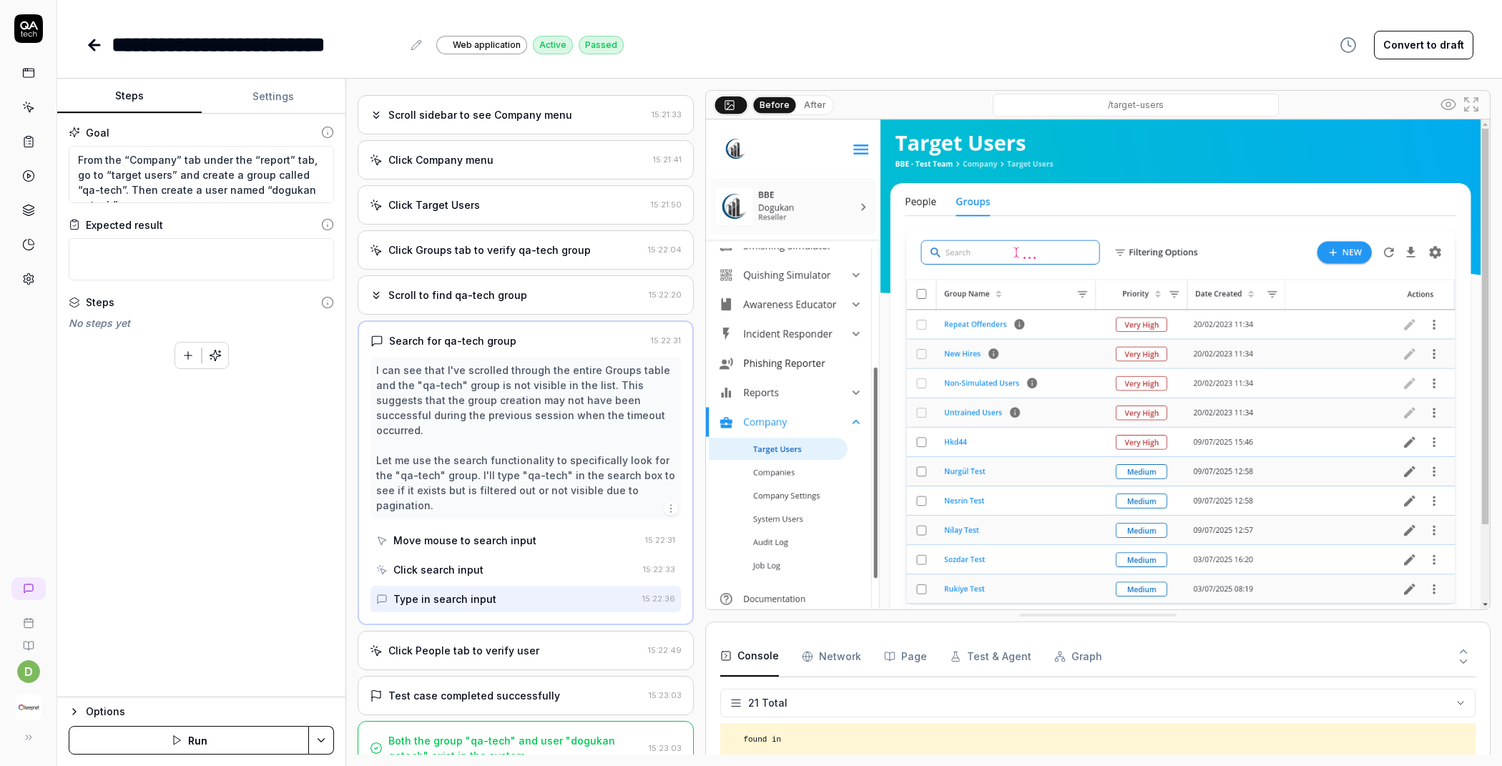
click at [277, 101] on button "Settings" at bounding box center [274, 96] width 144 height 34
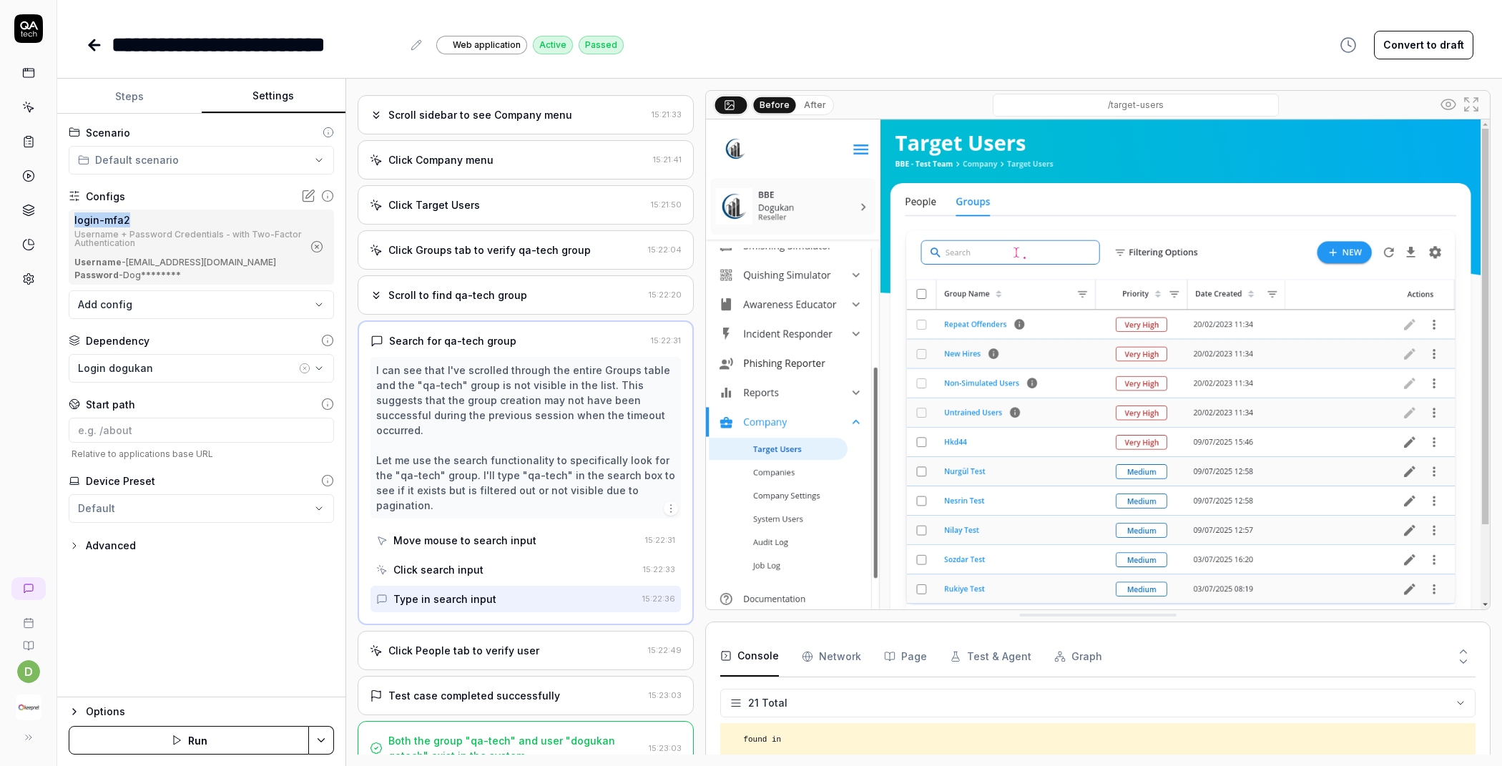
drag, startPoint x: 133, startPoint y: 217, endPoint x: 68, endPoint y: 217, distance: 65.1
click at [68, 217] on div "**********" at bounding box center [201, 406] width 288 height 584
click at [134, 217] on div "login-mfa2" at bounding box center [188, 219] width 228 height 15
drag, startPoint x: 139, startPoint y: 217, endPoint x: 70, endPoint y: 217, distance: 68.7
click at [70, 217] on div "login-mfa2 Username + Password Credentials - with Two-Factor Authentication Use…" at bounding box center [201, 247] width 265 height 75
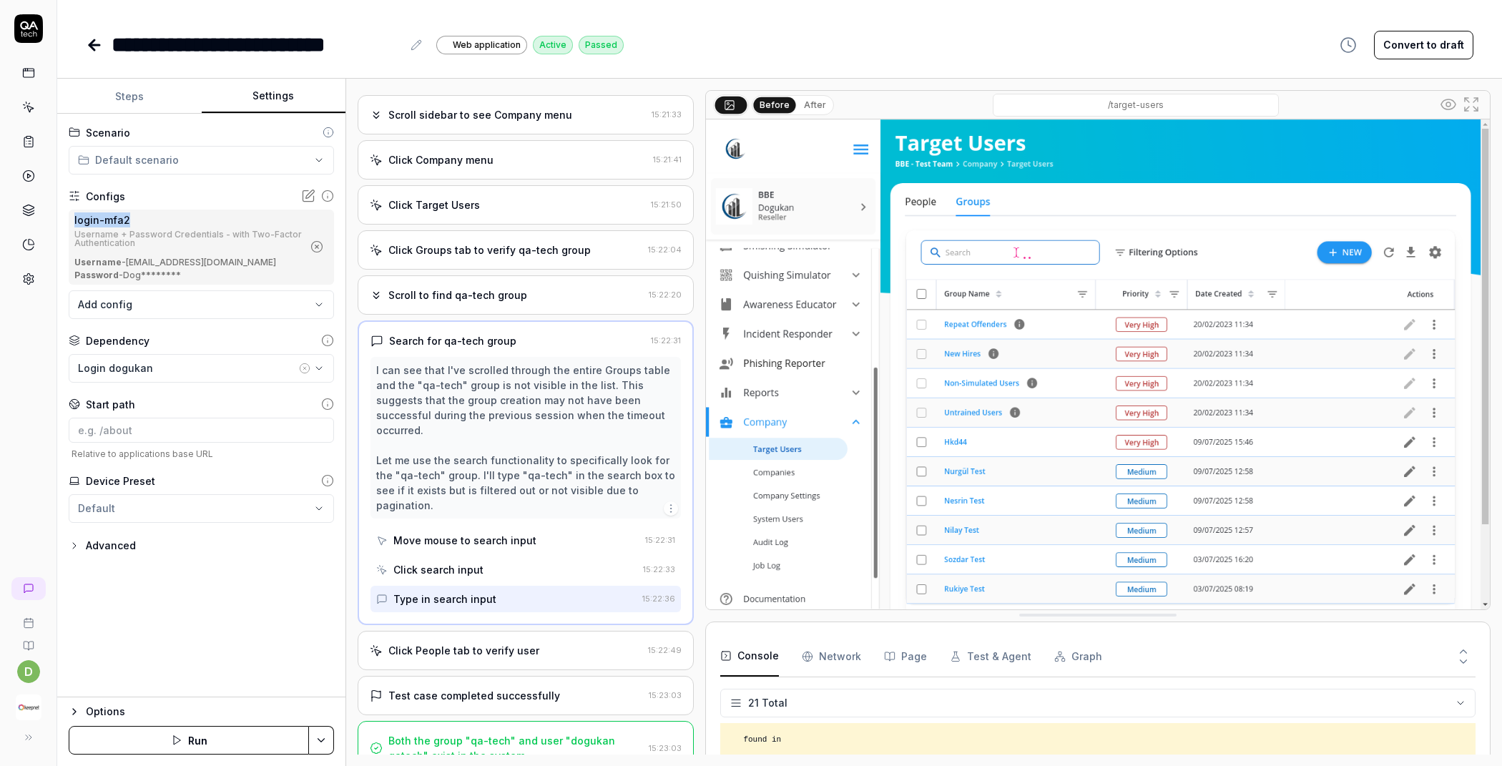
click at [136, 216] on div "login-mfa2" at bounding box center [188, 219] width 228 height 15
click at [154, 98] on button "Steps" at bounding box center [129, 96] width 144 height 34
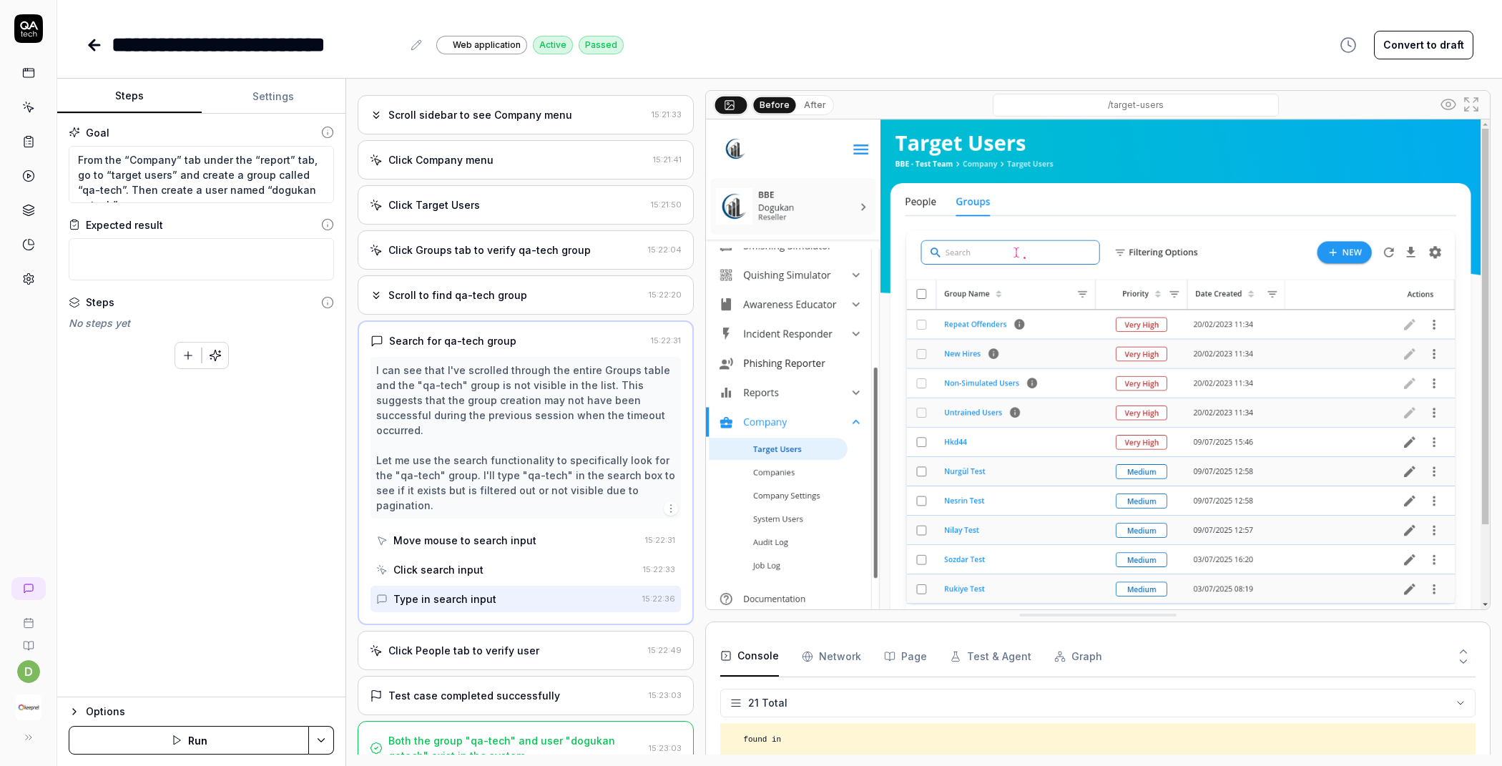
click at [37, 99] on link at bounding box center [29, 107] width 26 height 26
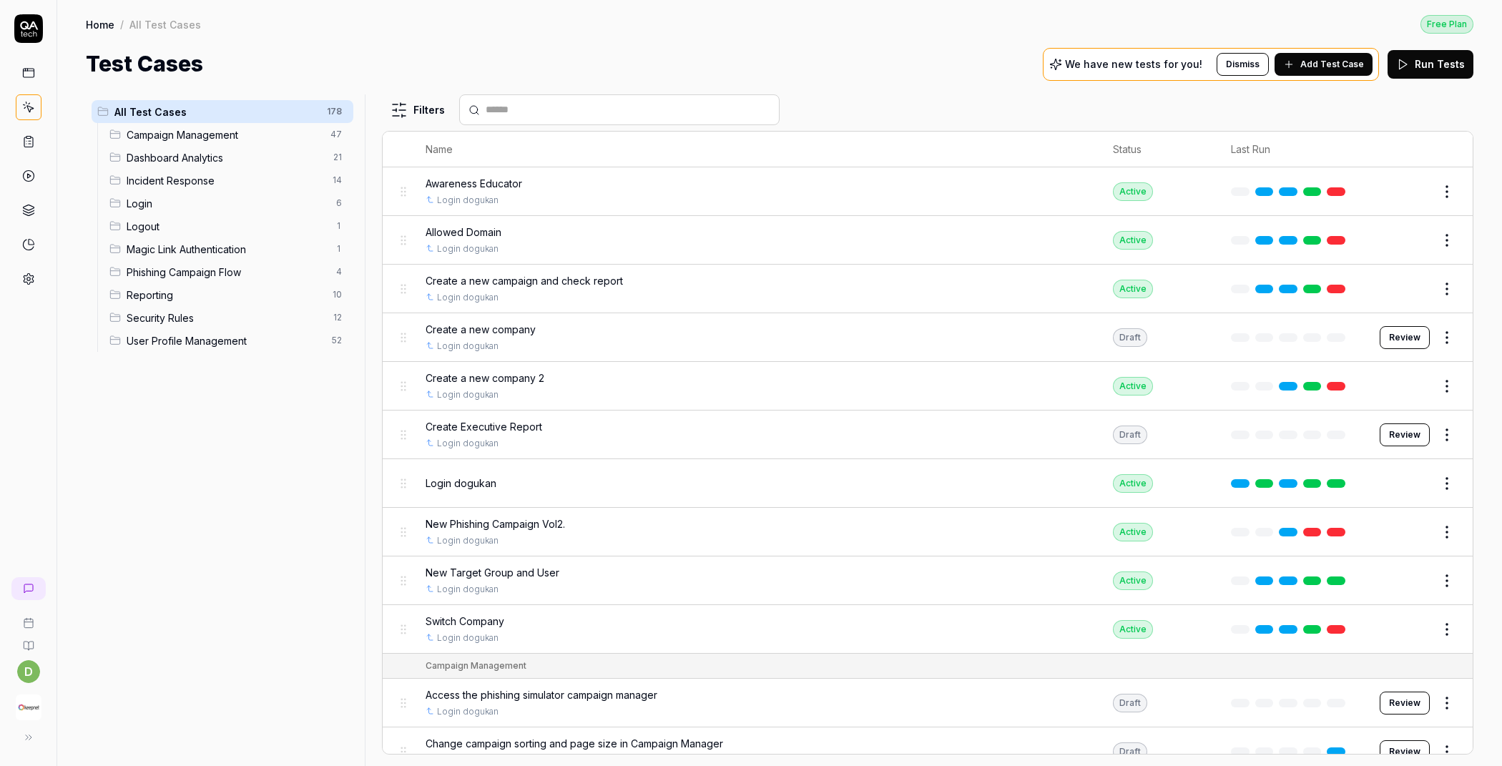
click at [1441, 190] on html "d Home / All Test Cases Free Plan Home / All Test Cases Free Plan Test Cases We…" at bounding box center [751, 383] width 1502 height 766
click at [1393, 173] on html "d Home / All Test Cases Free Plan Home / All Test Cases Free Plan Test Cases We…" at bounding box center [751, 383] width 1502 height 766
click at [1405, 197] on button "Edit" at bounding box center [1413, 191] width 34 height 23
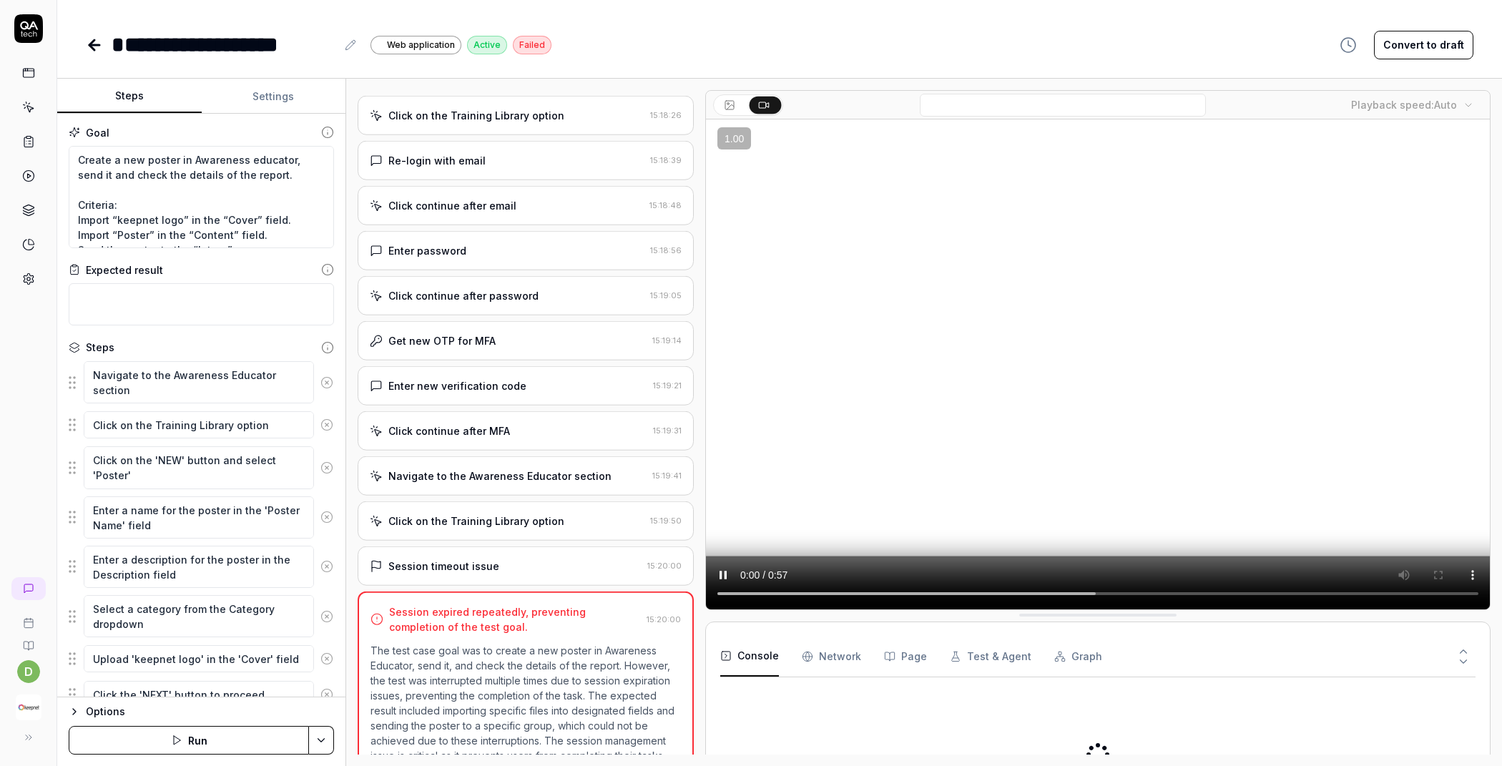
scroll to position [553, 0]
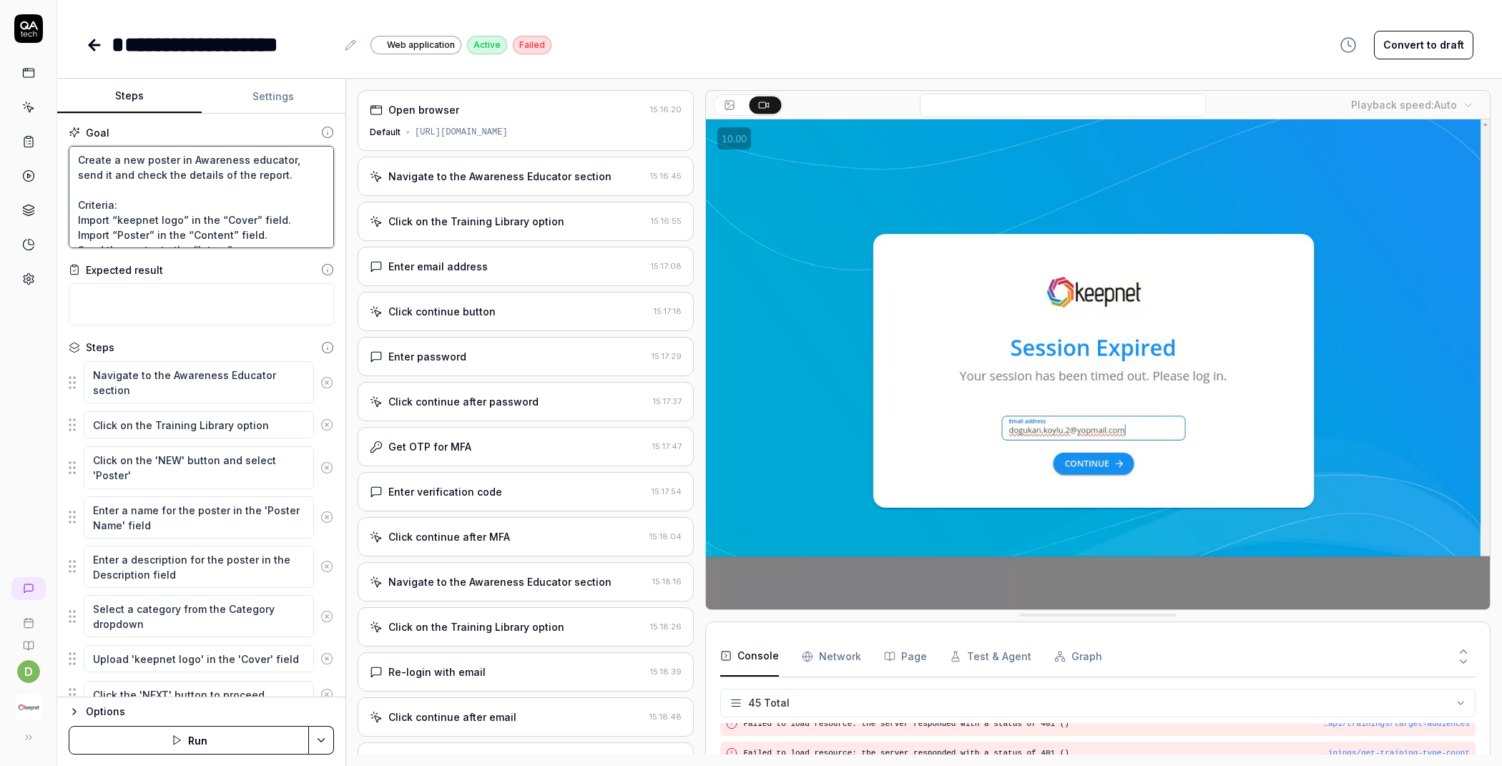
drag, startPoint x: 287, startPoint y: 175, endPoint x: 79, endPoint y: 152, distance: 208.6
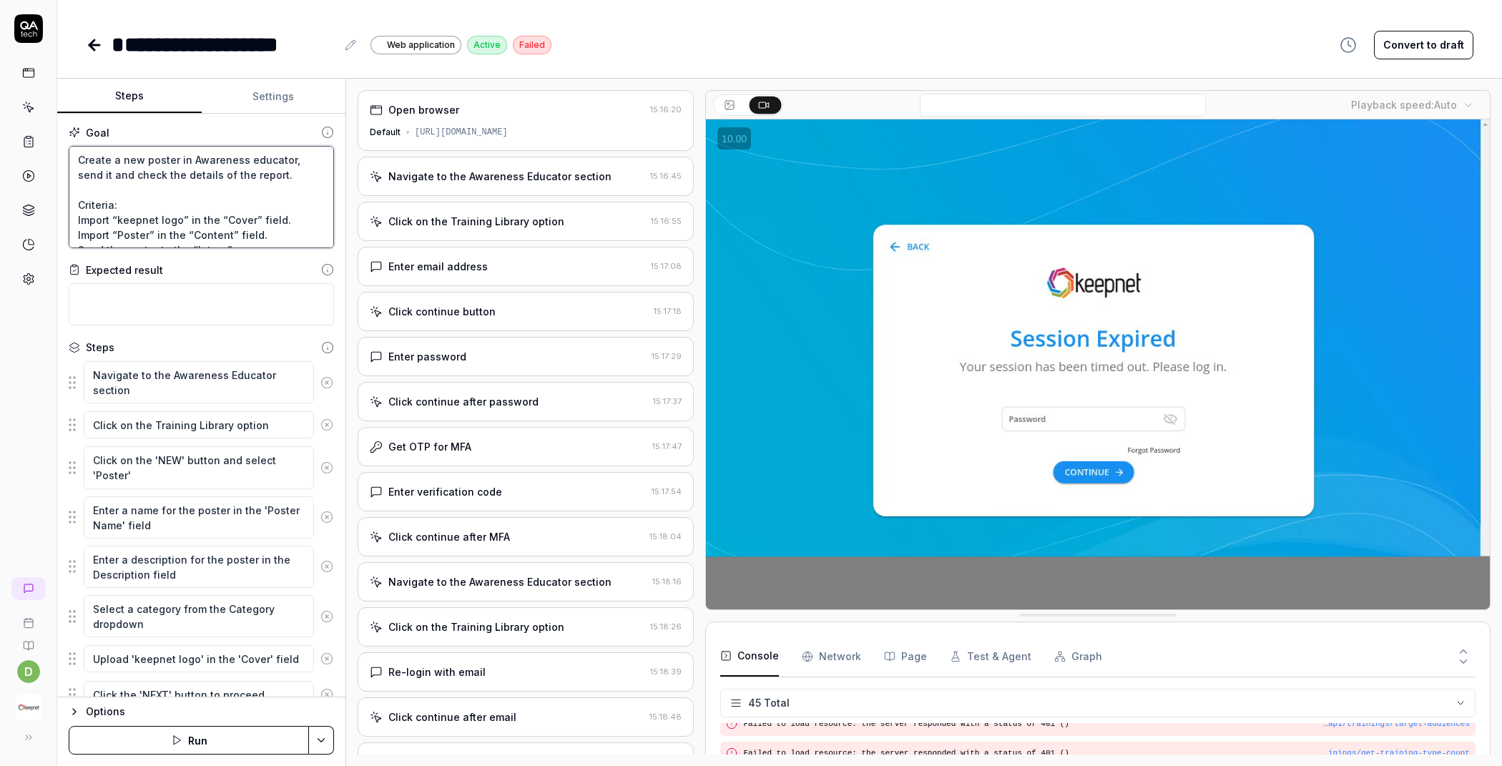
click at [79, 152] on textarea "Create a new poster in Awareness educator, send it and check the details of the…" at bounding box center [201, 197] width 265 height 102
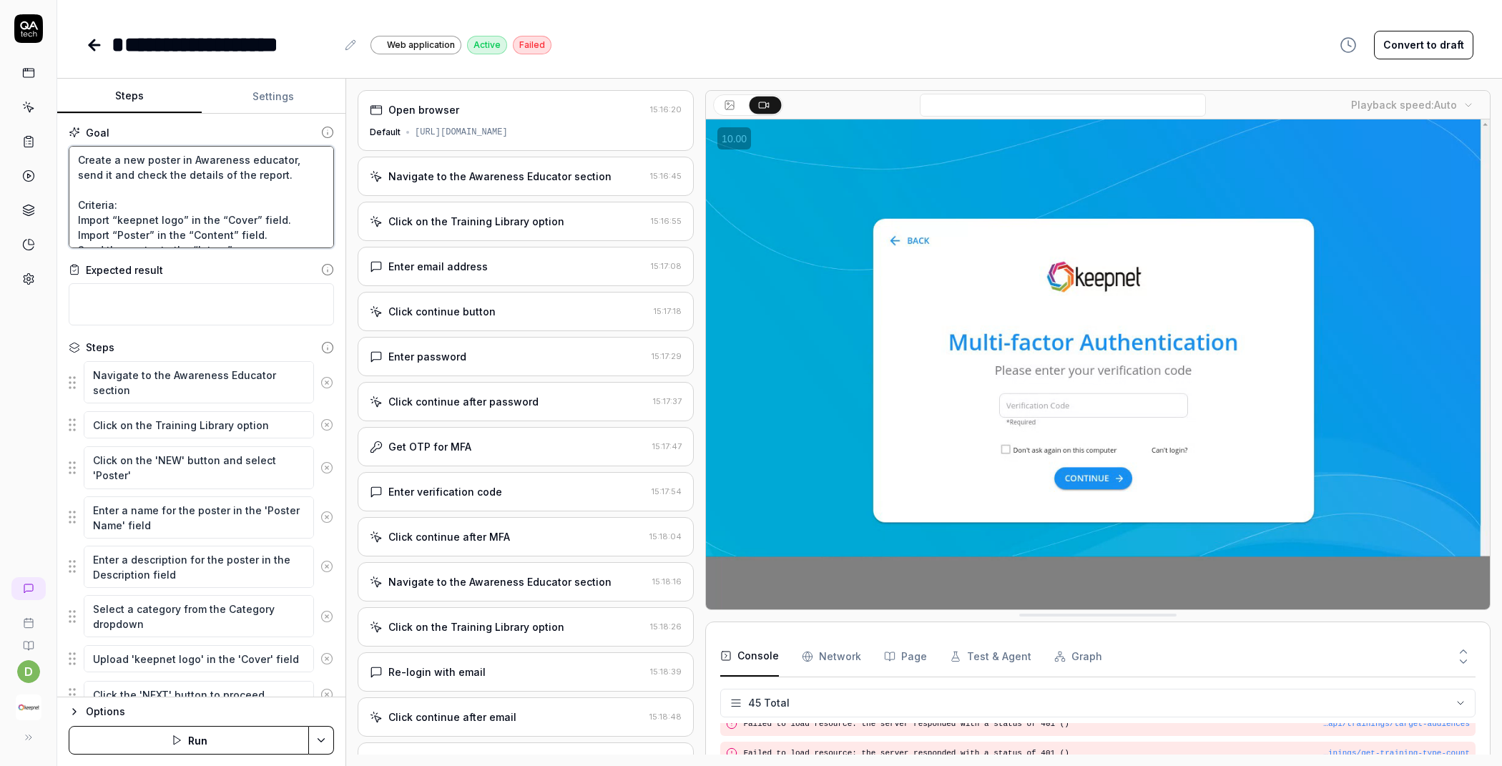
click at [146, 177] on textarea "Create a new poster in Awareness educator, send it and check the details of the…" at bounding box center [201, 197] width 265 height 102
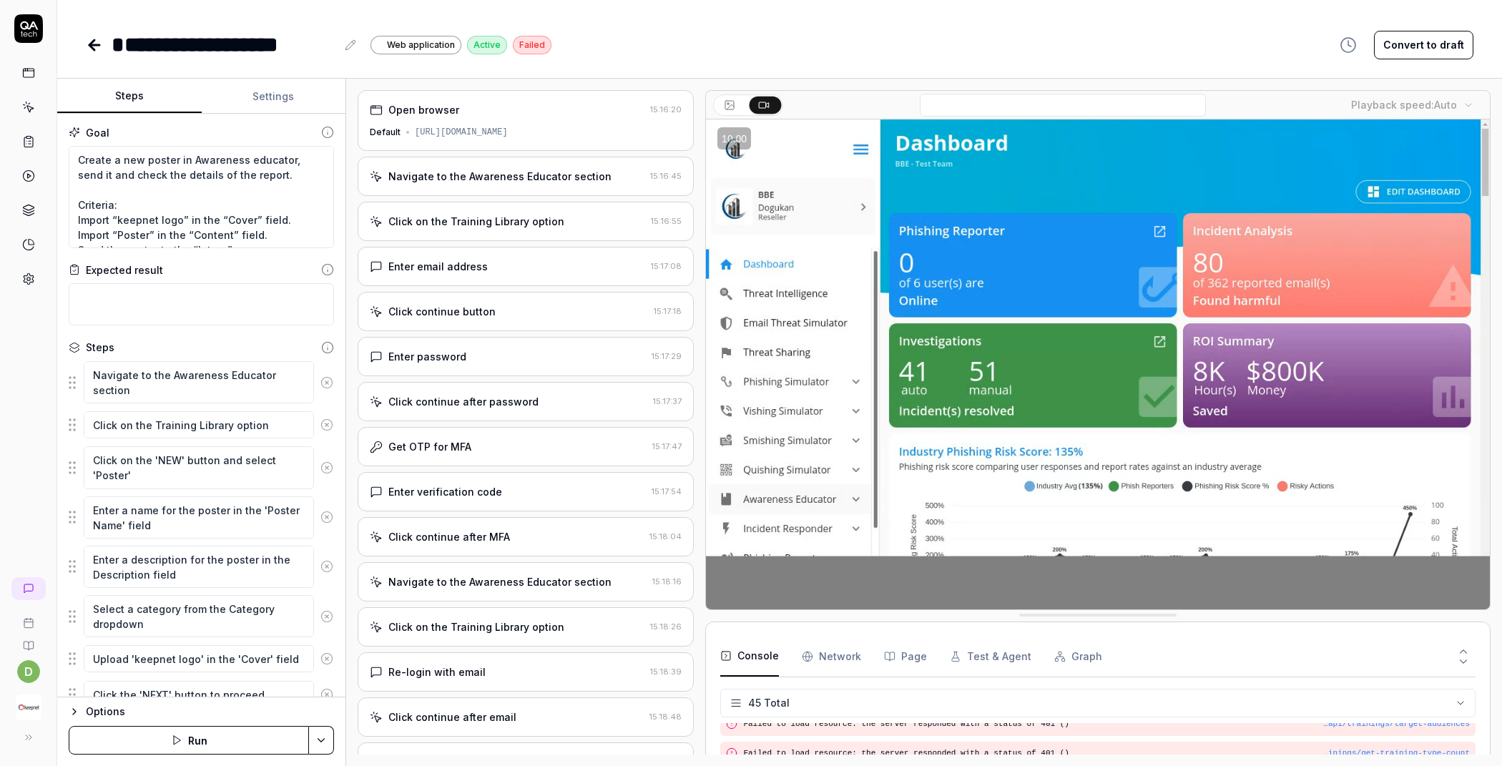
click at [516, 222] on div "Click on the Training Library option" at bounding box center [476, 221] width 176 height 15
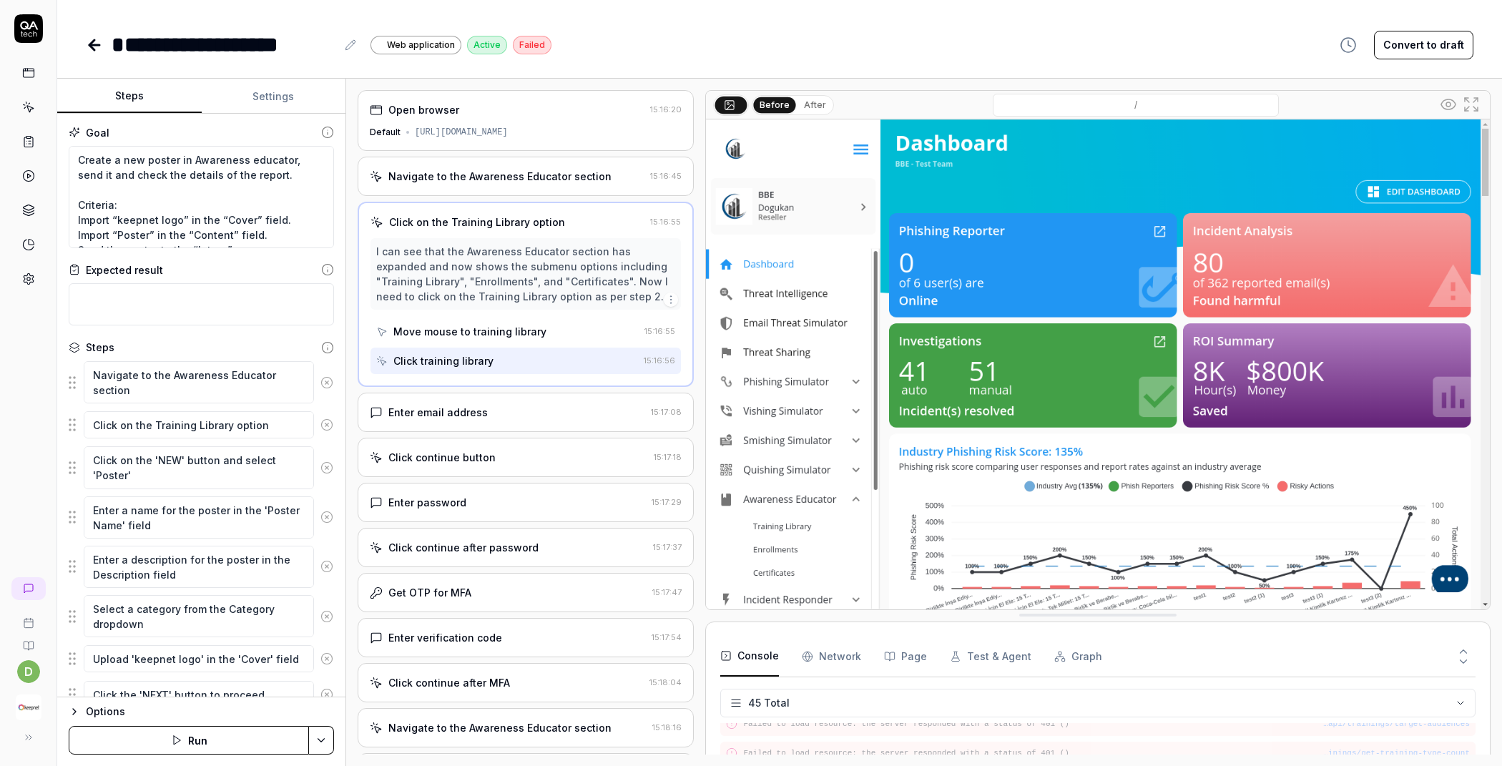
click at [438, 420] on div "Enter email address 15:17:08" at bounding box center [526, 412] width 336 height 39
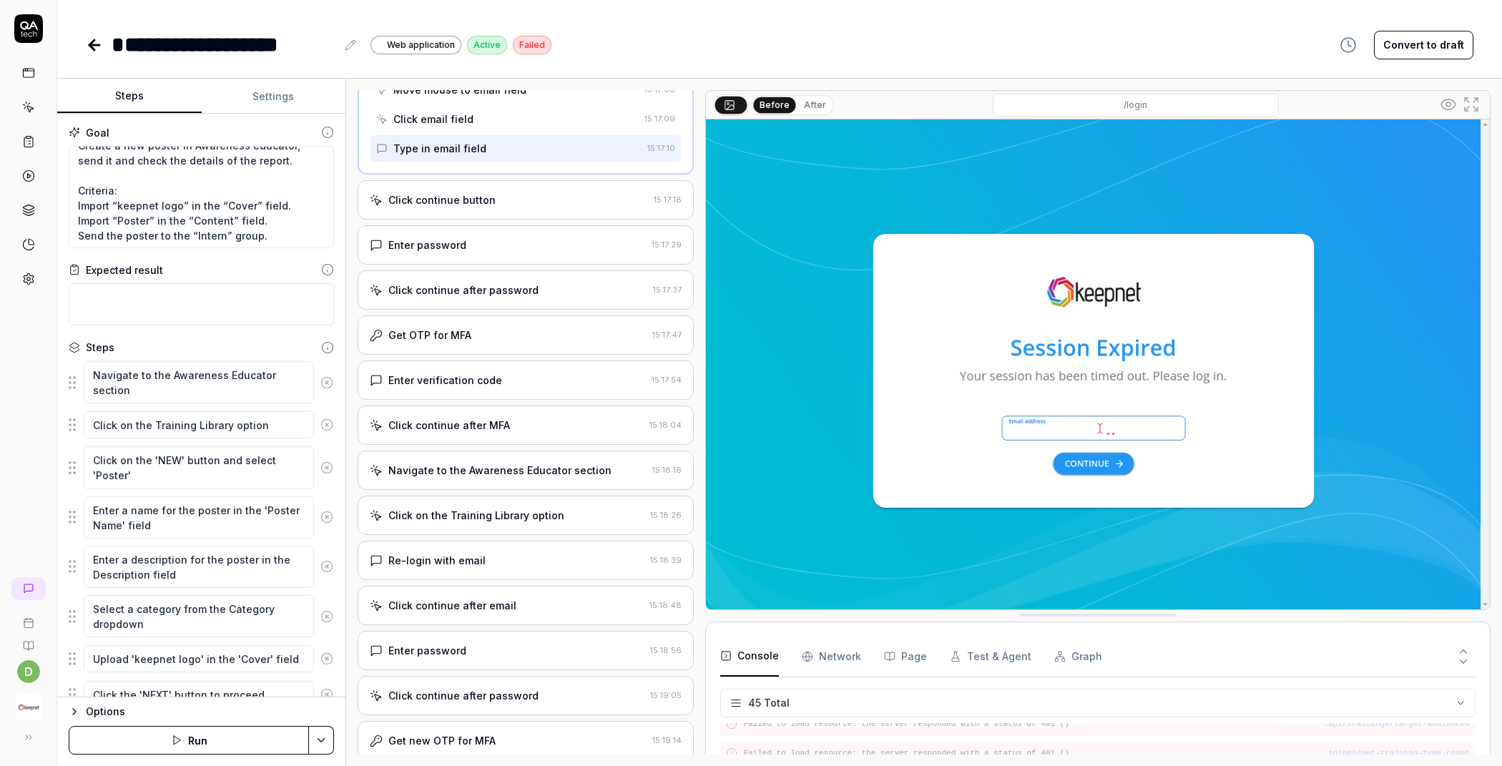
scroll to position [15, 0]
drag, startPoint x: 78, startPoint y: 188, endPoint x: 199, endPoint y: 207, distance: 122.4
click at [199, 207] on textarea "Create a new poster in Awareness educator, send it and check the details of the…" at bounding box center [201, 197] width 265 height 102
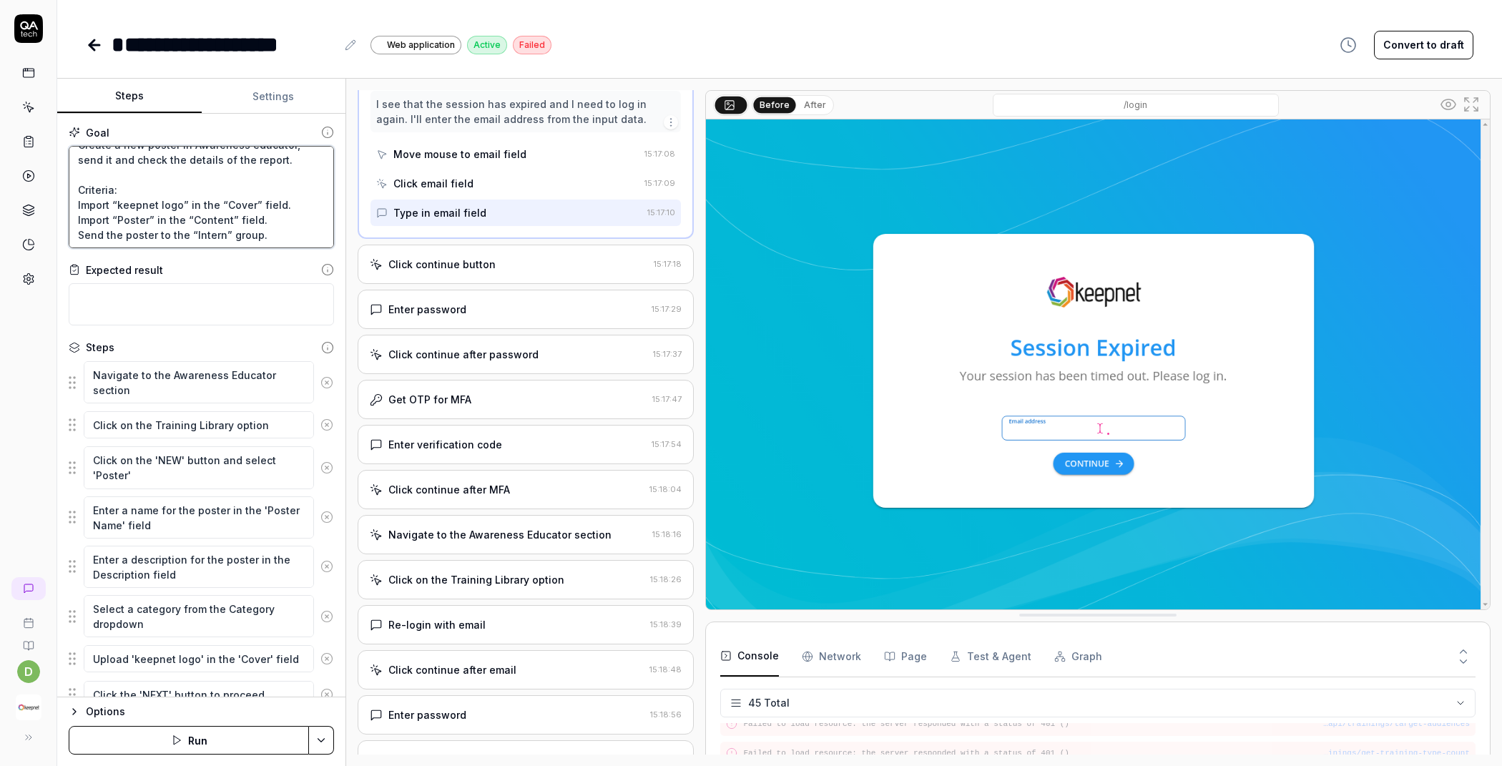
scroll to position [0, 0]
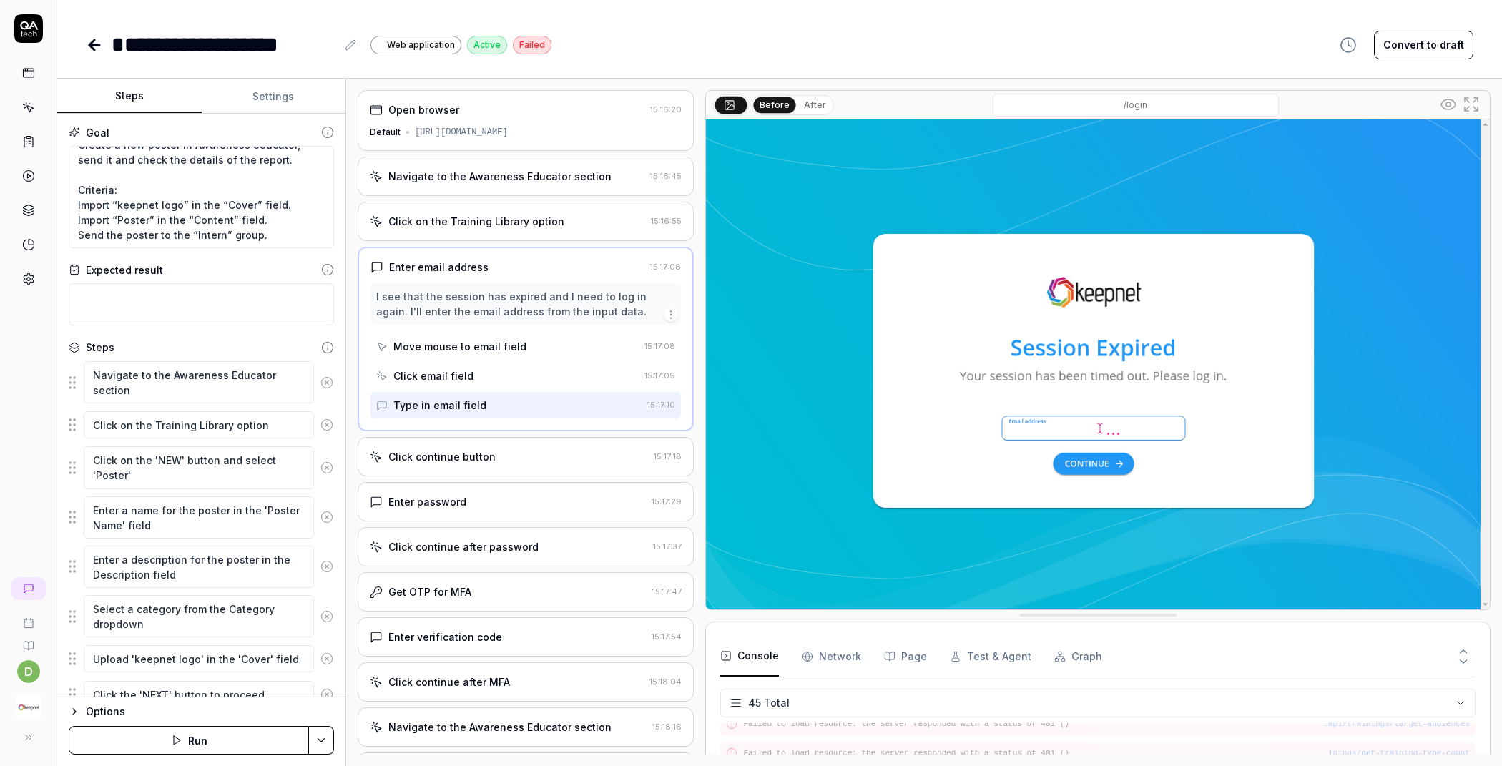
click at [557, 140] on div "Open browser 15:16:20 Default [URL][DOMAIN_NAME]" at bounding box center [526, 120] width 336 height 61
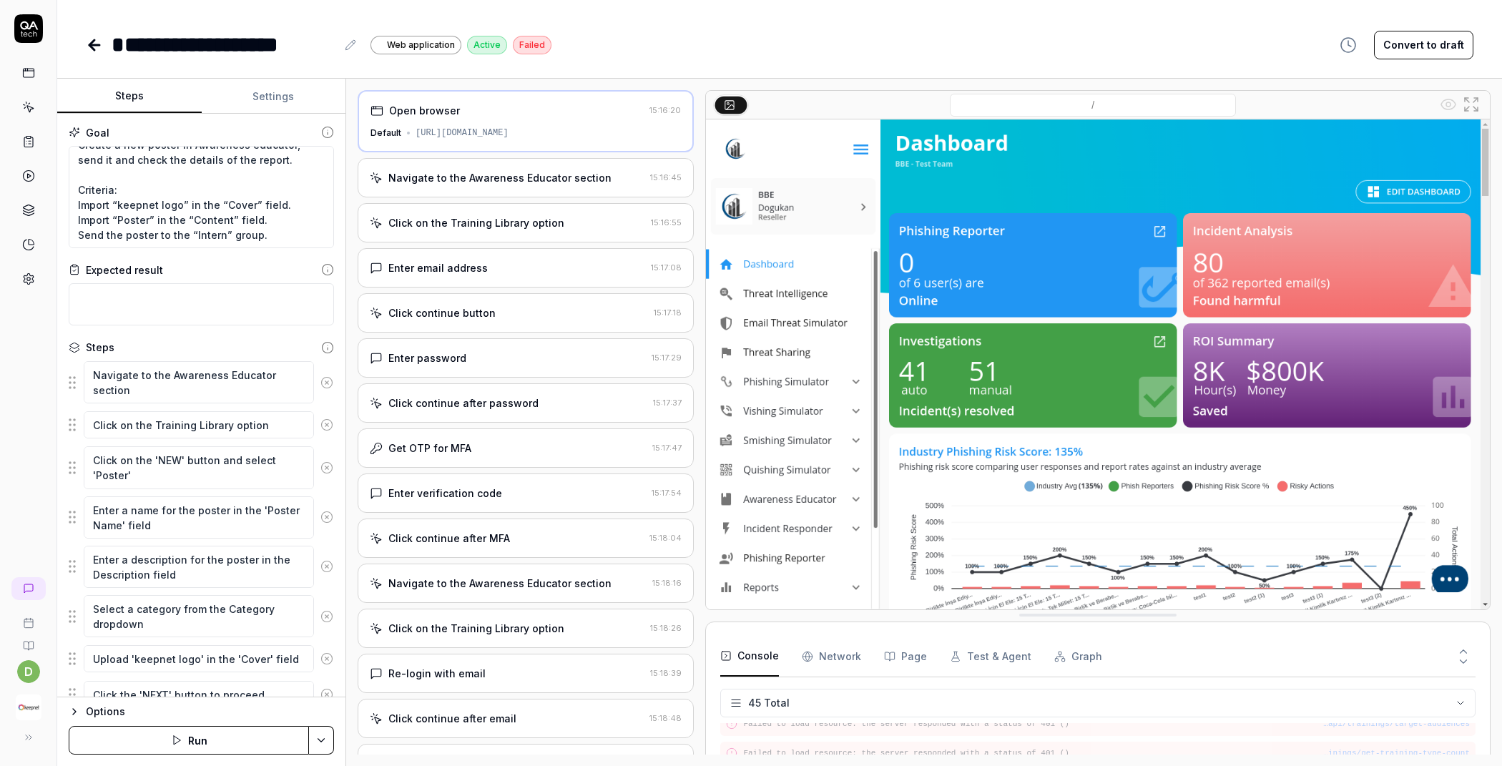
click at [487, 127] on div "[URL][DOMAIN_NAME]" at bounding box center [462, 133] width 93 height 13
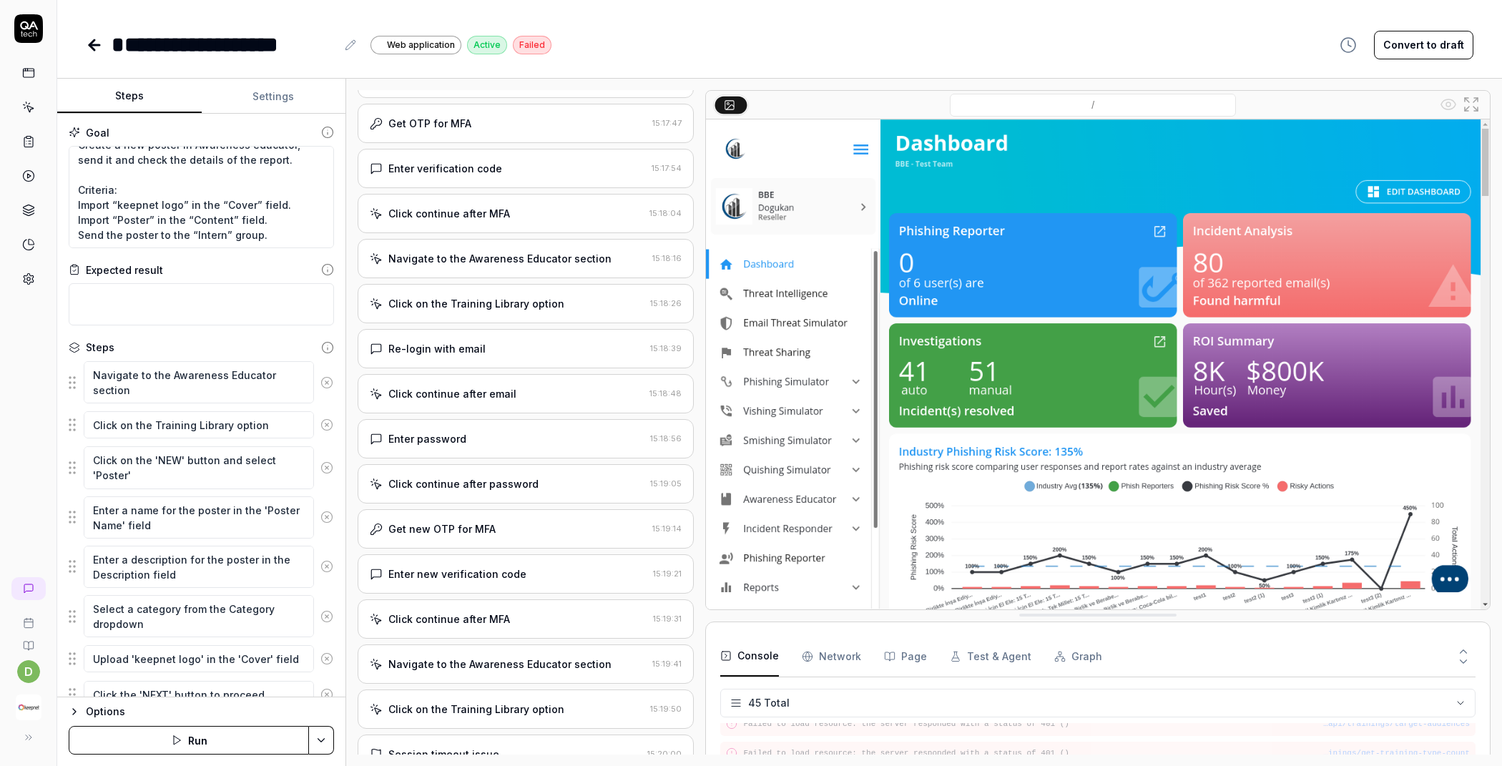
scroll to position [391, 0]
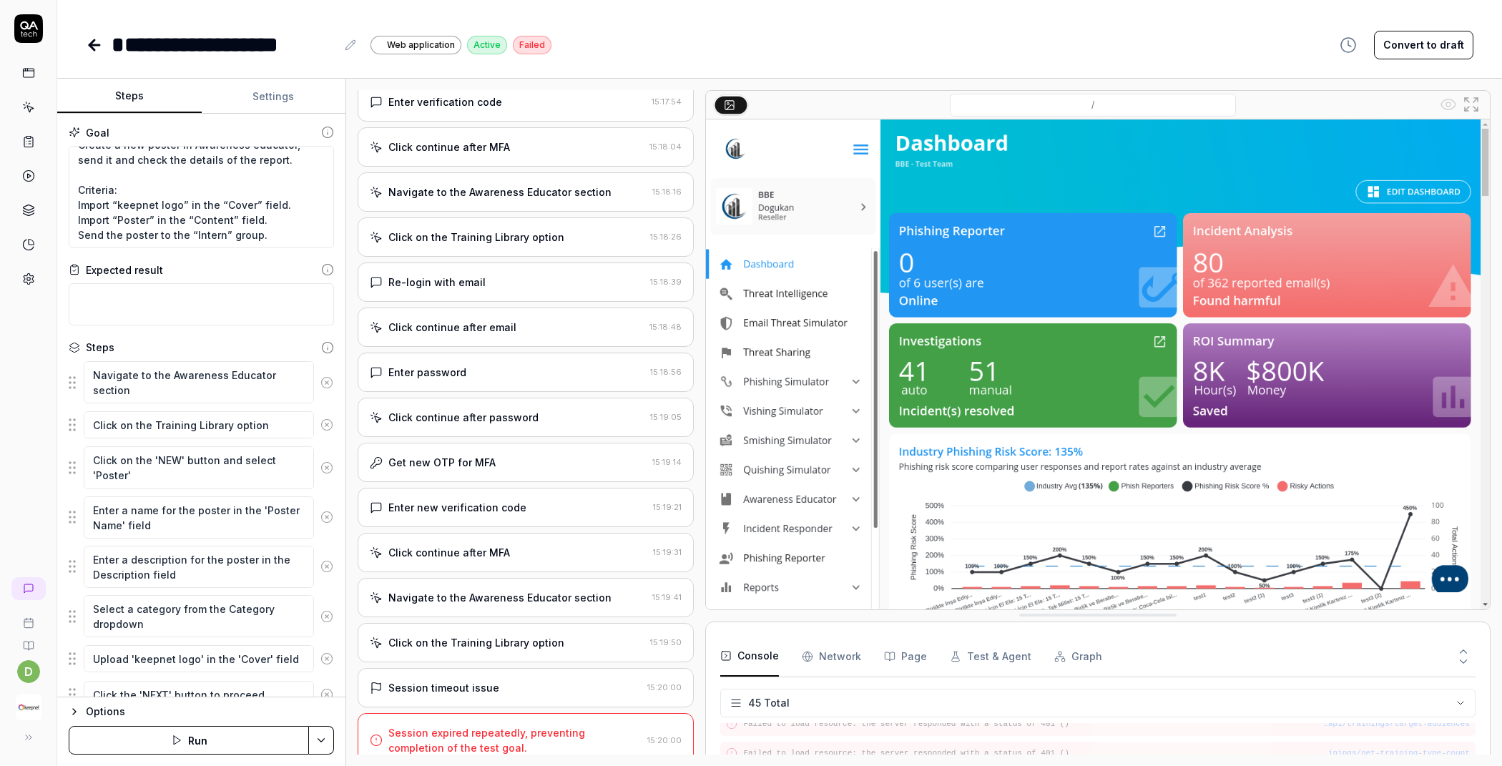
click at [484, 734] on div "Session expired repeatedly, preventing completion of the test goal." at bounding box center [514, 740] width 253 height 30
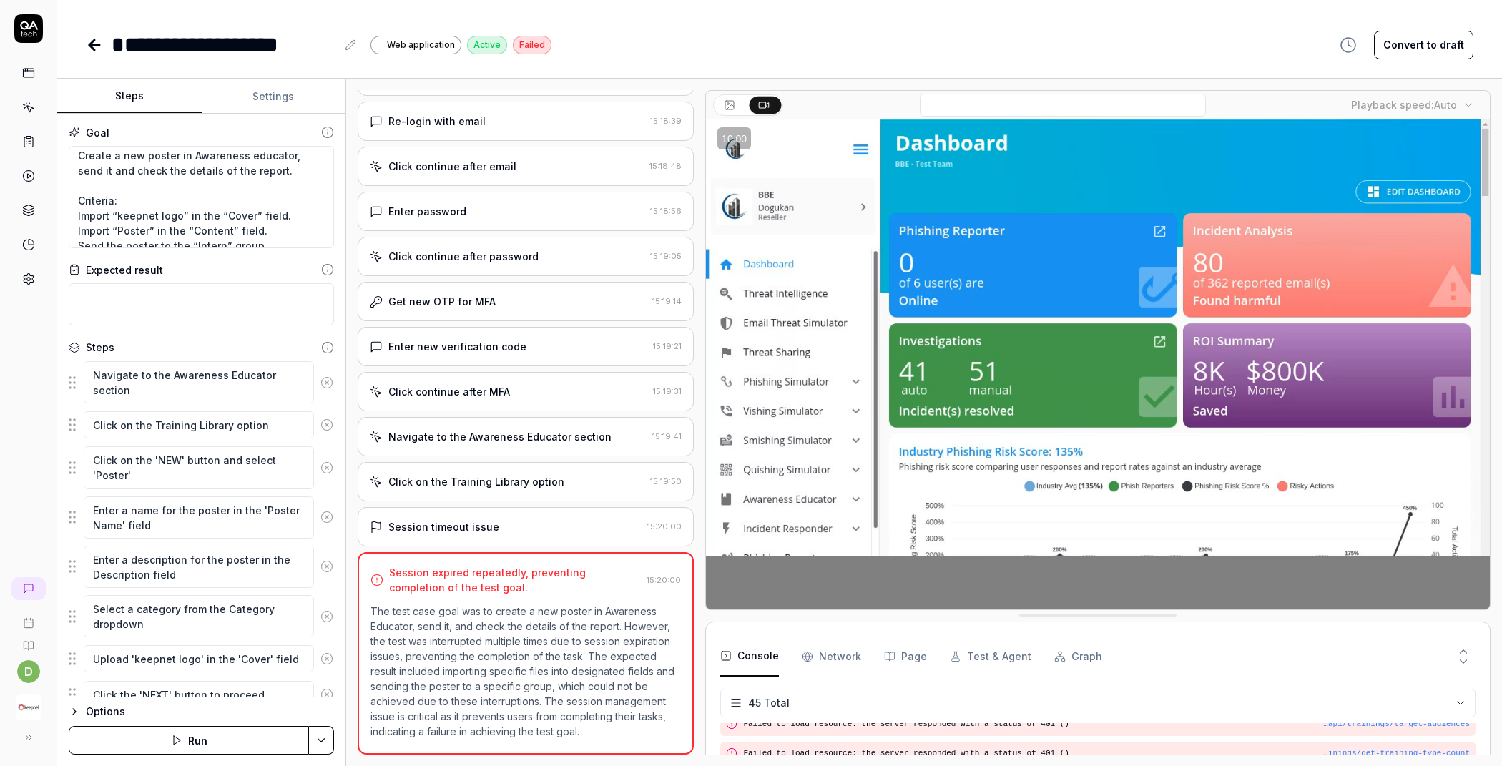
scroll to position [0, 0]
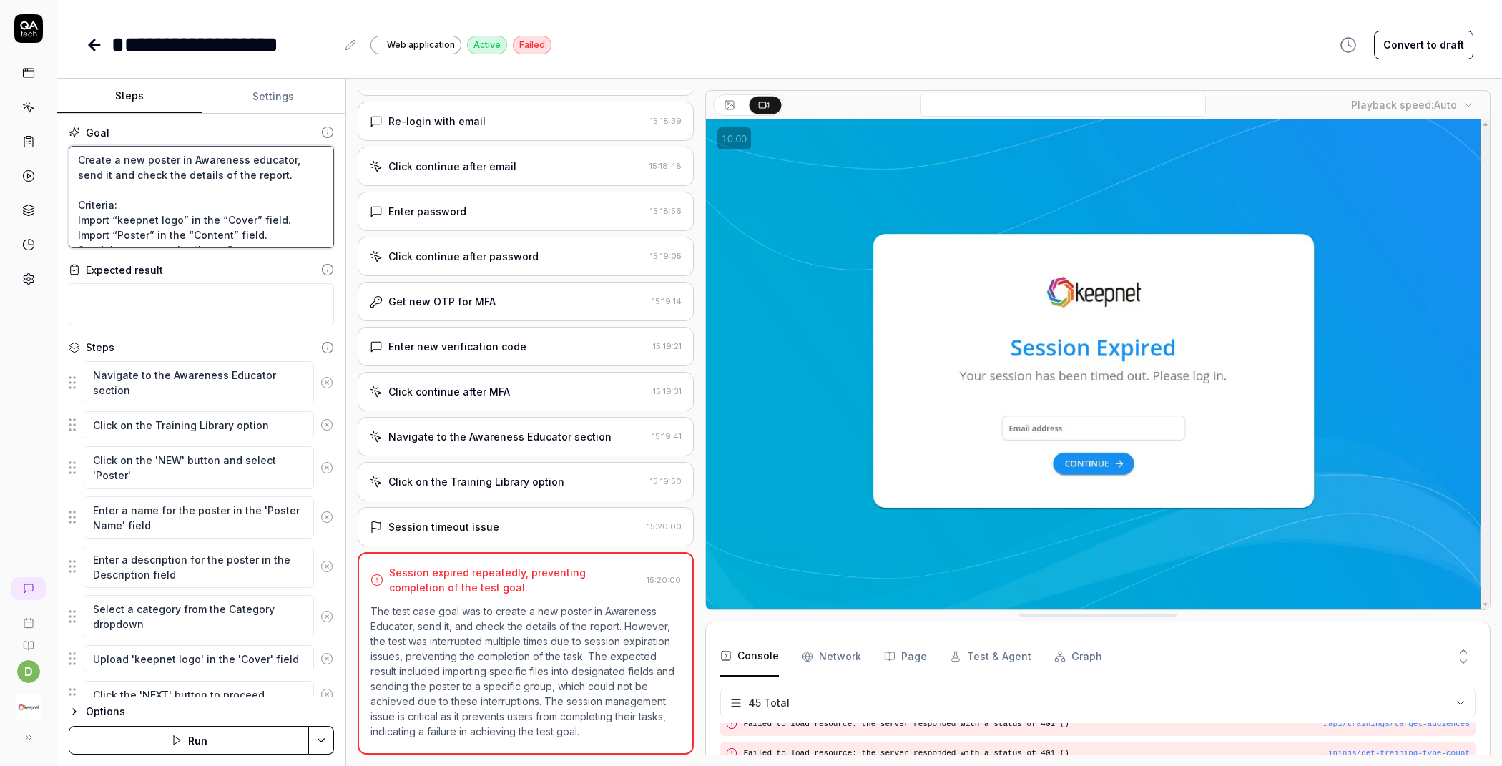
drag, startPoint x: 284, startPoint y: 173, endPoint x: 74, endPoint y: 153, distance: 210.5
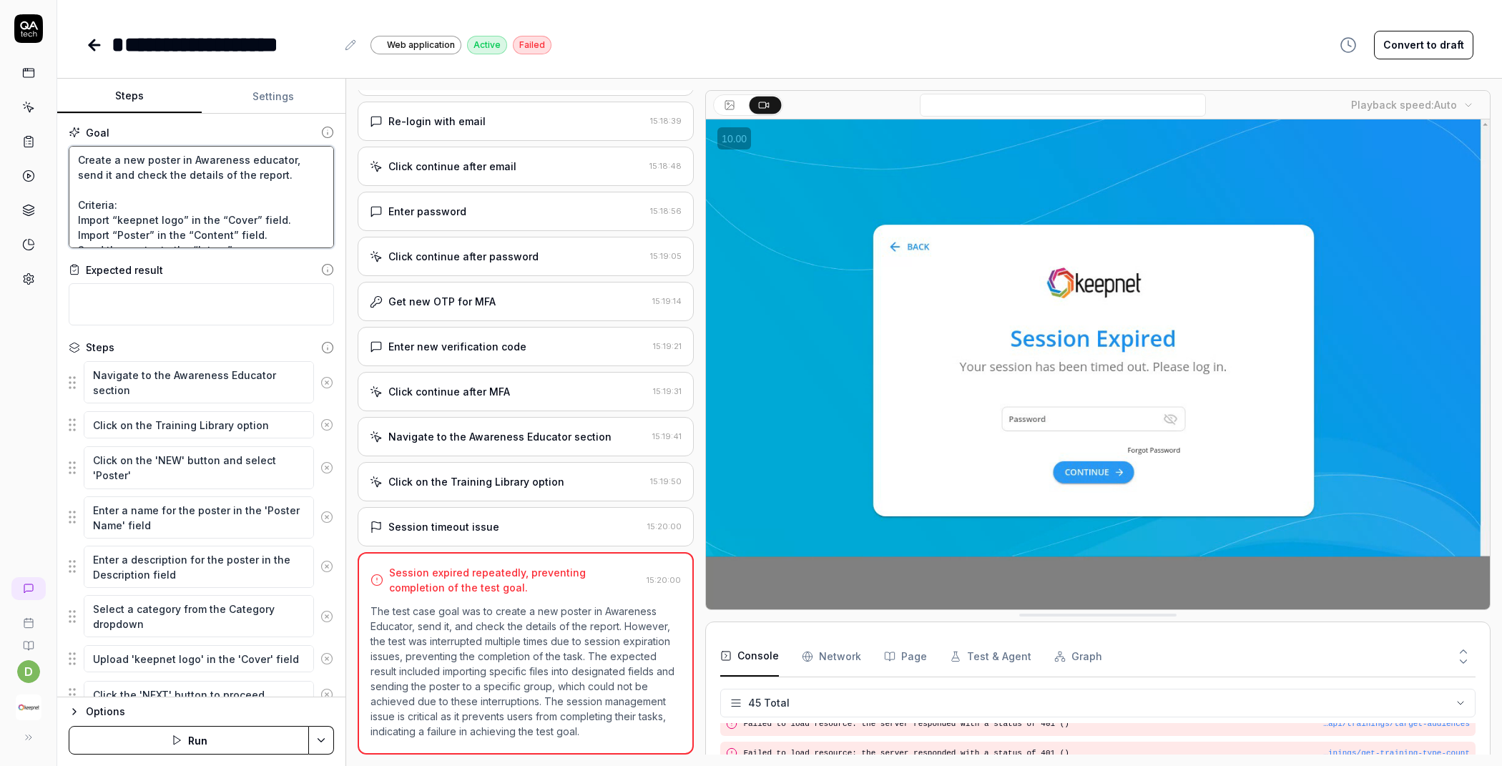
click at [74, 153] on textarea "Create a new poster in Awareness educator, send it and check the details of the…" at bounding box center [201, 197] width 265 height 102
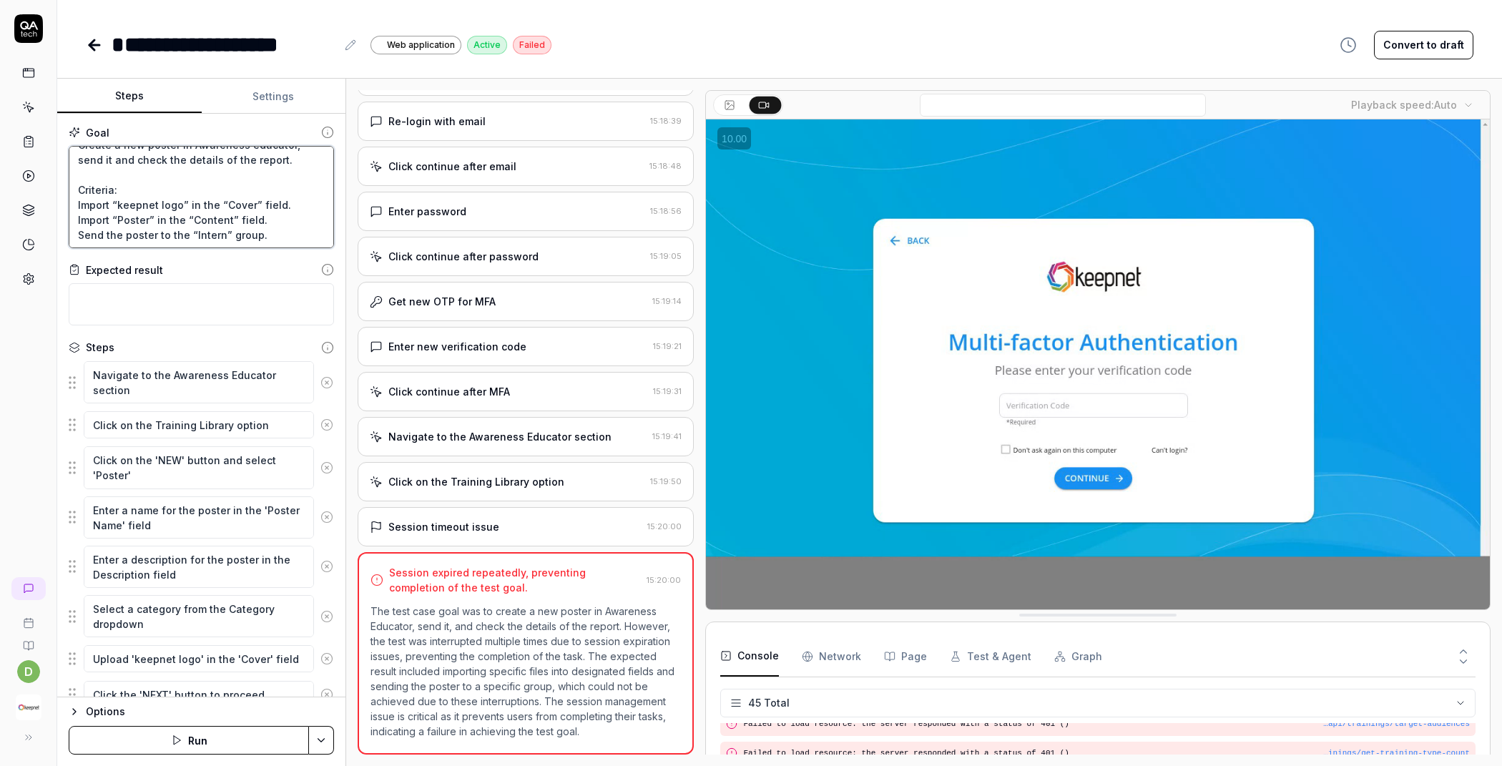
click at [192, 212] on textarea "Create a new poster in Awareness educator, send it and check the details of the…" at bounding box center [201, 197] width 265 height 102
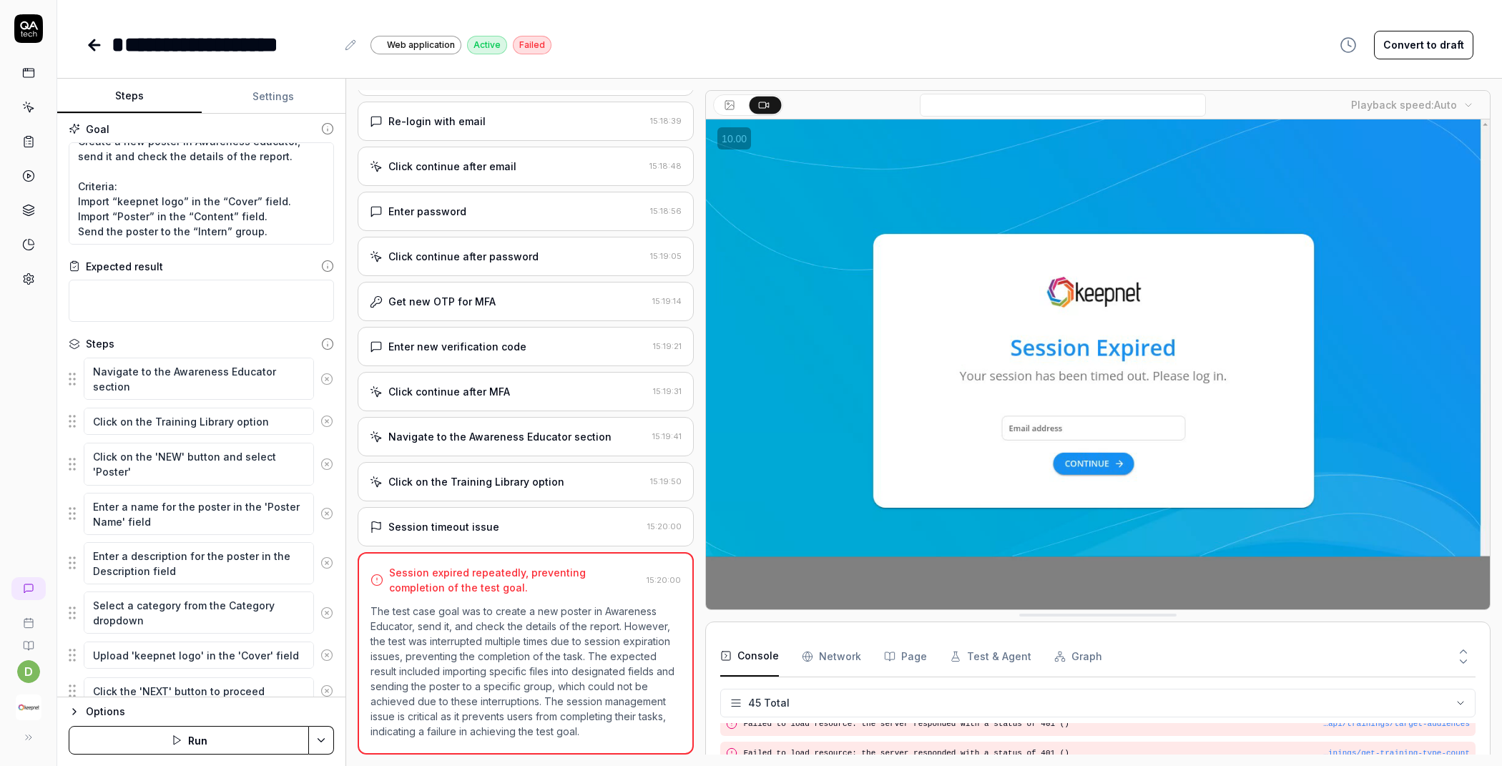
click at [272, 83] on button "Settings" at bounding box center [274, 96] width 144 height 34
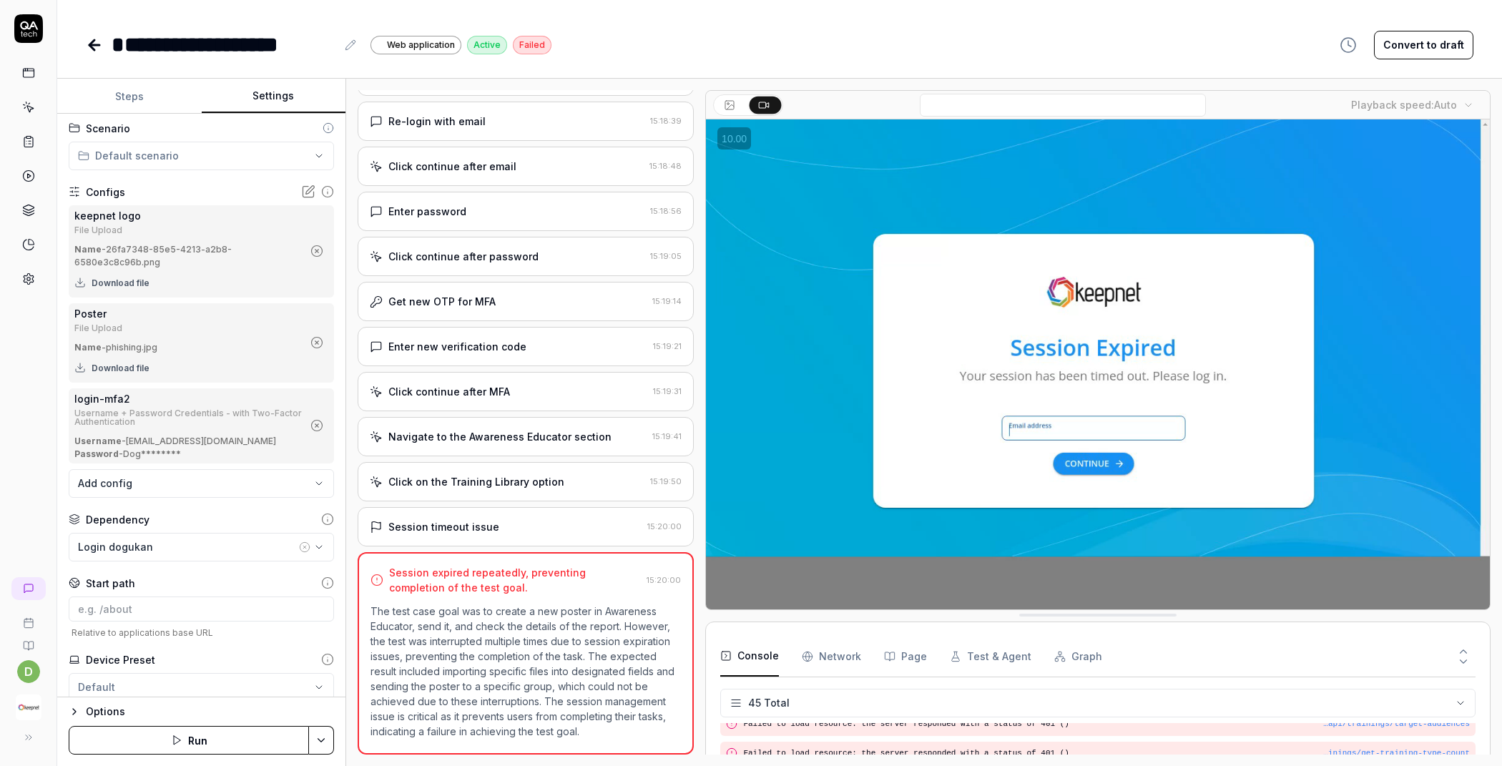
scroll to position [7, 0]
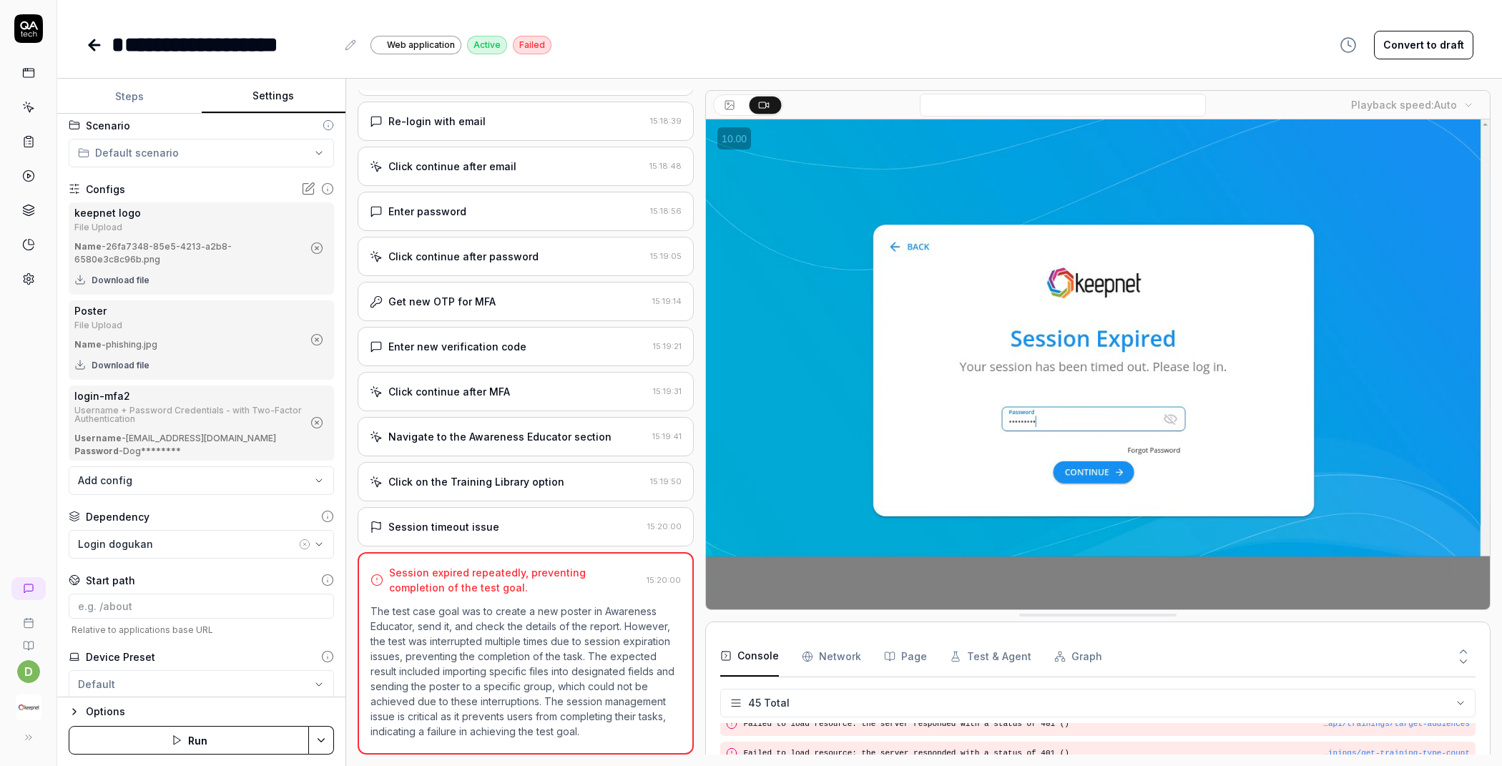
click at [151, 94] on button "Steps" at bounding box center [129, 96] width 144 height 34
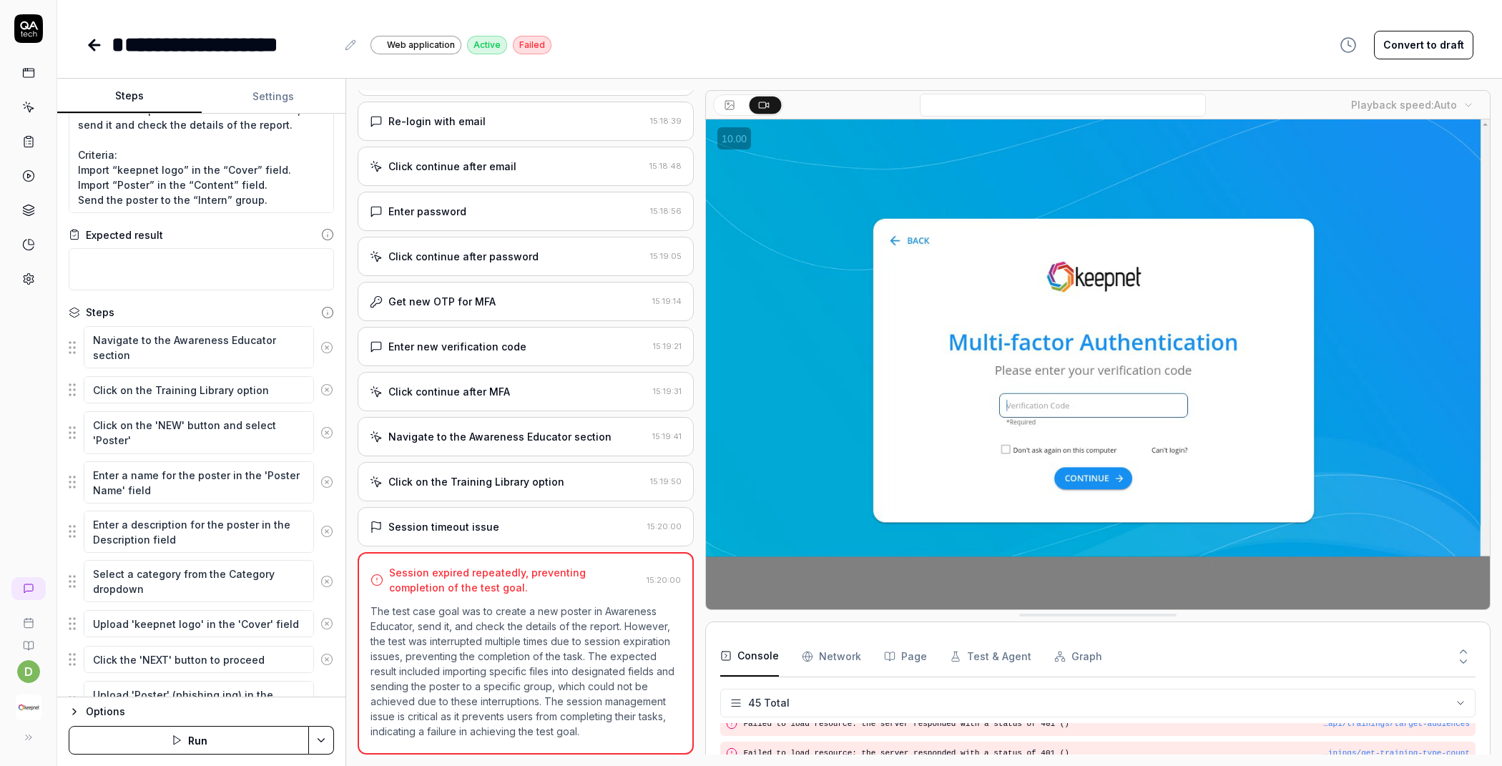
scroll to position [0, 0]
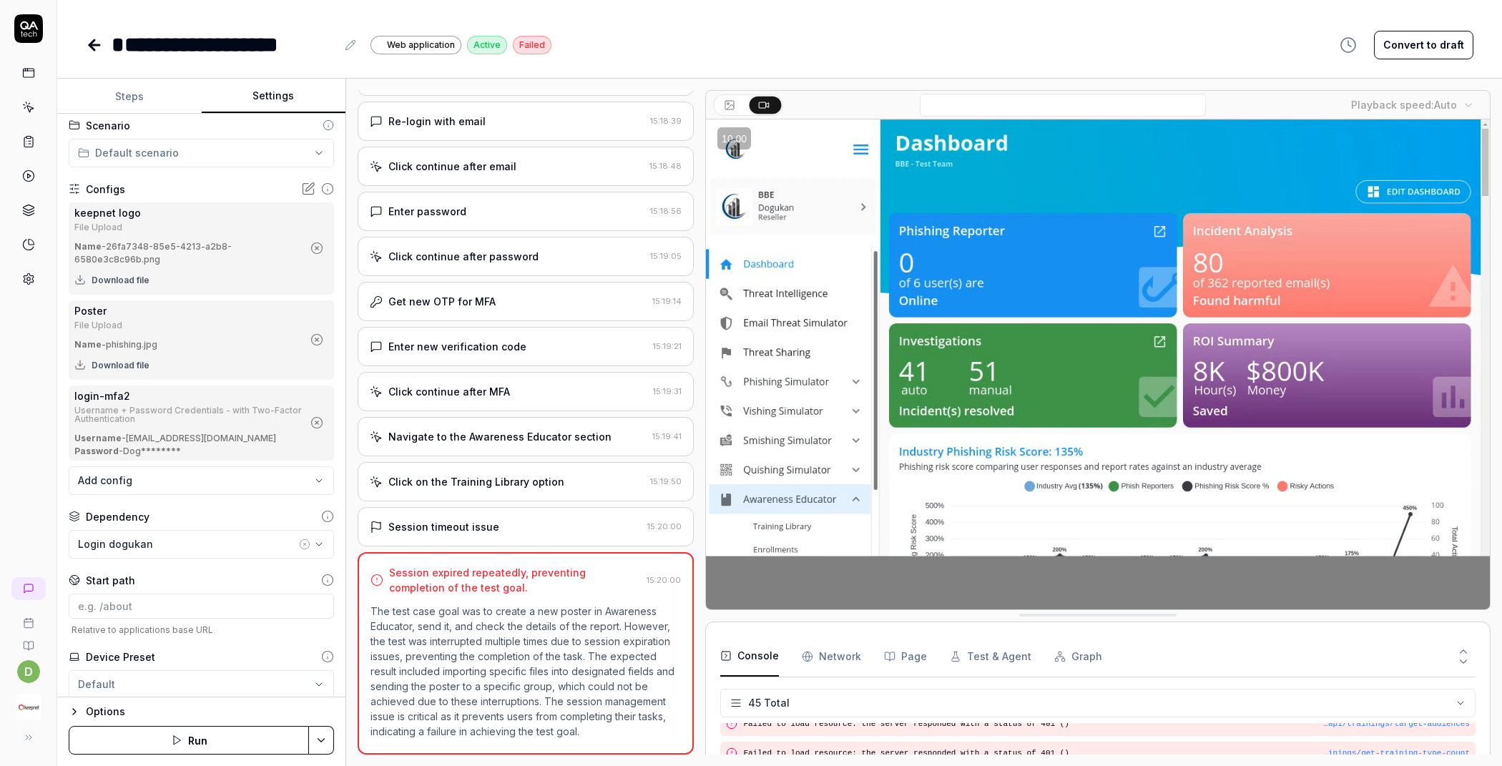
click at [271, 97] on button "Settings" at bounding box center [274, 96] width 144 height 34
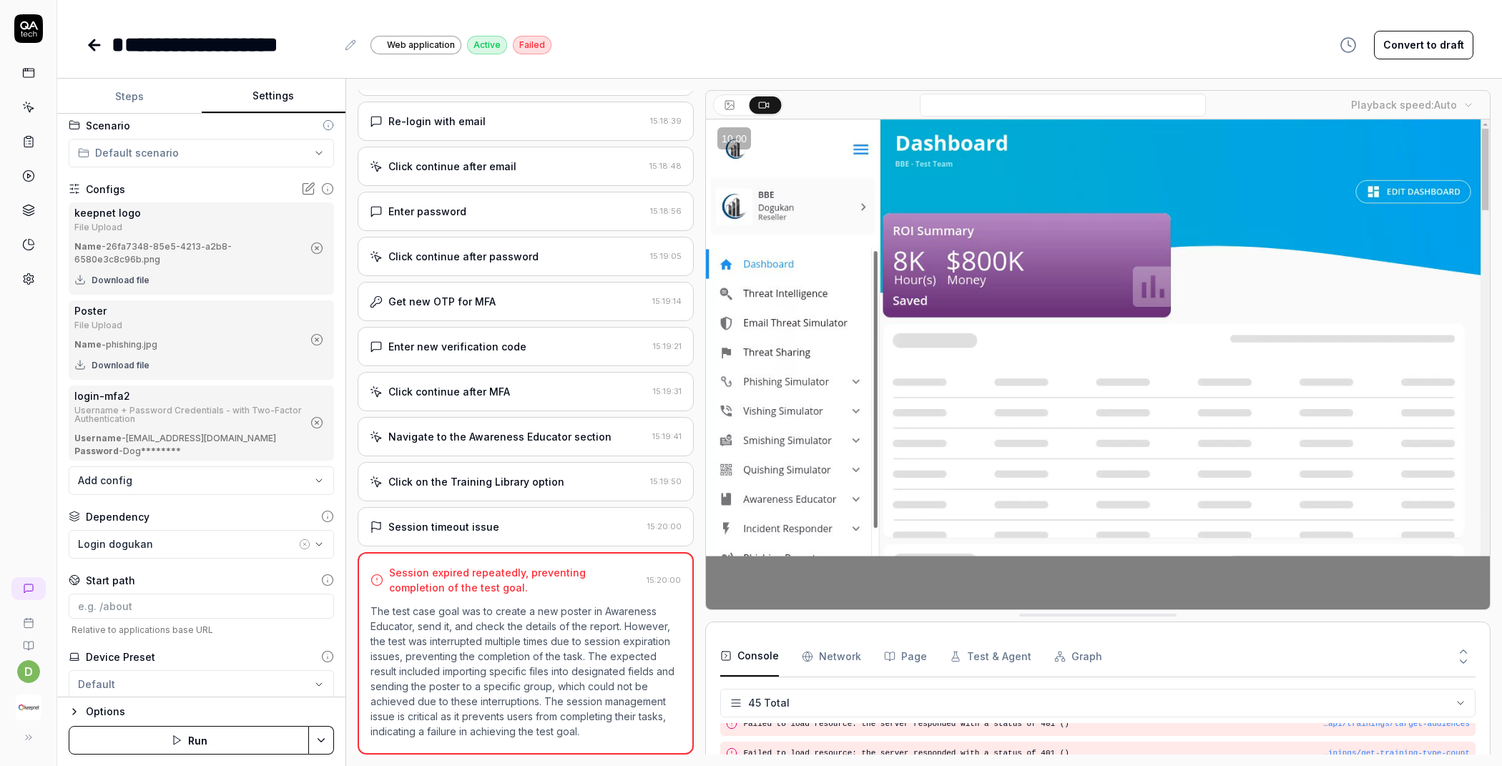
click at [142, 88] on button "Steps" at bounding box center [129, 96] width 144 height 34
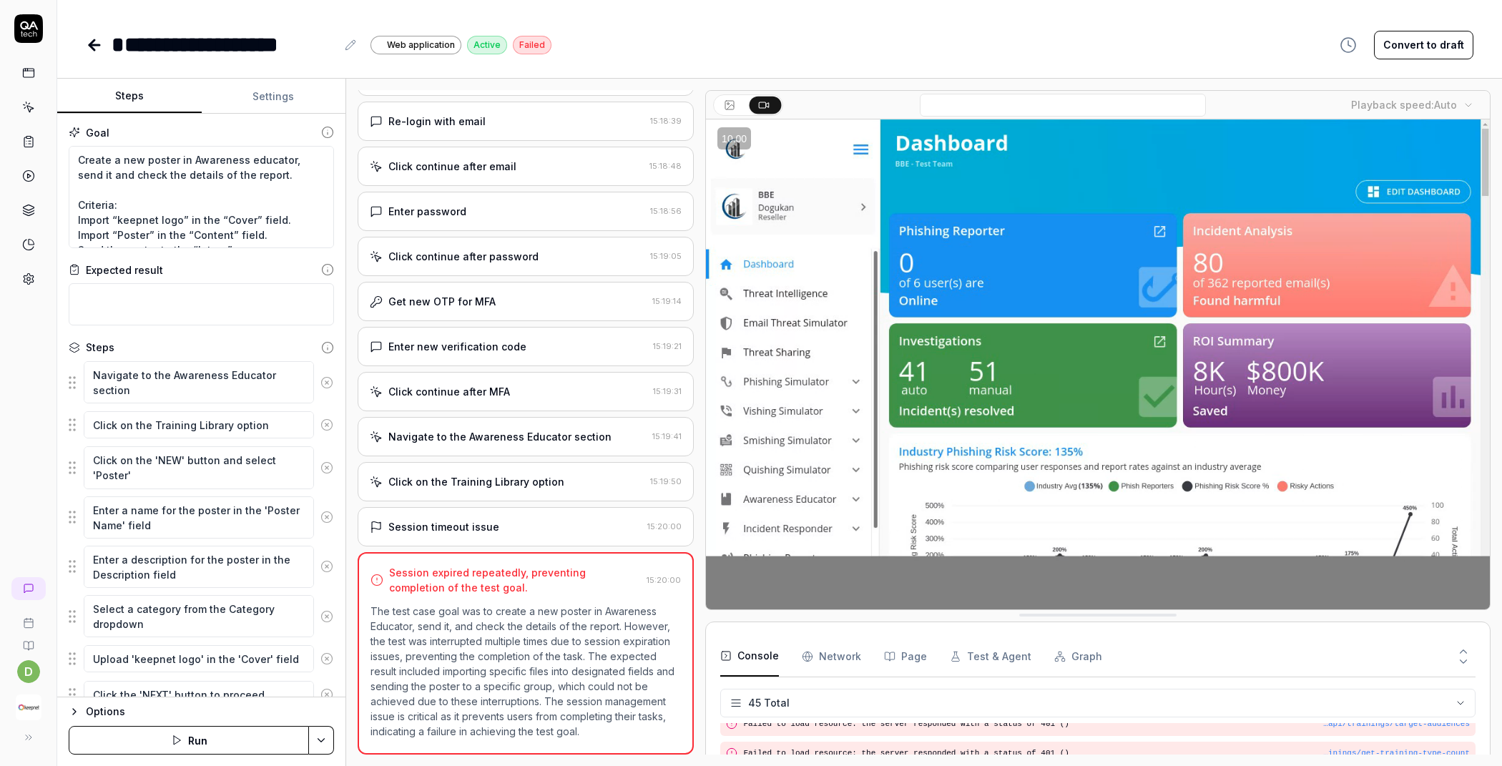
scroll to position [15, 0]
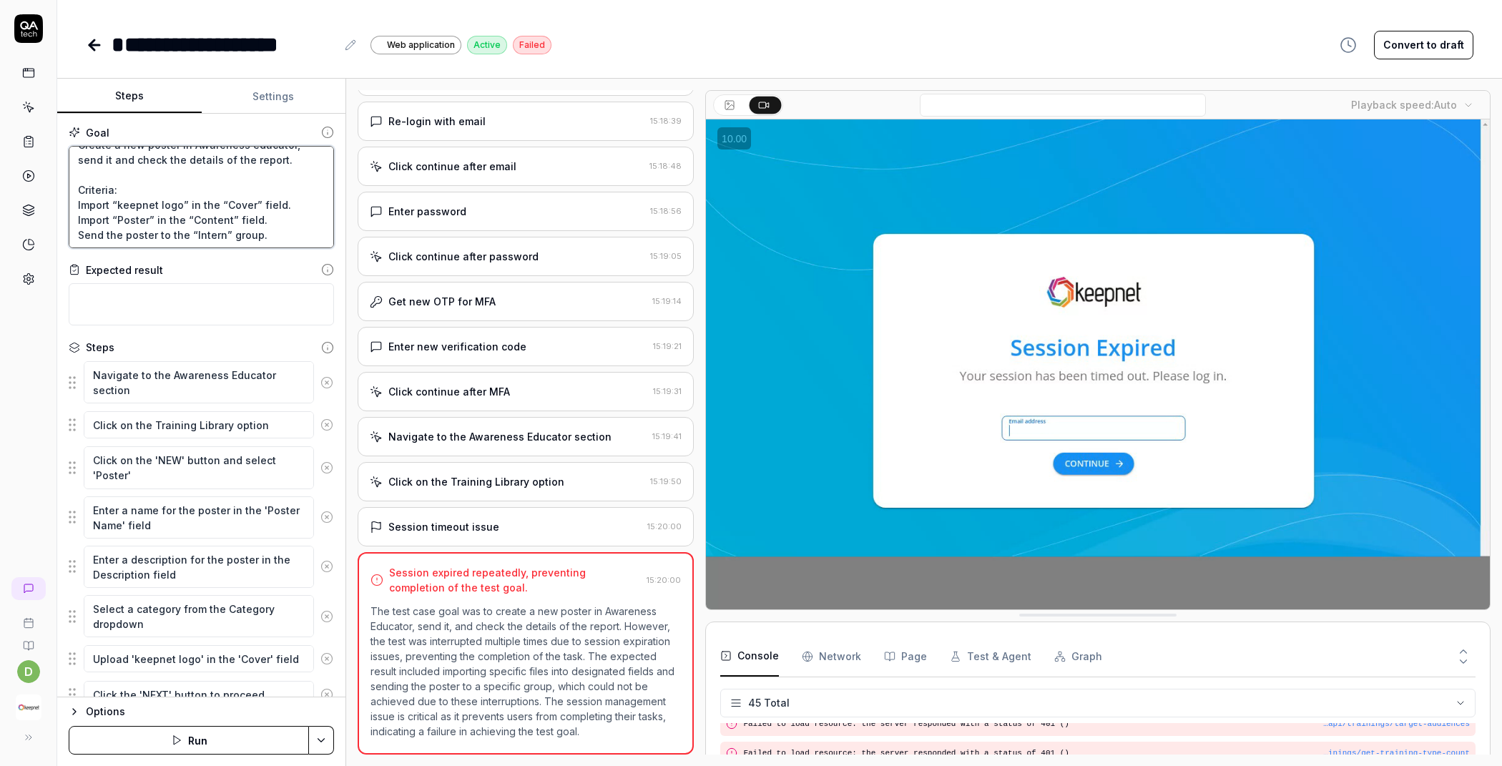
drag, startPoint x: 219, startPoint y: 236, endPoint x: 187, endPoint y: 232, distance: 32.5
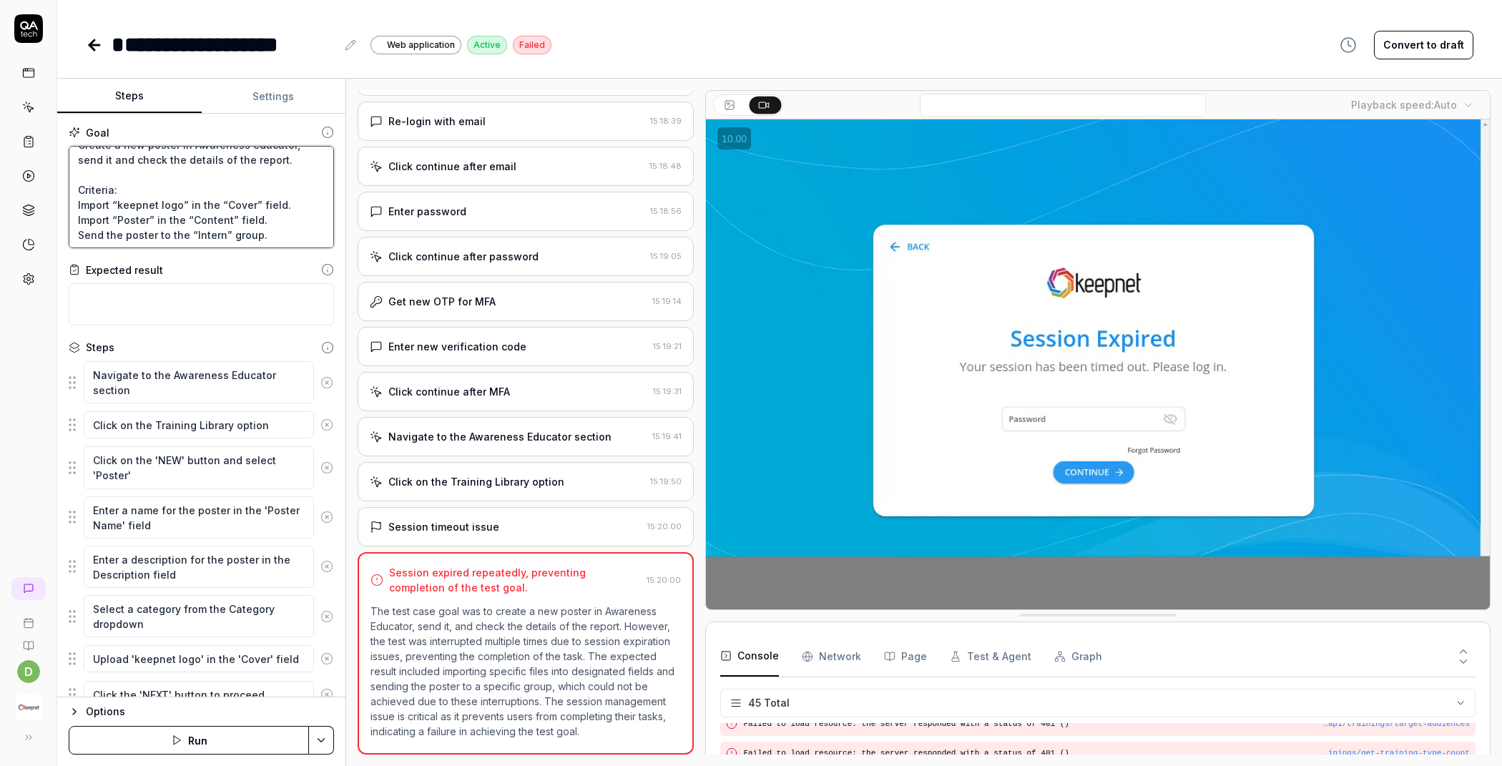
click at [187, 232] on textarea "Create a new poster in Awareness educator, send it and check the details of the…" at bounding box center [201, 197] width 265 height 102
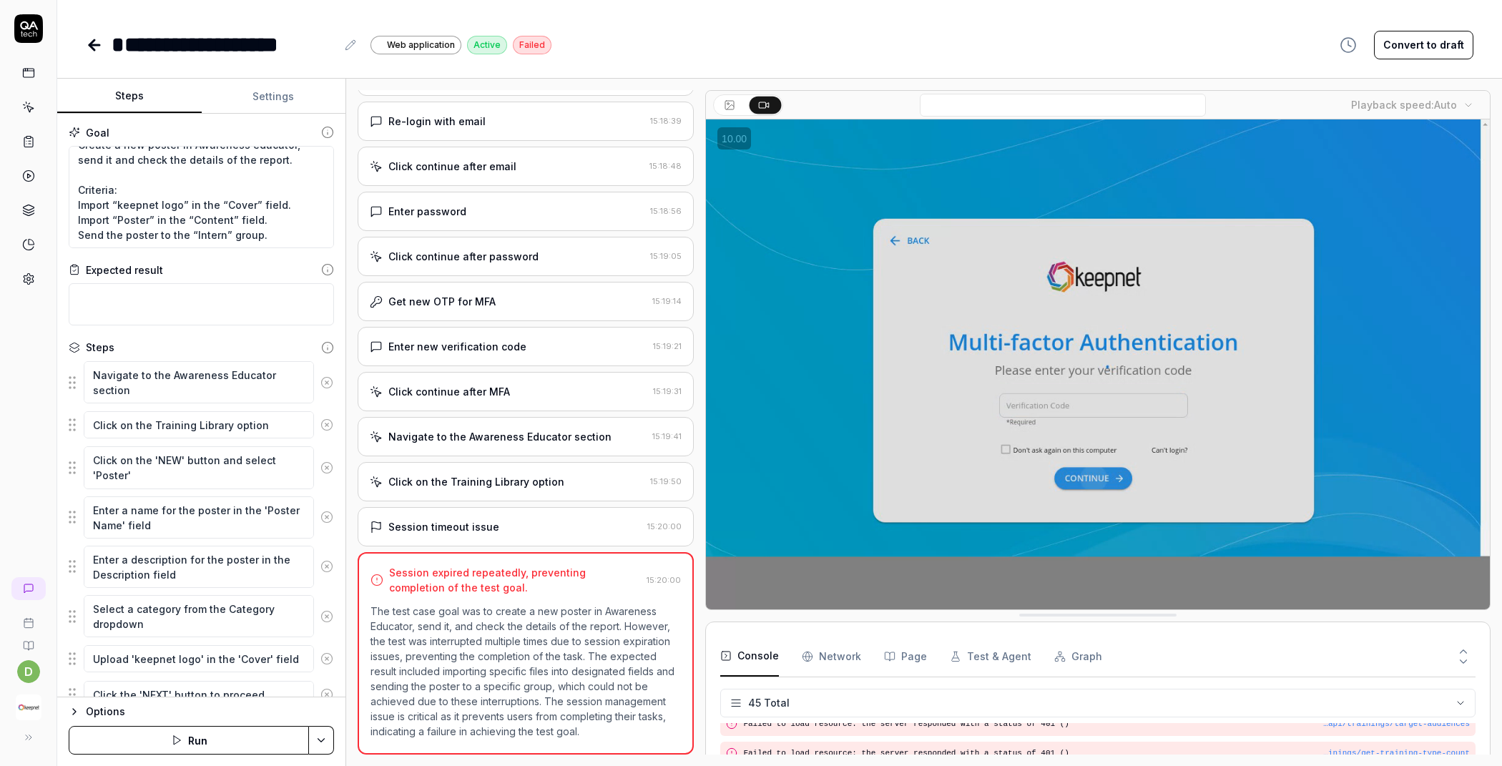
click at [206, 268] on div "Expected result" at bounding box center [201, 270] width 265 height 15
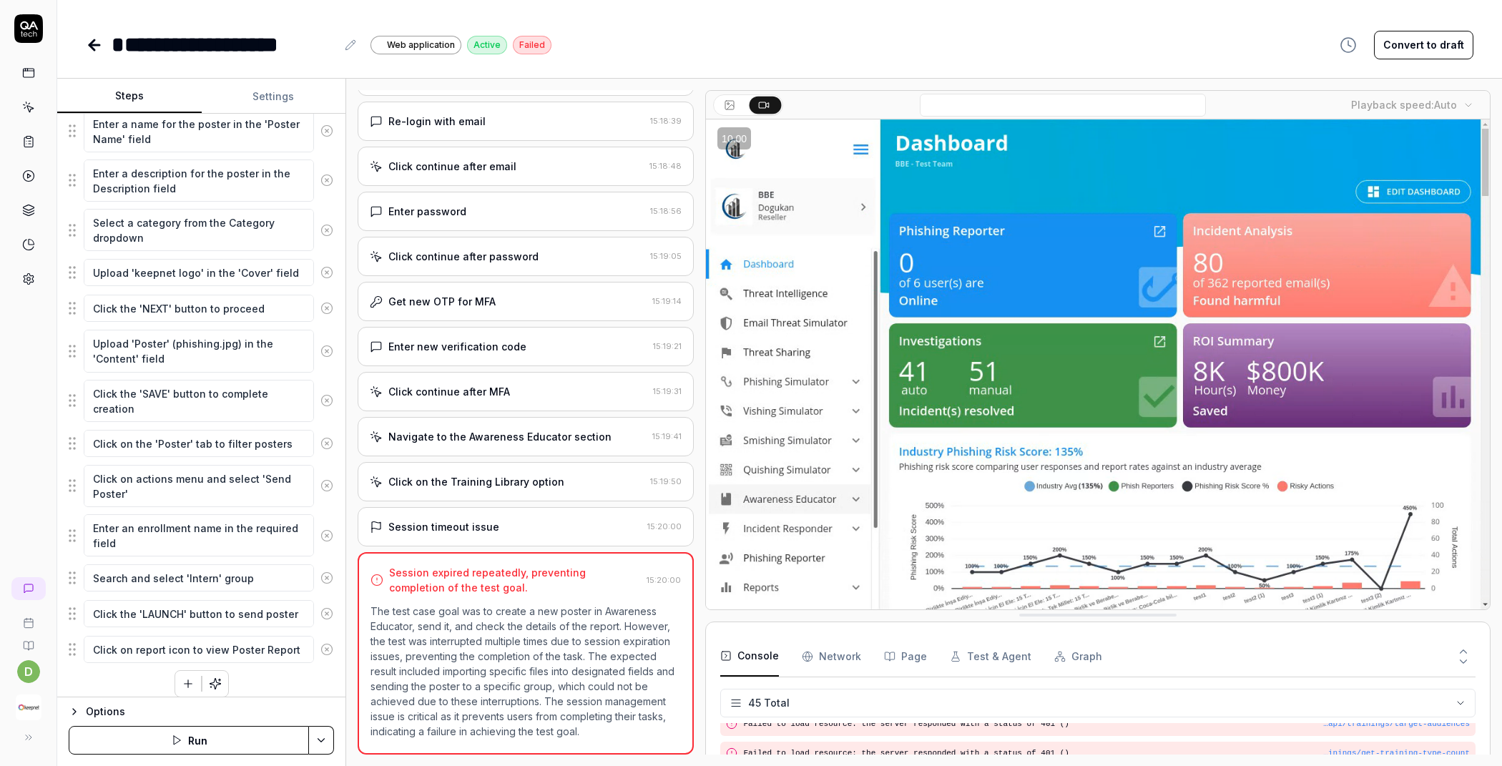
scroll to position [388, 0]
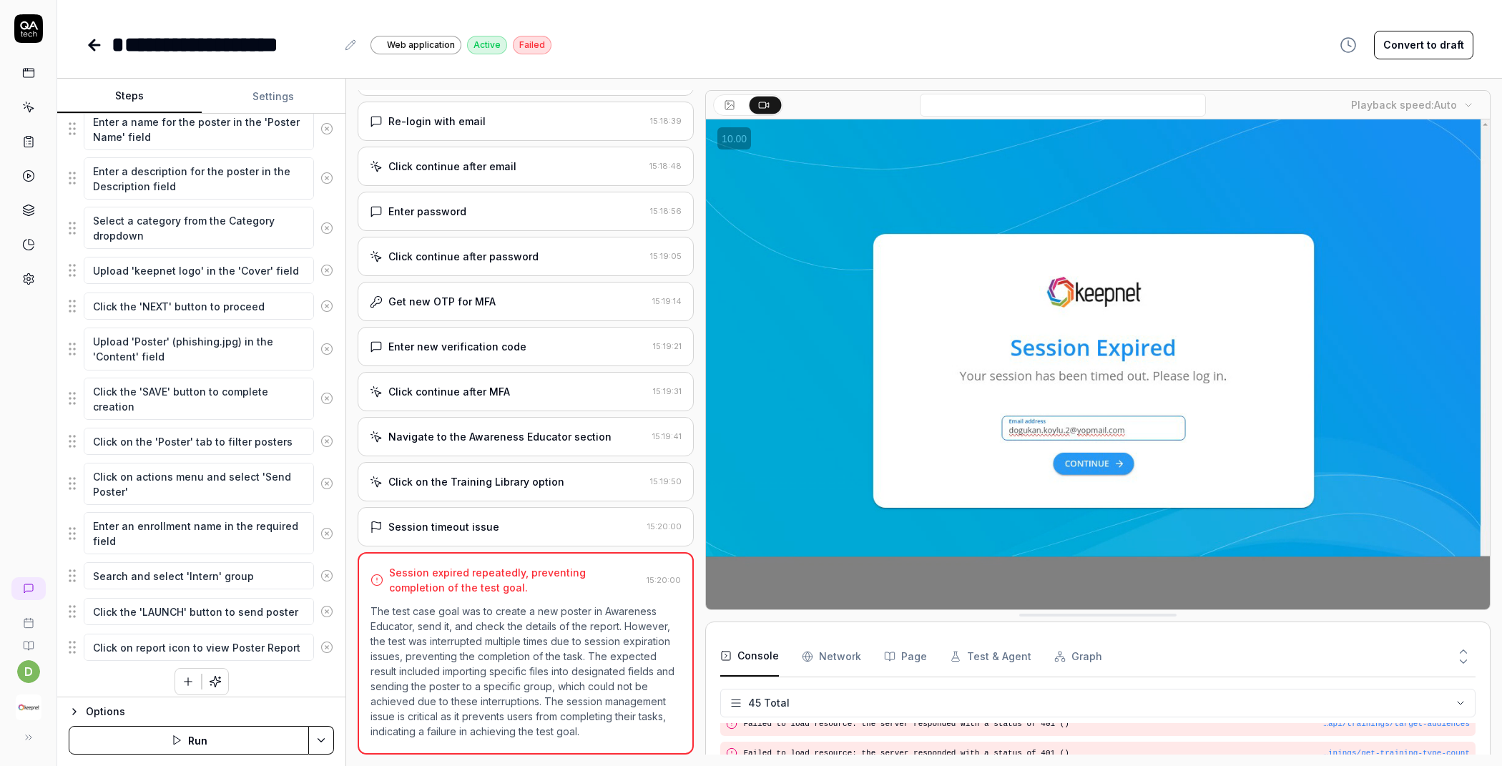
click at [273, 96] on button "Settings" at bounding box center [274, 96] width 144 height 34
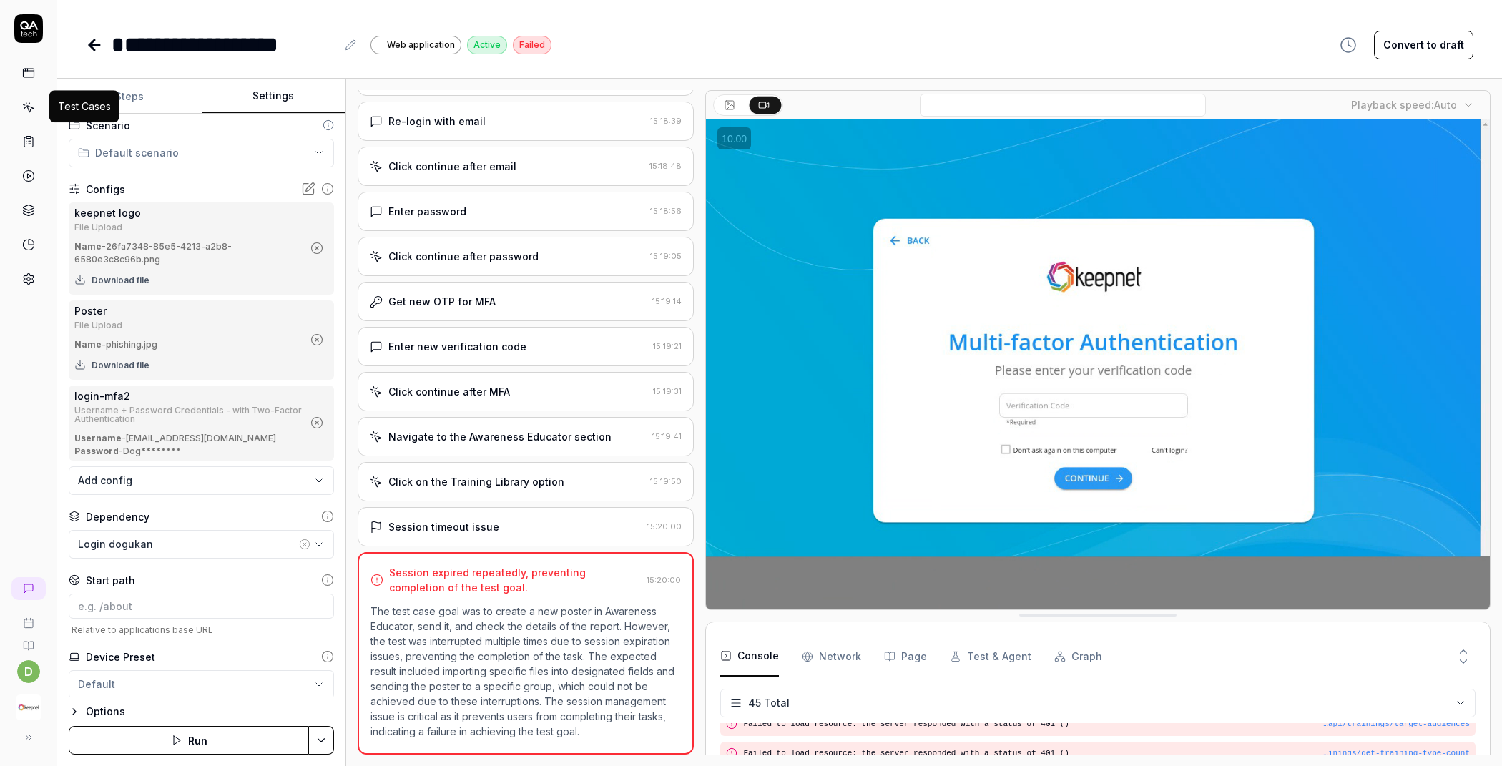
click at [28, 107] on icon at bounding box center [29, 109] width 6 height 6
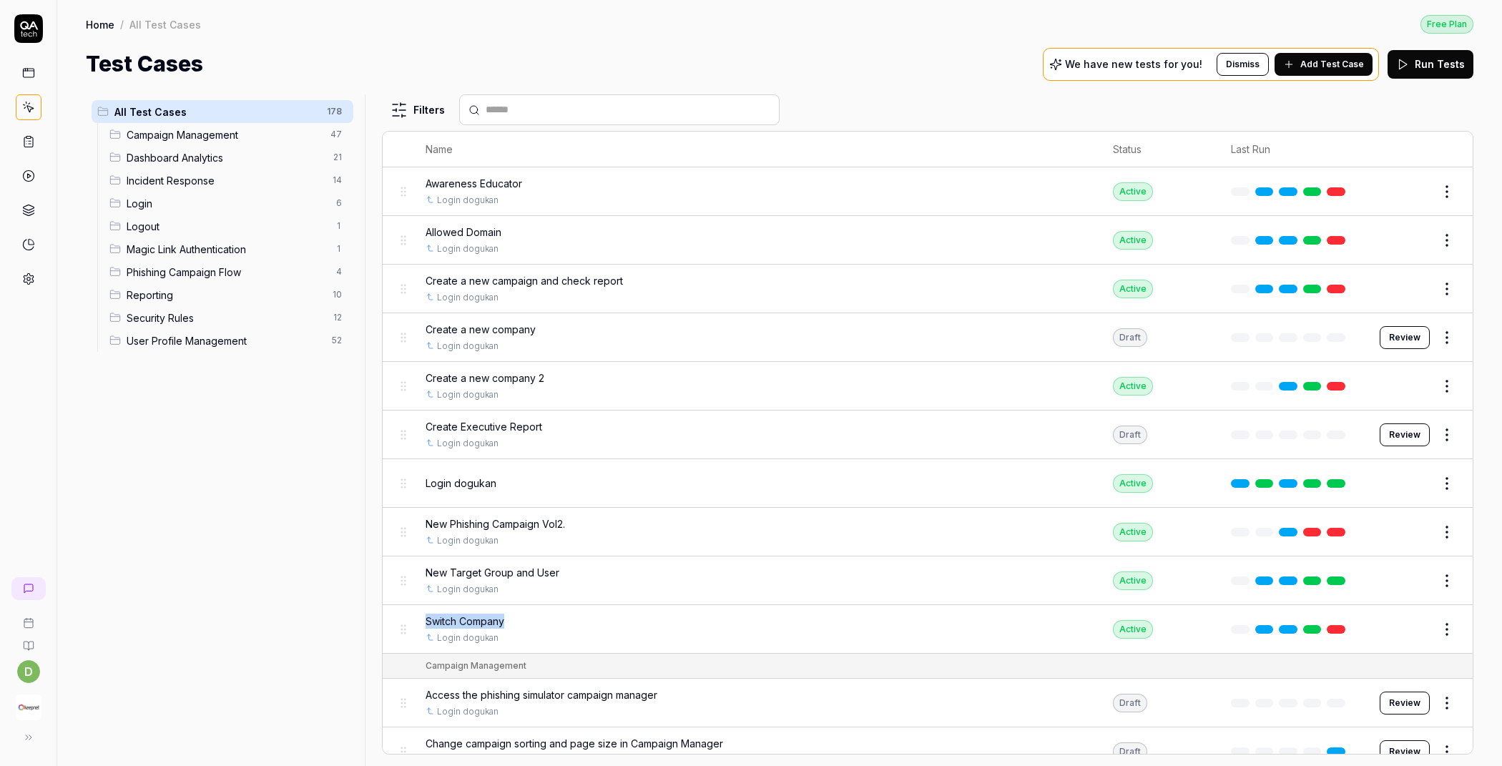
drag, startPoint x: 516, startPoint y: 619, endPoint x: 421, endPoint y: 615, distance: 95.9
click at [421, 615] on td "Switch Company Login dogukan" at bounding box center [755, 629] width 688 height 49
drag, startPoint x: 531, startPoint y: 635, endPoint x: 521, endPoint y: 629, distance: 10.9
click at [521, 632] on div "Login dogukan" at bounding box center [756, 638] width 660 height 13
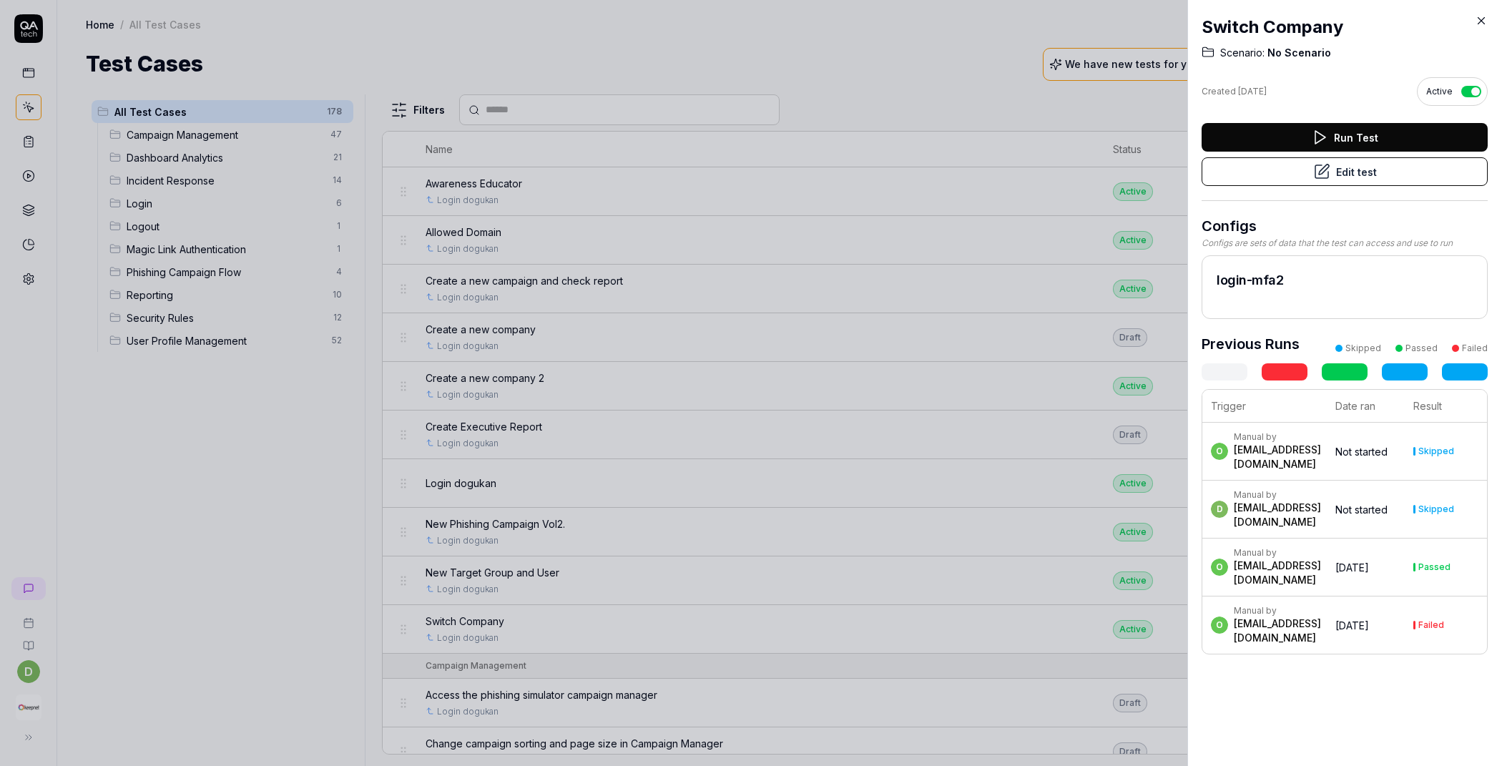
click at [1474, 21] on div "Switch Company Scenario: No Scenario Created [DATE] Active Run Test Edit test C…" at bounding box center [1344, 383] width 315 height 766
click at [1481, 17] on icon at bounding box center [1481, 20] width 13 height 13
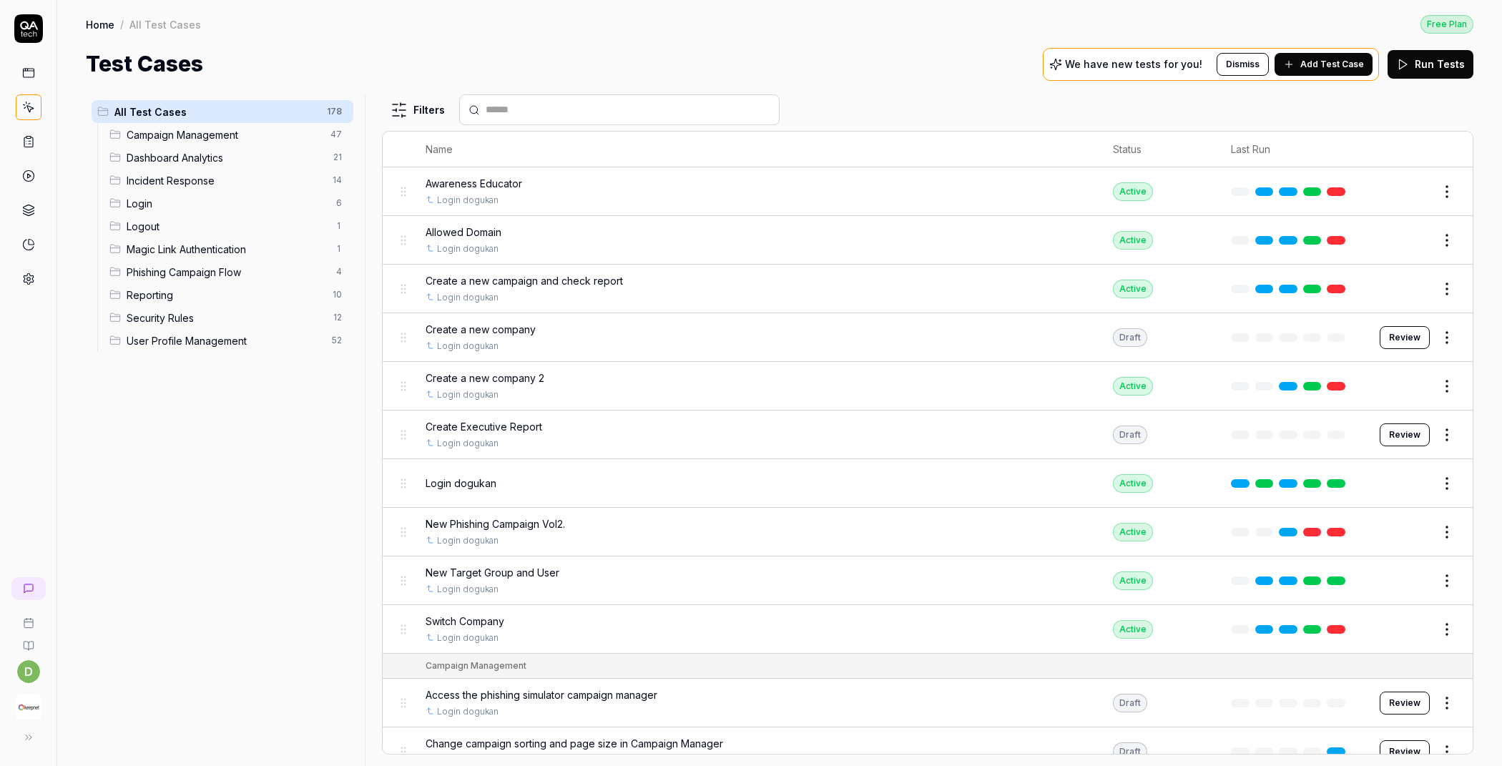
click at [245, 582] on div "All Test Cases 178 Campaign Management 47 Dashboard Analytics 21 Incident Respo…" at bounding box center [222, 421] width 273 height 655
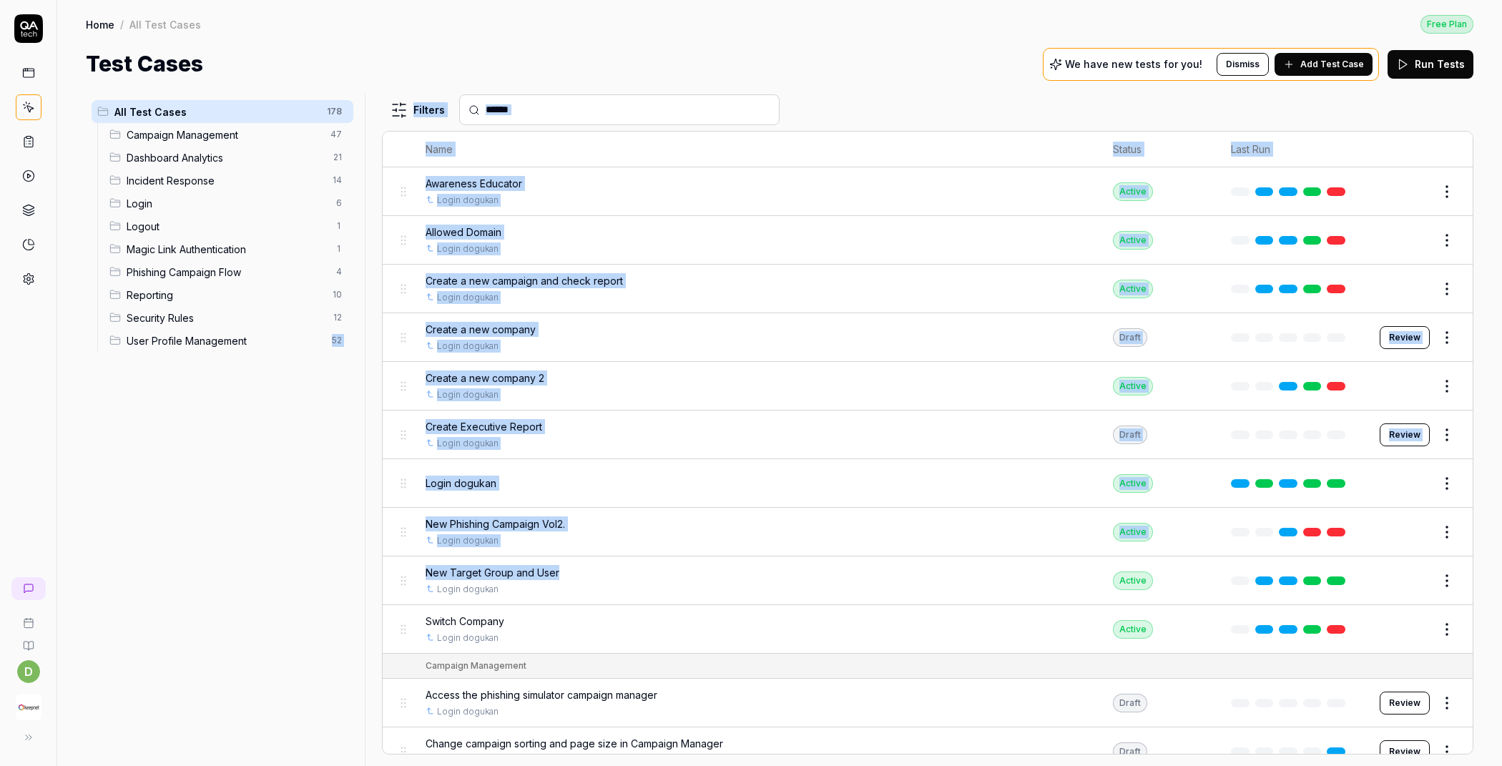
drag, startPoint x: 572, startPoint y: 569, endPoint x: 181, endPoint y: 549, distance: 391.1
click at [181, 549] on div "All Test Cases 178 Campaign Management 47 Dashboard Analytics 21 Incident Respo…" at bounding box center [780, 430] width 1388 height 672
click at [315, 537] on div "All Test Cases 178 Campaign Management 47 Dashboard Analytics 21 Incident Respo…" at bounding box center [222, 421] width 273 height 655
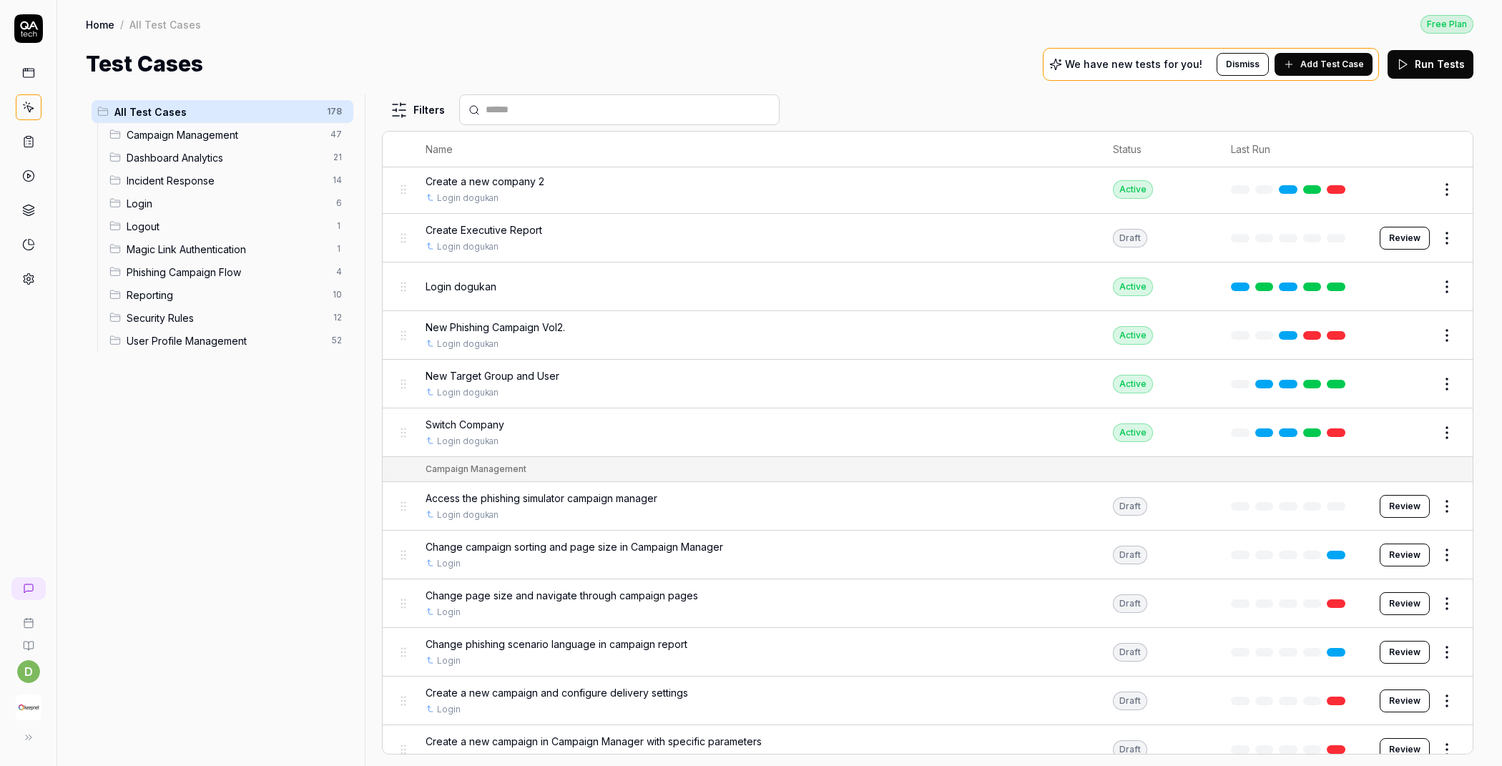
scroll to position [246, 0]
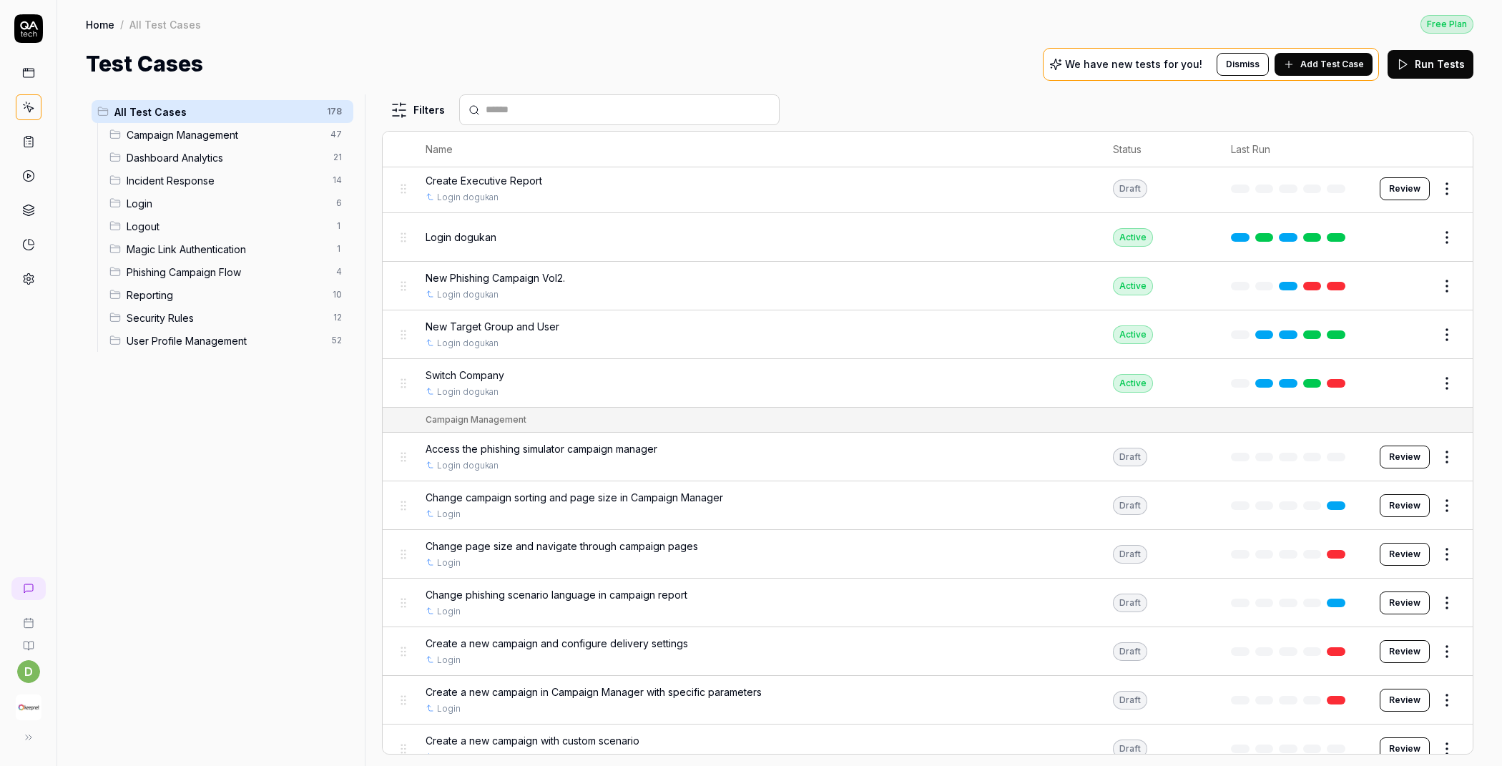
click at [1326, 63] on span "Add Test Case" at bounding box center [1332, 64] width 64 height 13
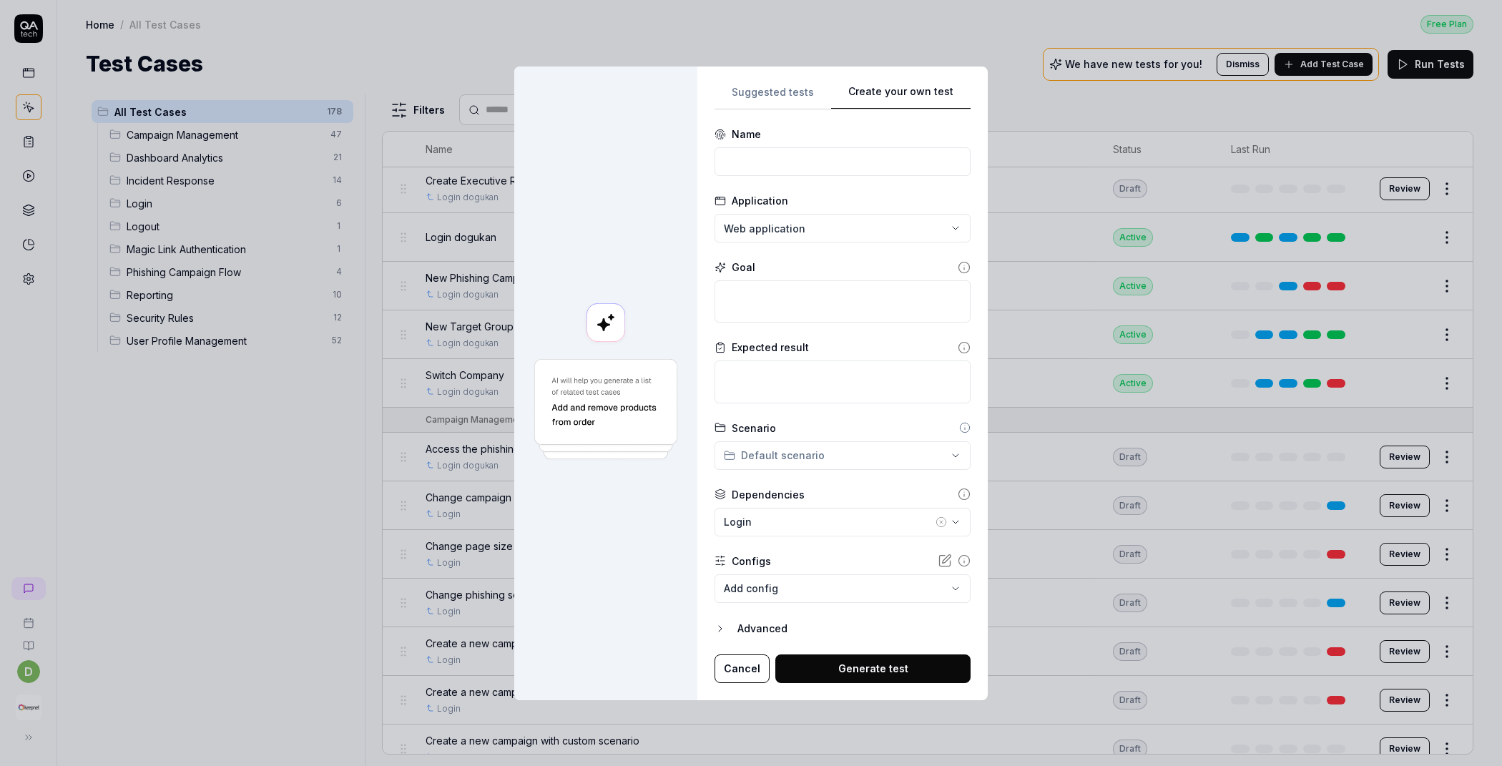
click at [957, 45] on div "**********" at bounding box center [751, 383] width 1502 height 766
click at [747, 94] on div "**********" at bounding box center [843, 383] width 256 height 599
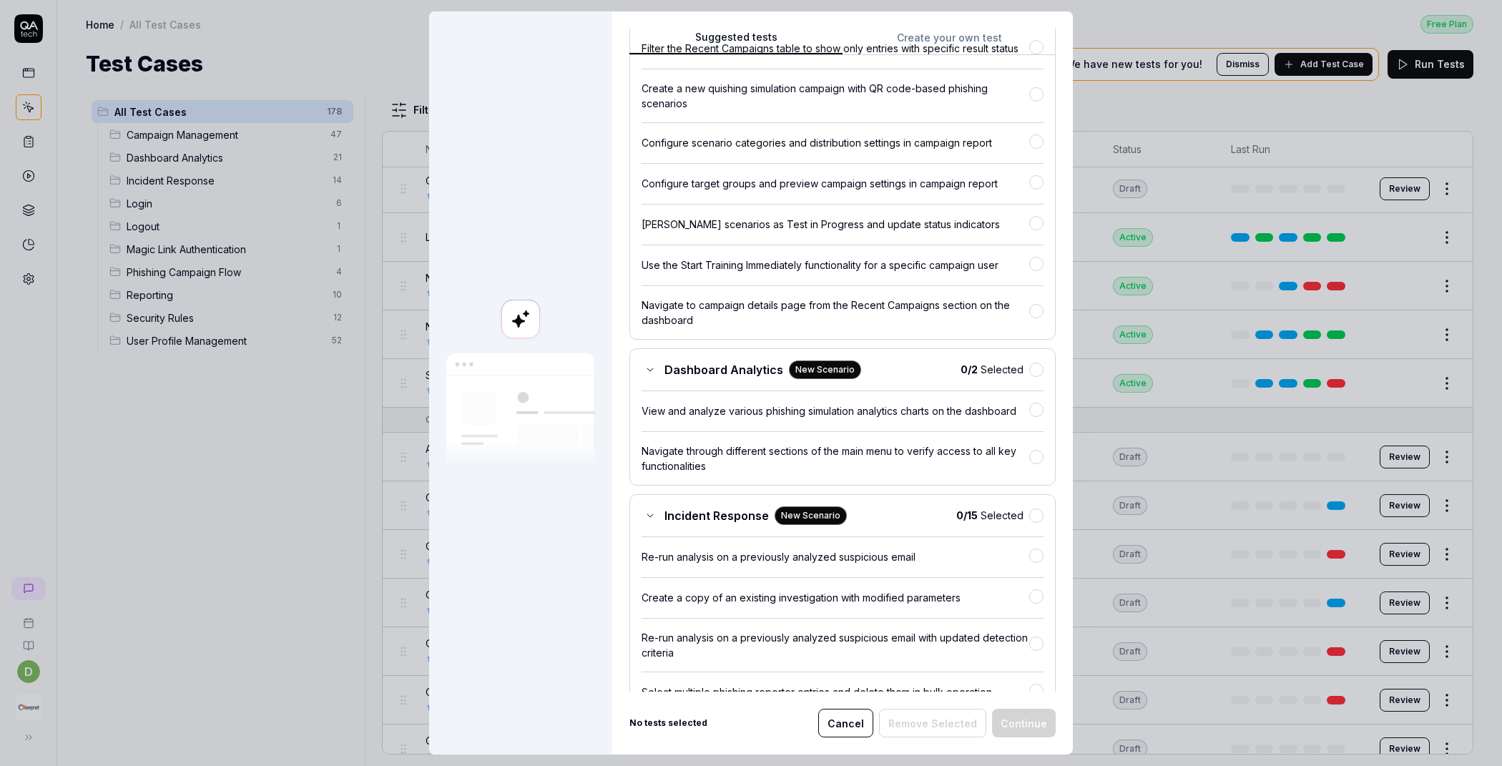
scroll to position [0, 0]
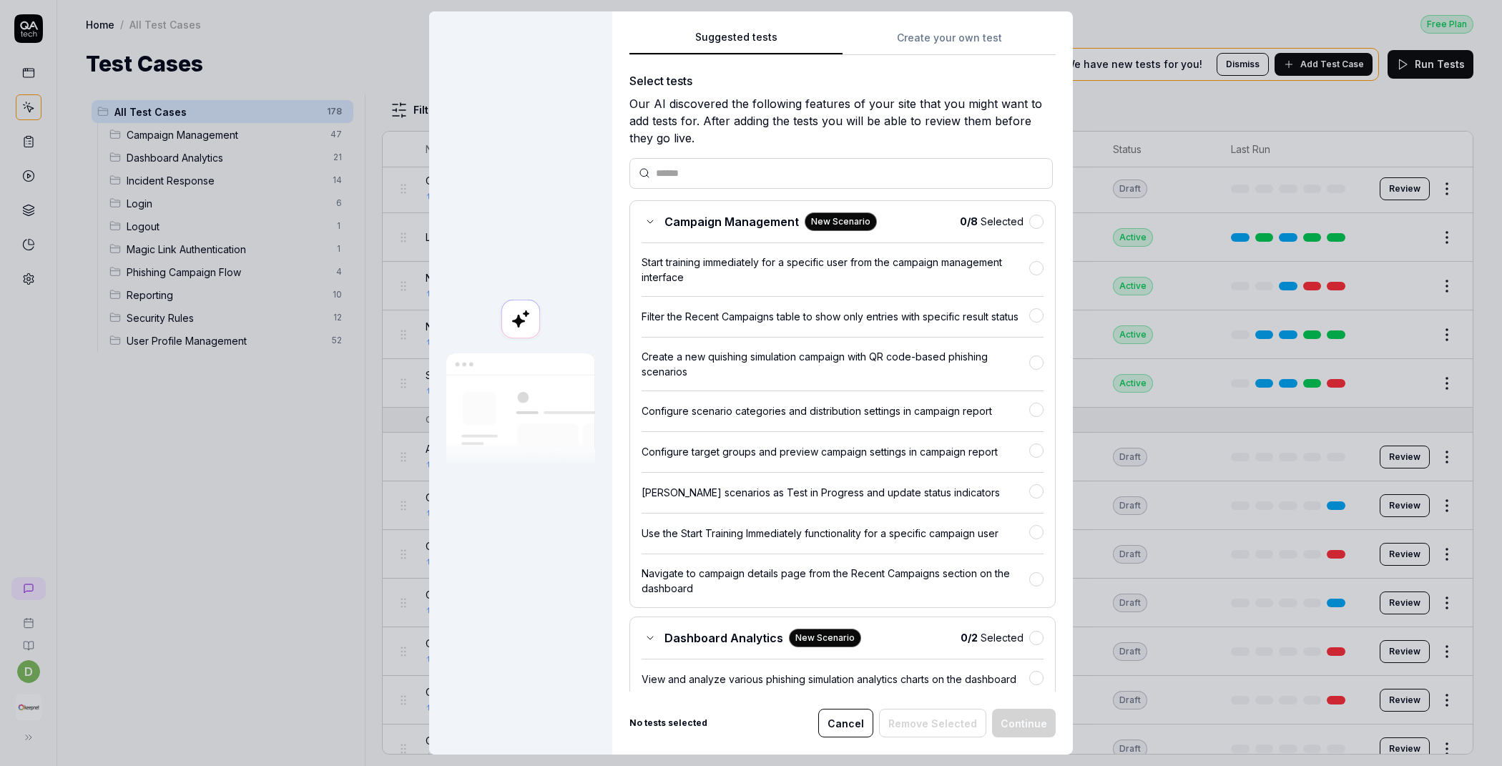
click at [832, 723] on button "Cancel" at bounding box center [845, 723] width 55 height 29
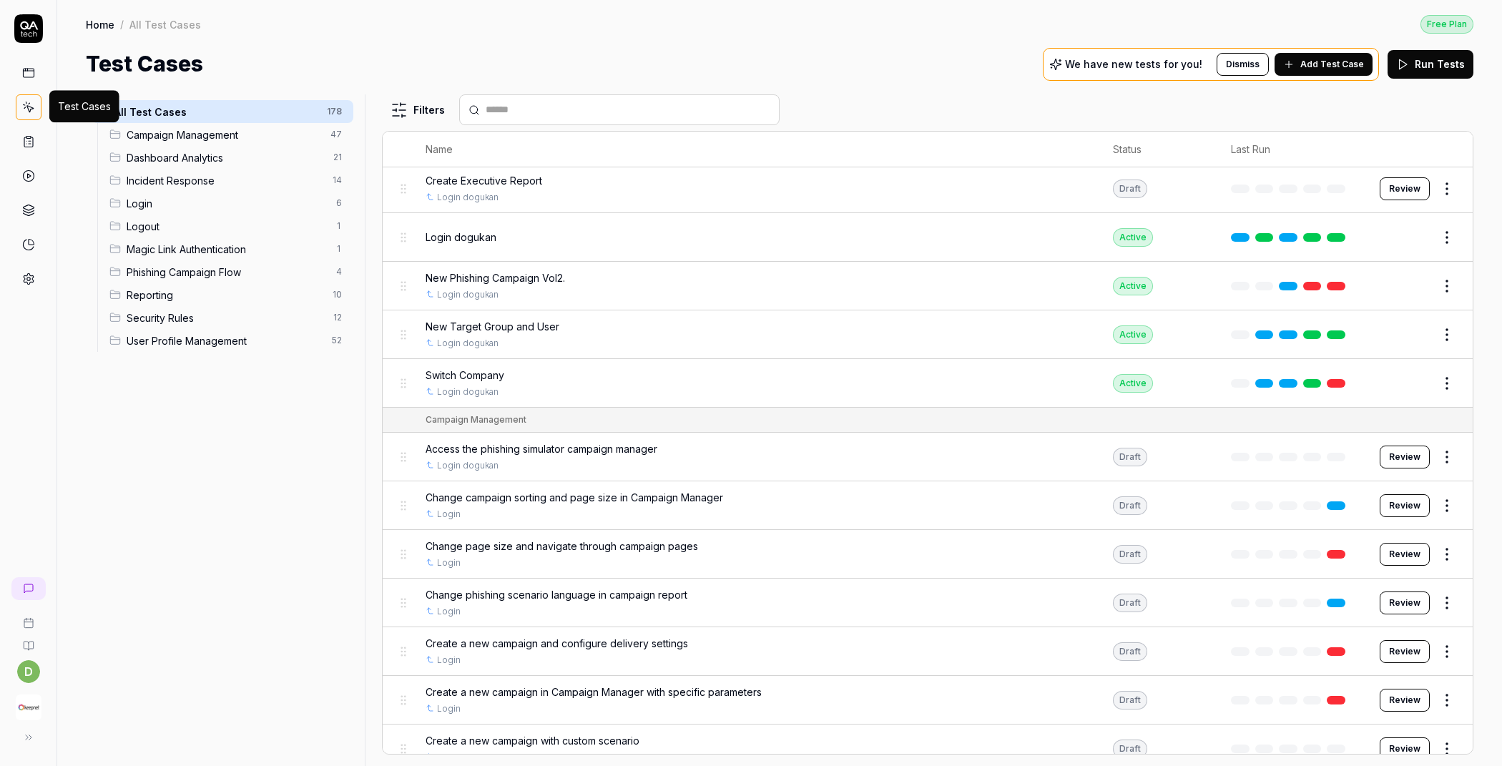
click at [30, 103] on icon at bounding box center [28, 107] width 13 height 13
click at [29, 273] on icon at bounding box center [28, 279] width 13 height 13
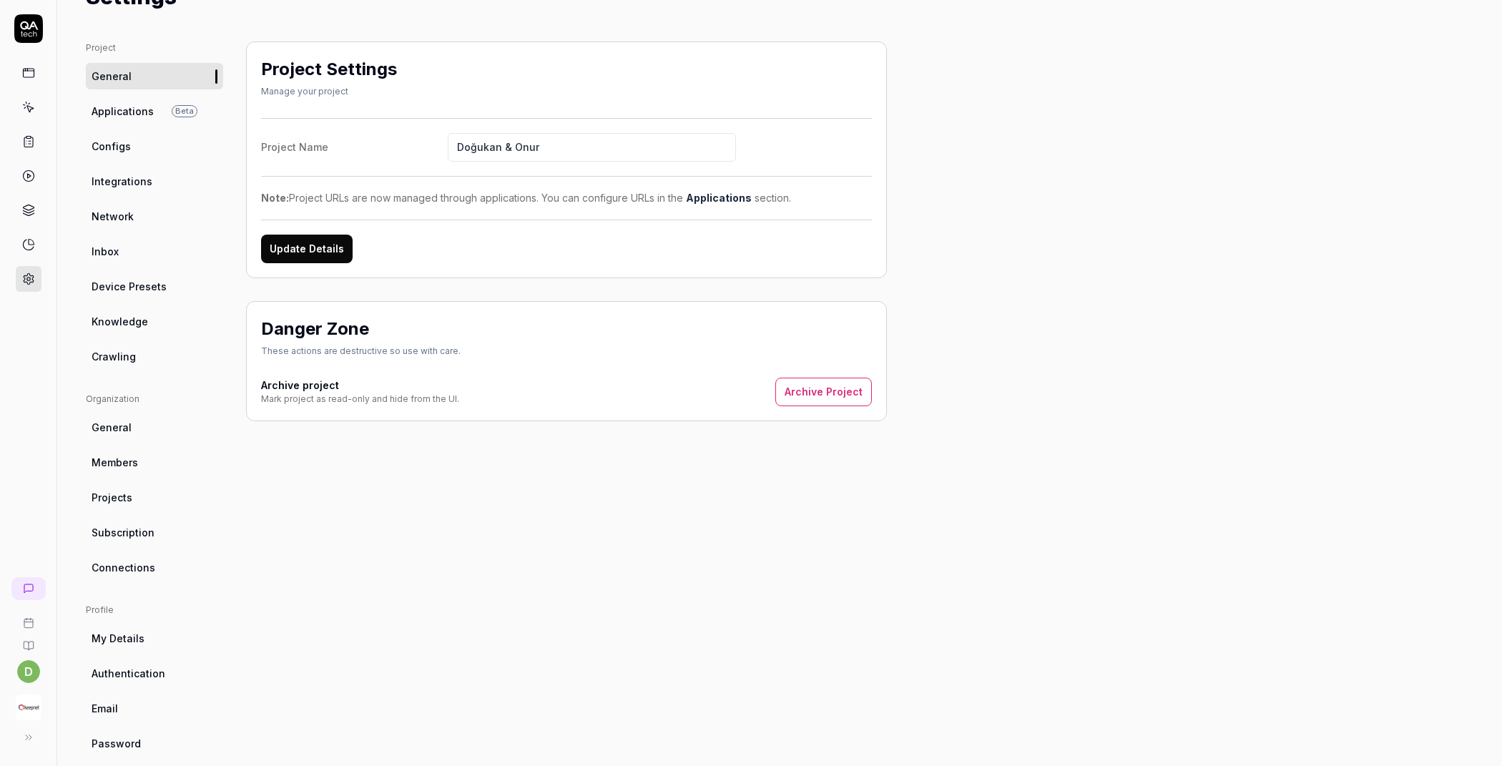
scroll to position [85, 0]
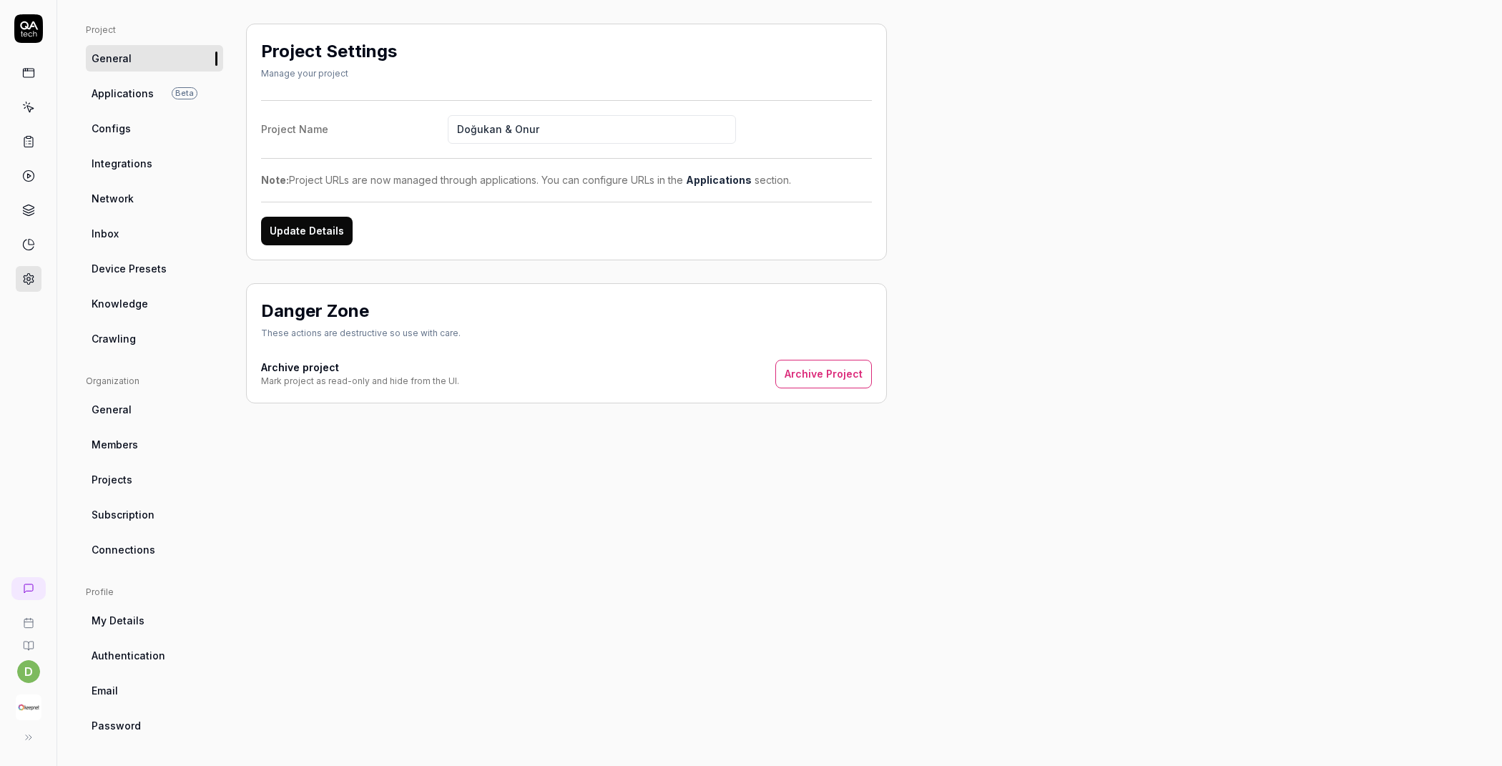
click at [29, 97] on link at bounding box center [29, 107] width 26 height 26
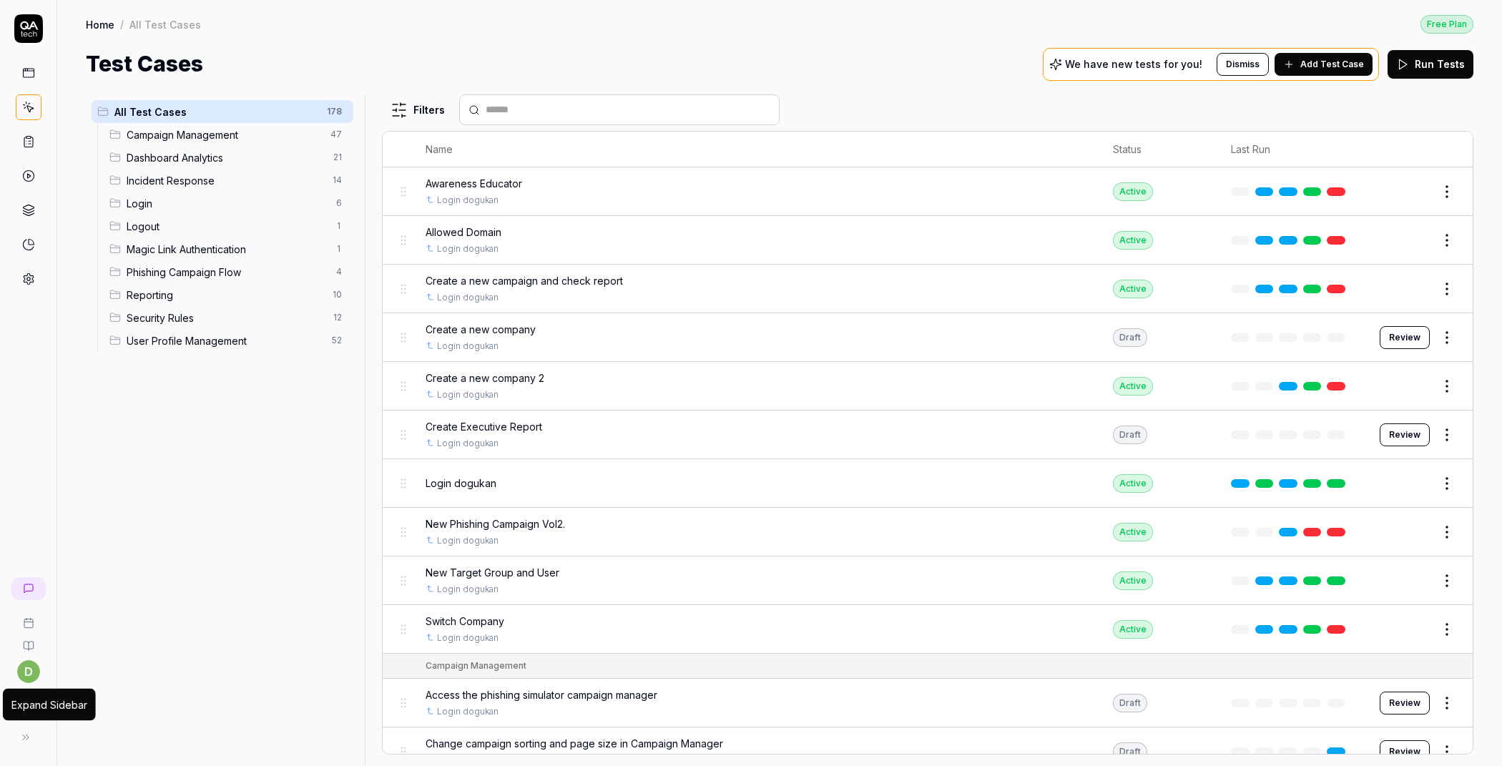
click at [28, 728] on button at bounding box center [25, 737] width 29 height 29
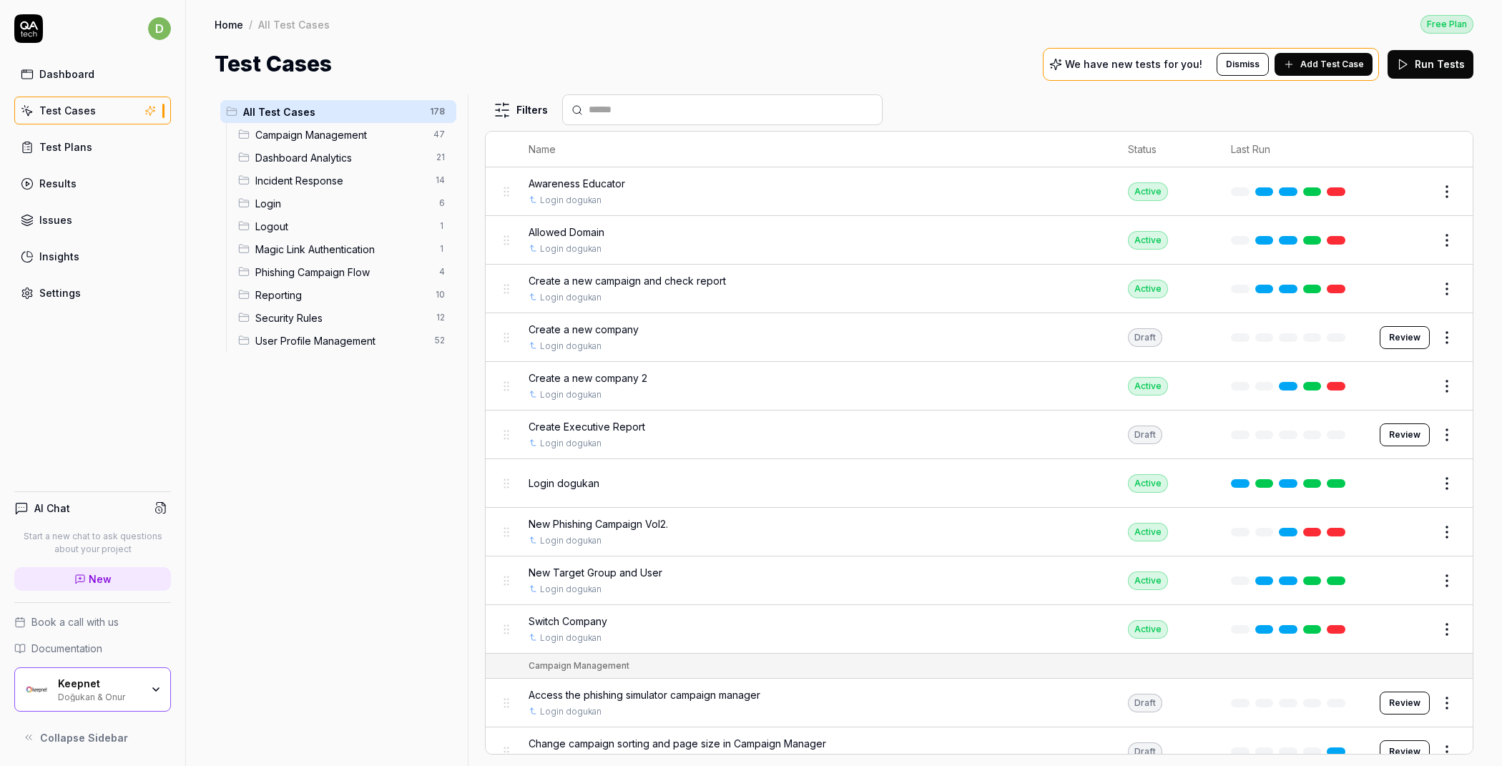
click at [146, 699] on div "Keepnet Doğukan & Onur" at bounding box center [104, 689] width 92 height 24
click at [426, 480] on div "All Test Cases 178 Campaign Management 47 Dashboard Analytics 21 Incident Respo…" at bounding box center [339, 421] width 248 height 655
click at [1396, 478] on button "Edit" at bounding box center [1413, 483] width 34 height 23
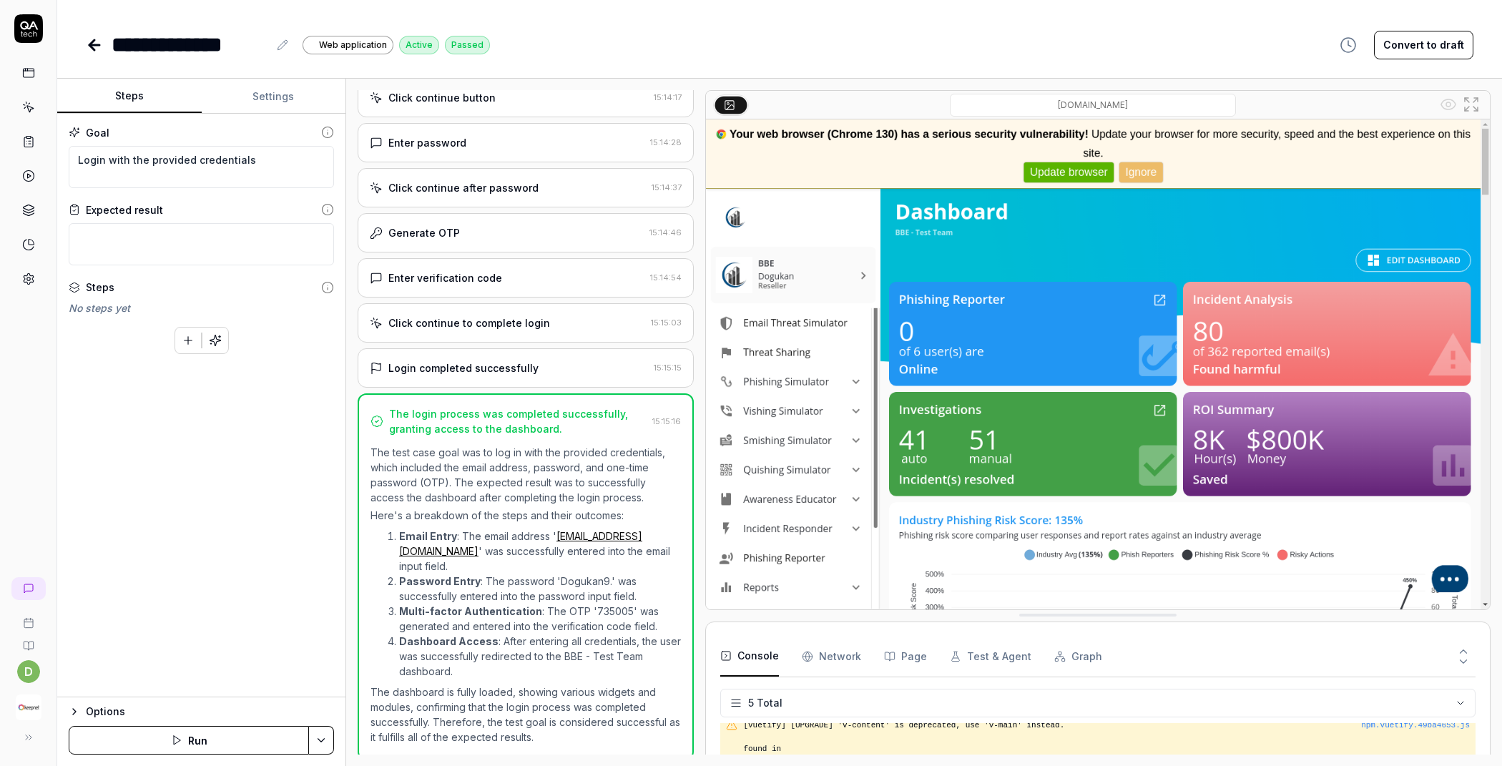
scroll to position [323, 0]
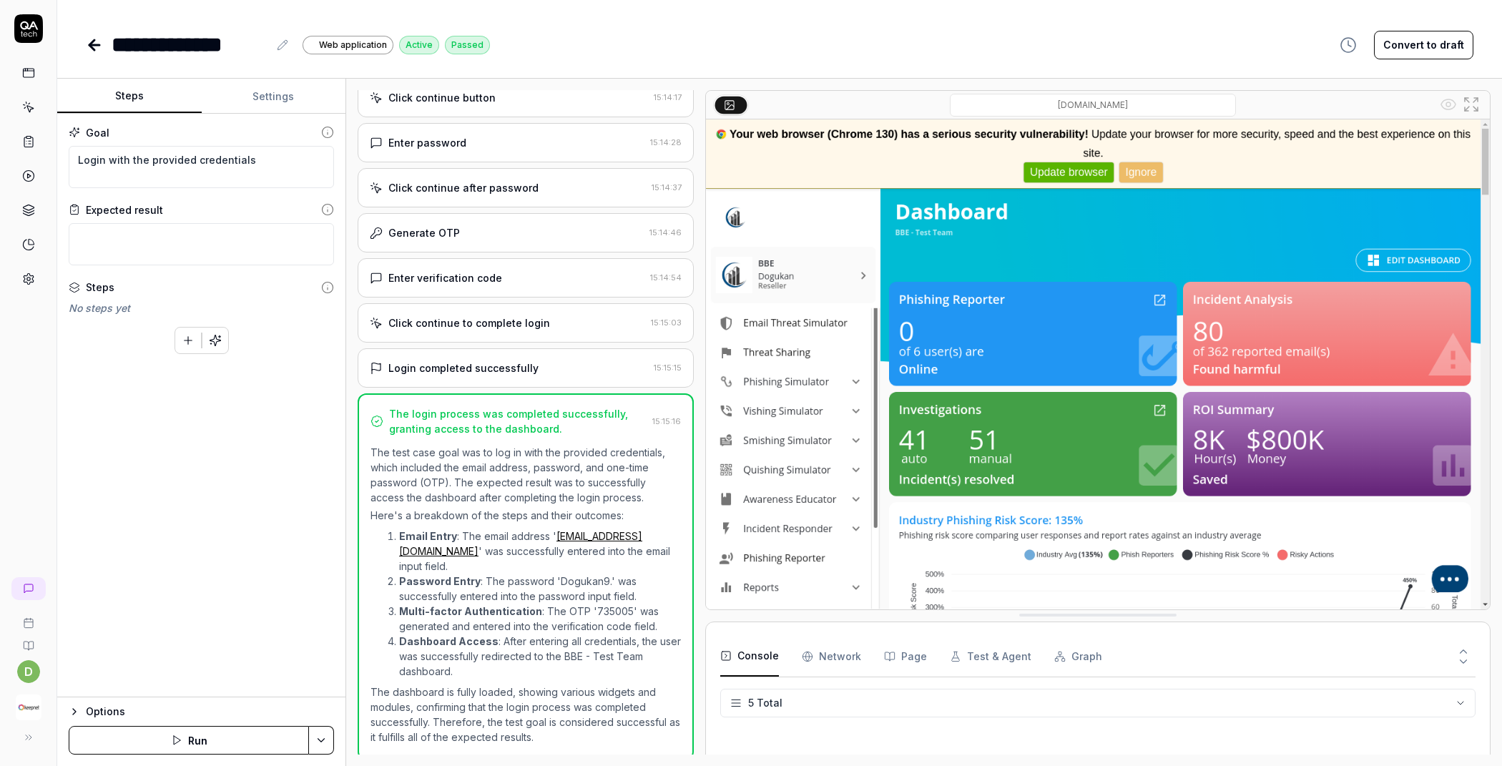
type textarea "*"
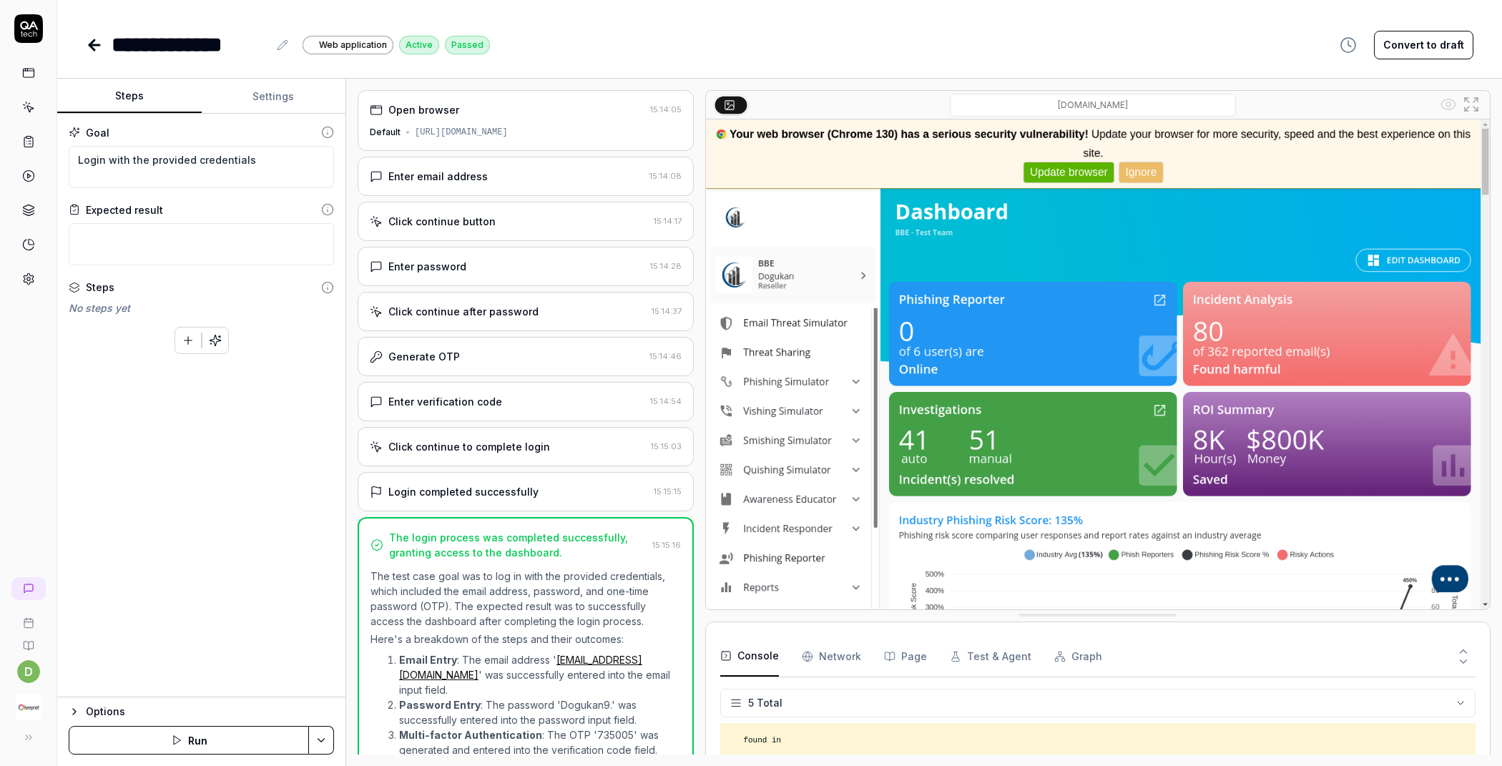
click at [31, 102] on icon at bounding box center [28, 107] width 13 height 13
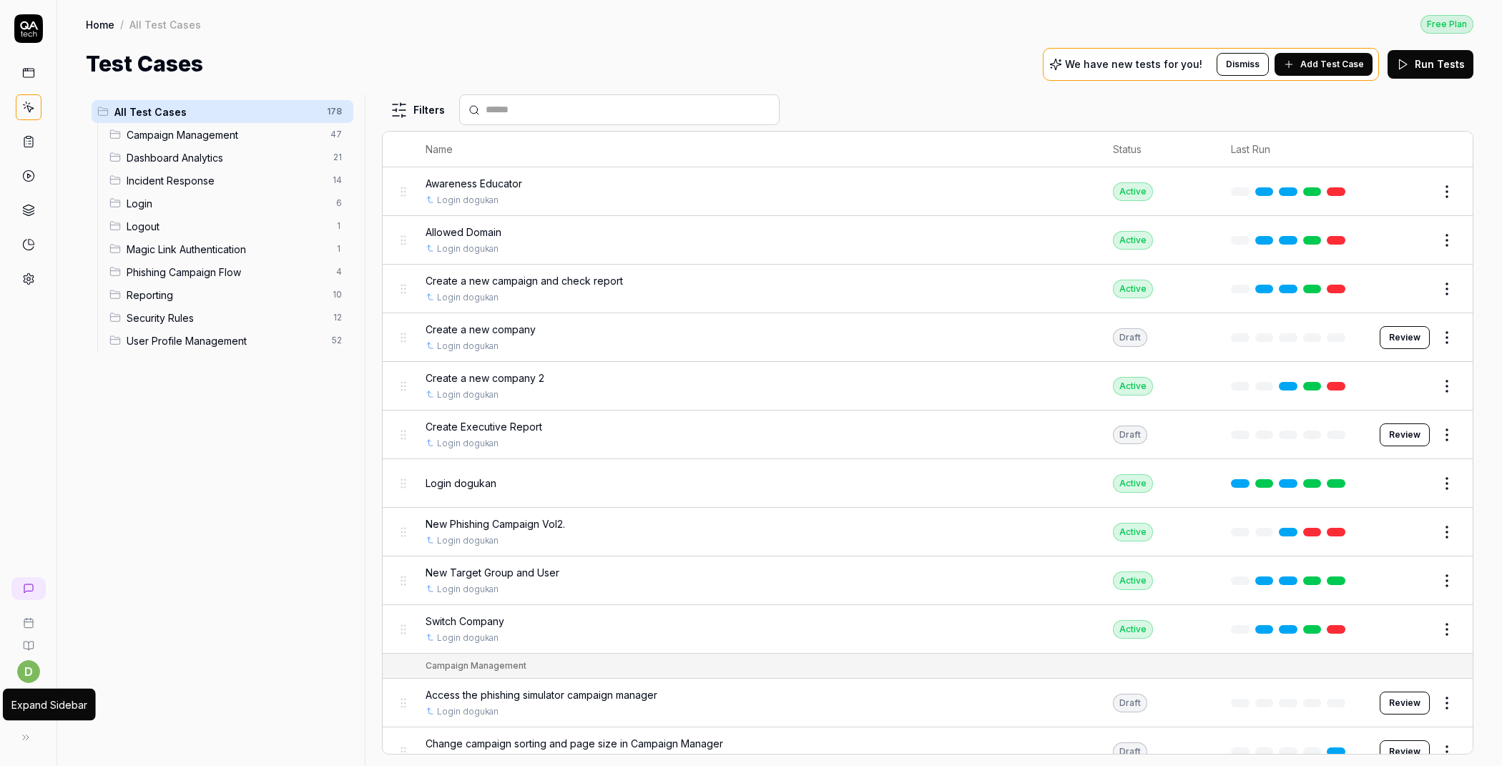
click at [26, 735] on icon at bounding box center [25, 737] width 11 height 11
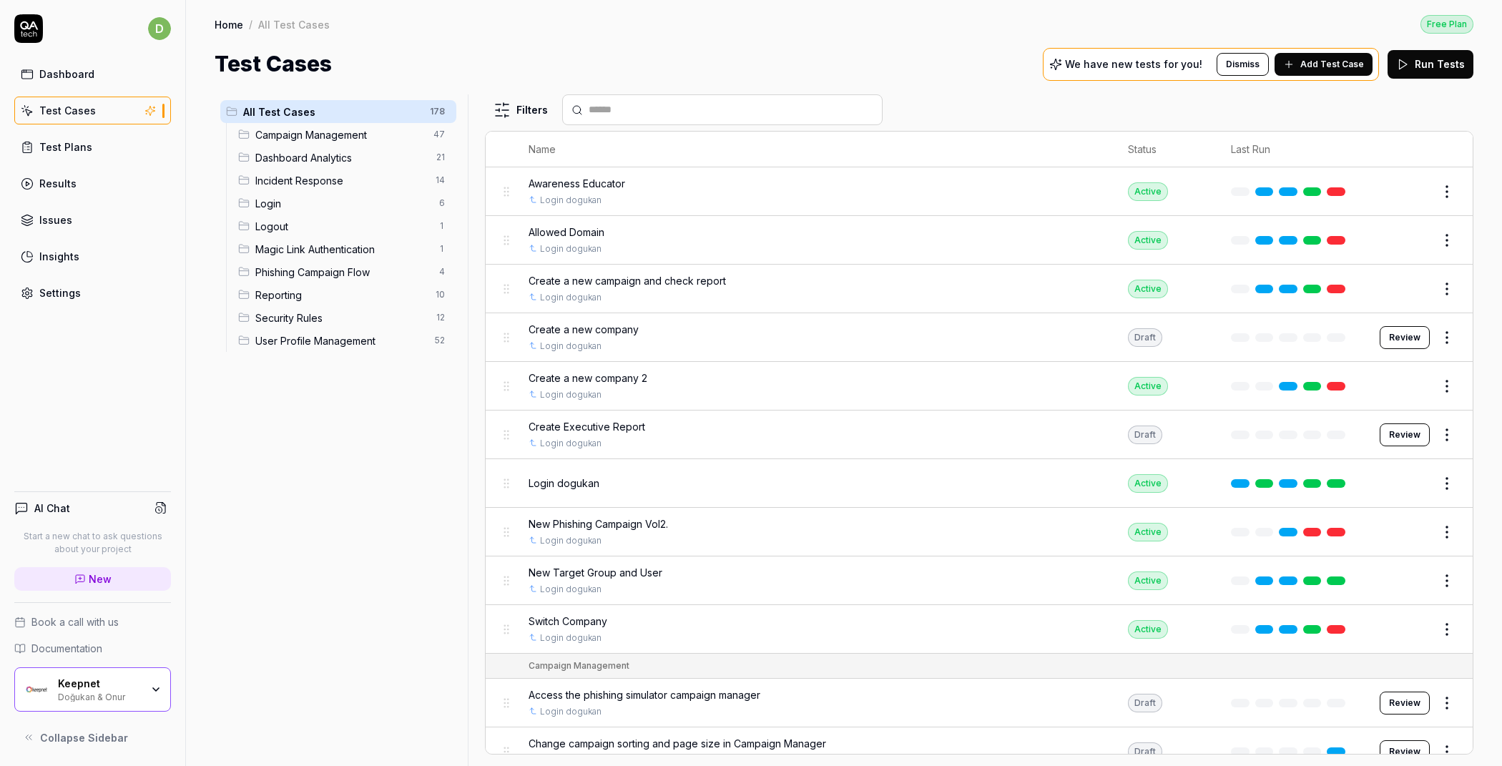
click at [140, 700] on div "Doğukan & Onur" at bounding box center [99, 695] width 83 height 11
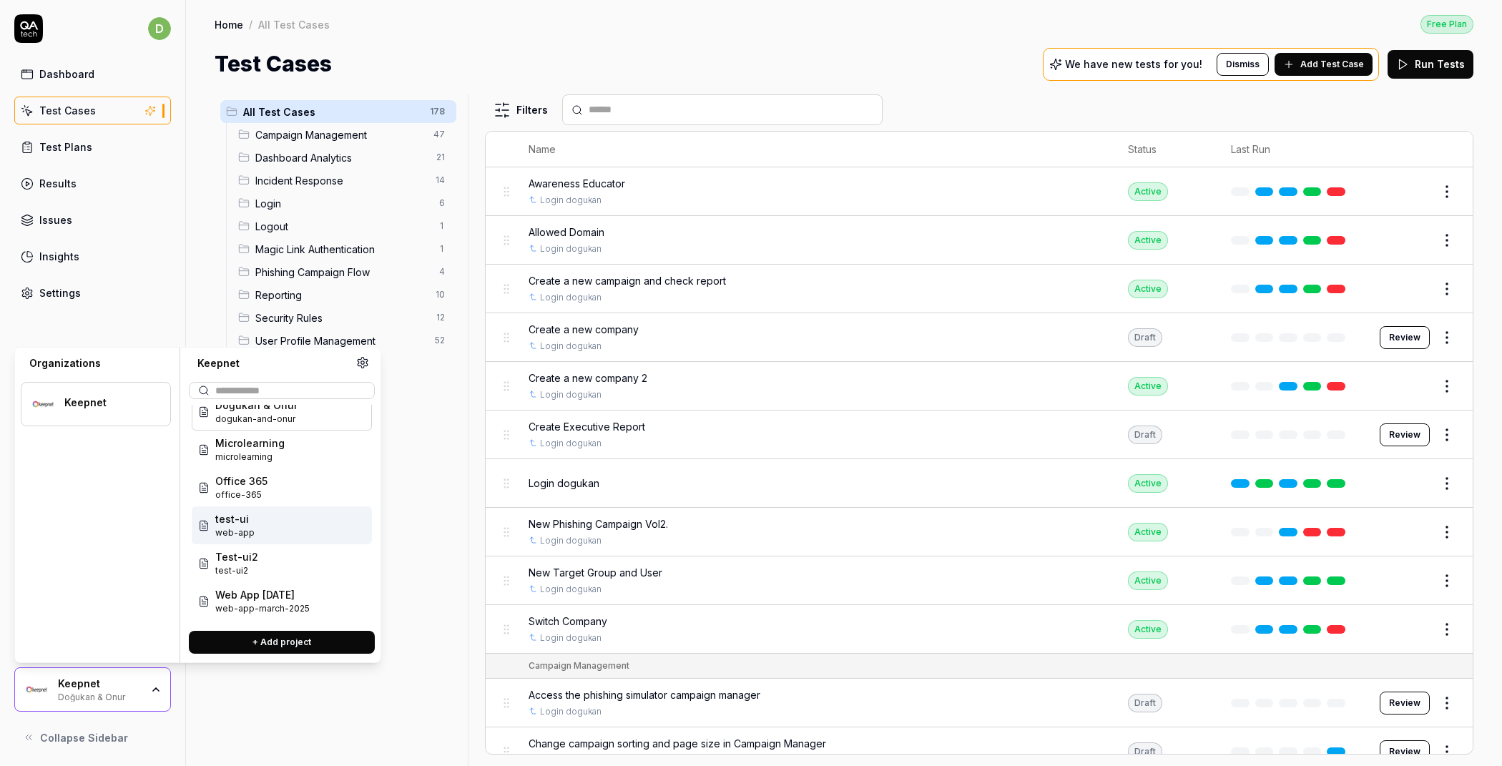
scroll to position [16, 0]
click at [416, 502] on div "All Test Cases 178 Campaign Management 47 Dashboard Analytics 21 Incident Respo…" at bounding box center [339, 421] width 248 height 655
